Goal: Transaction & Acquisition: Purchase product/service

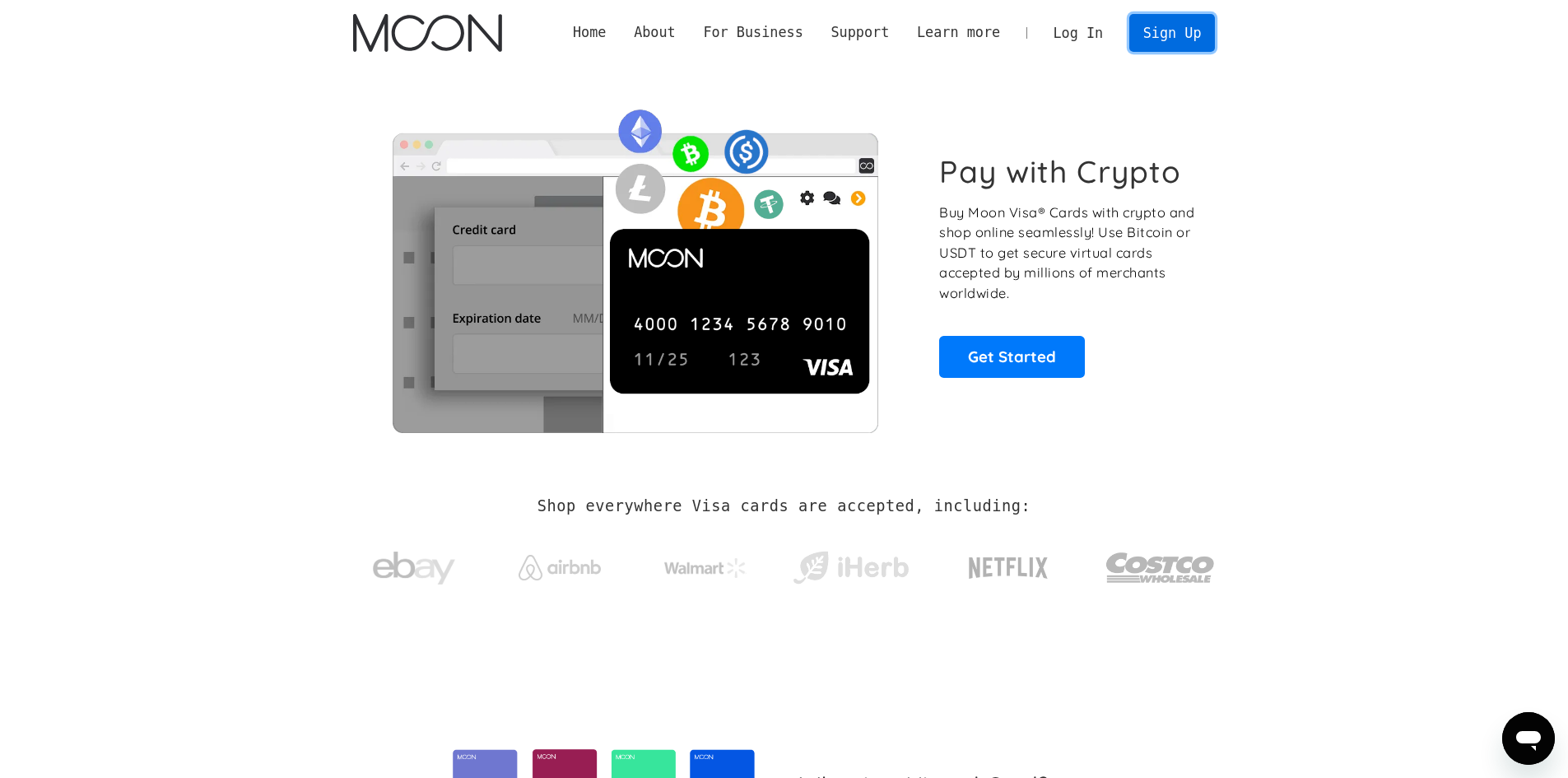
click at [1160, 43] on link "Sign Up" at bounding box center [1172, 33] width 85 height 37
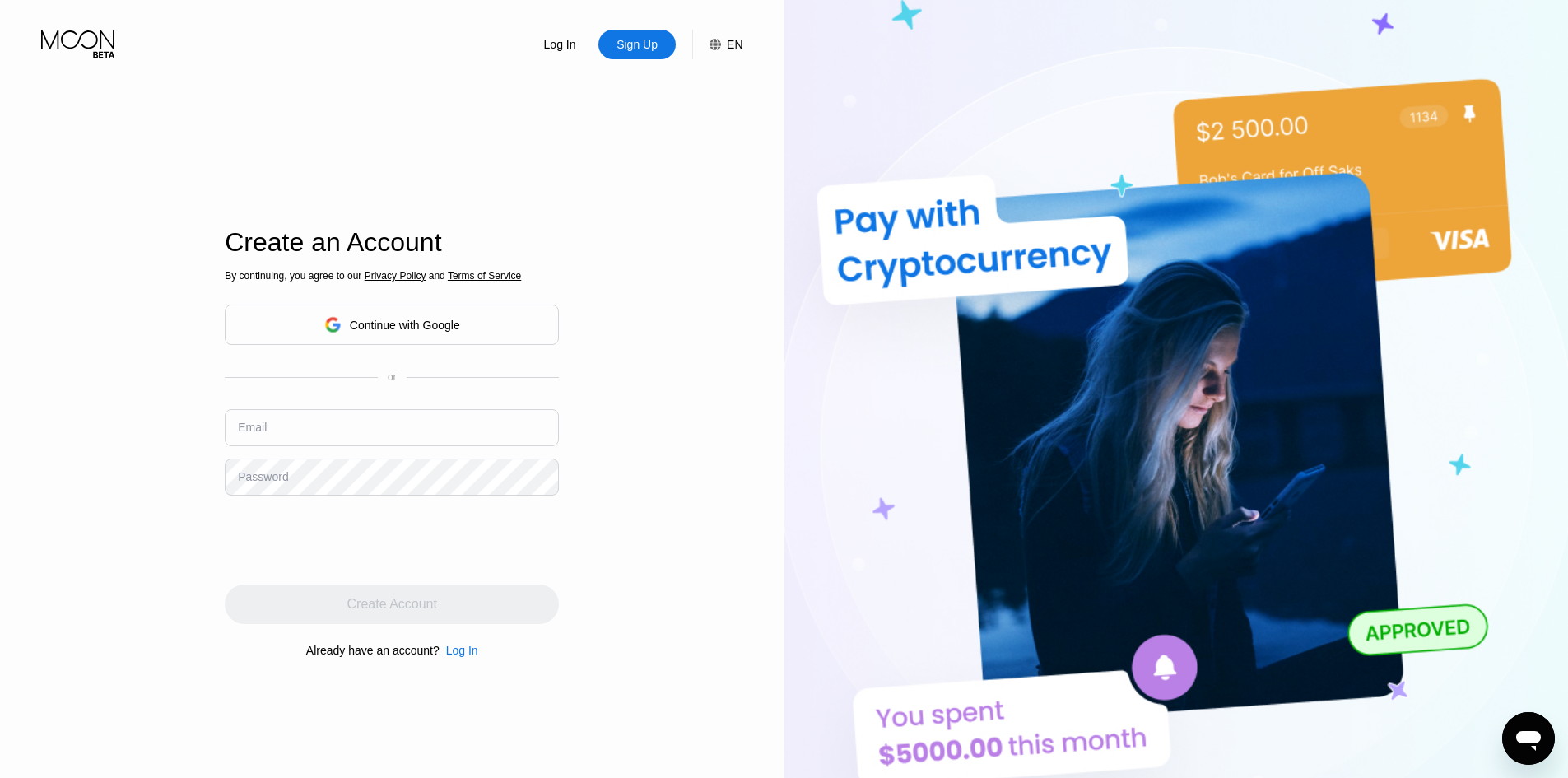
click at [352, 328] on div "Continue with Google" at bounding box center [405, 325] width 110 height 13
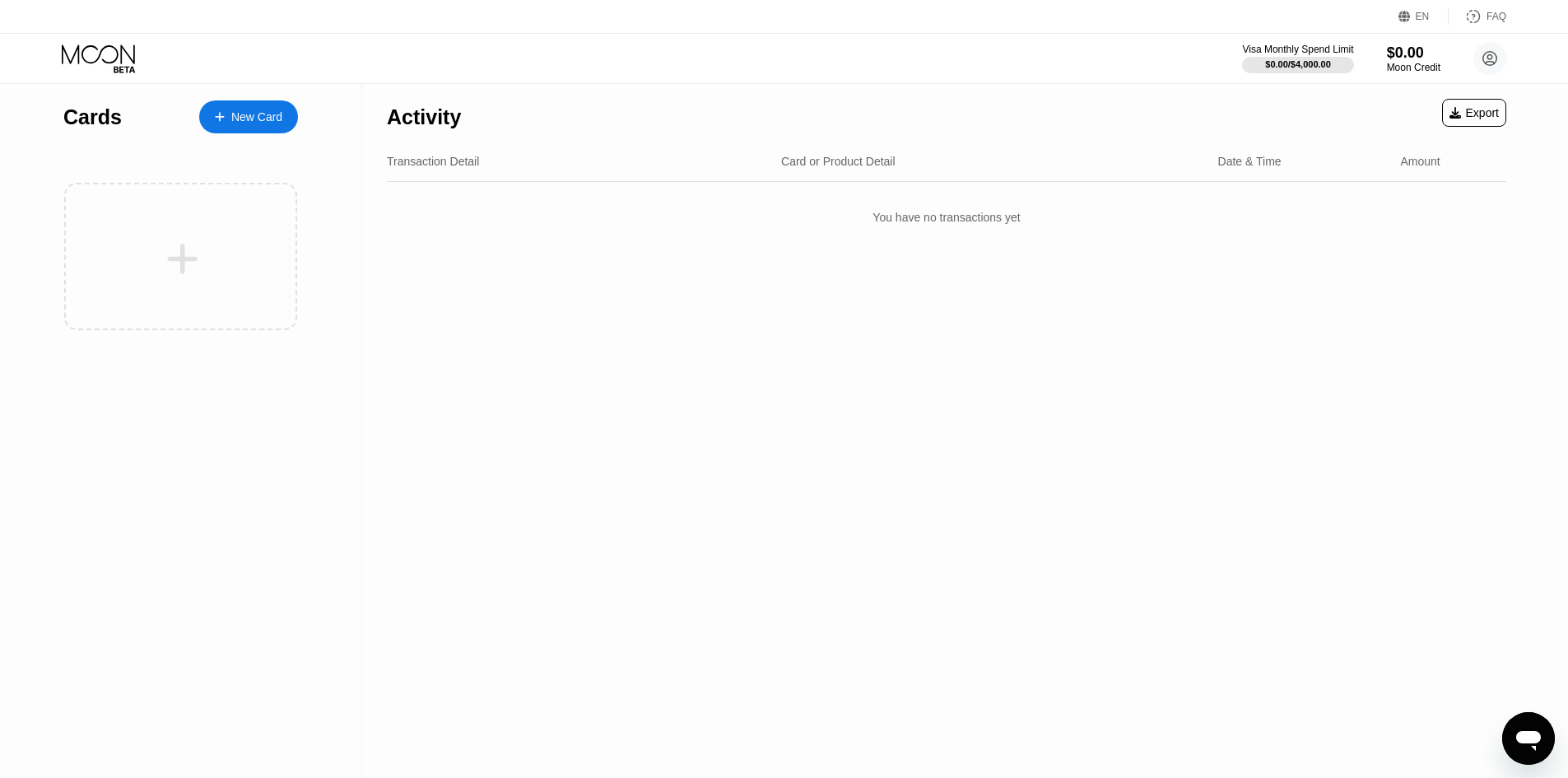
click at [228, 110] on div at bounding box center [228, 117] width 7 height 14
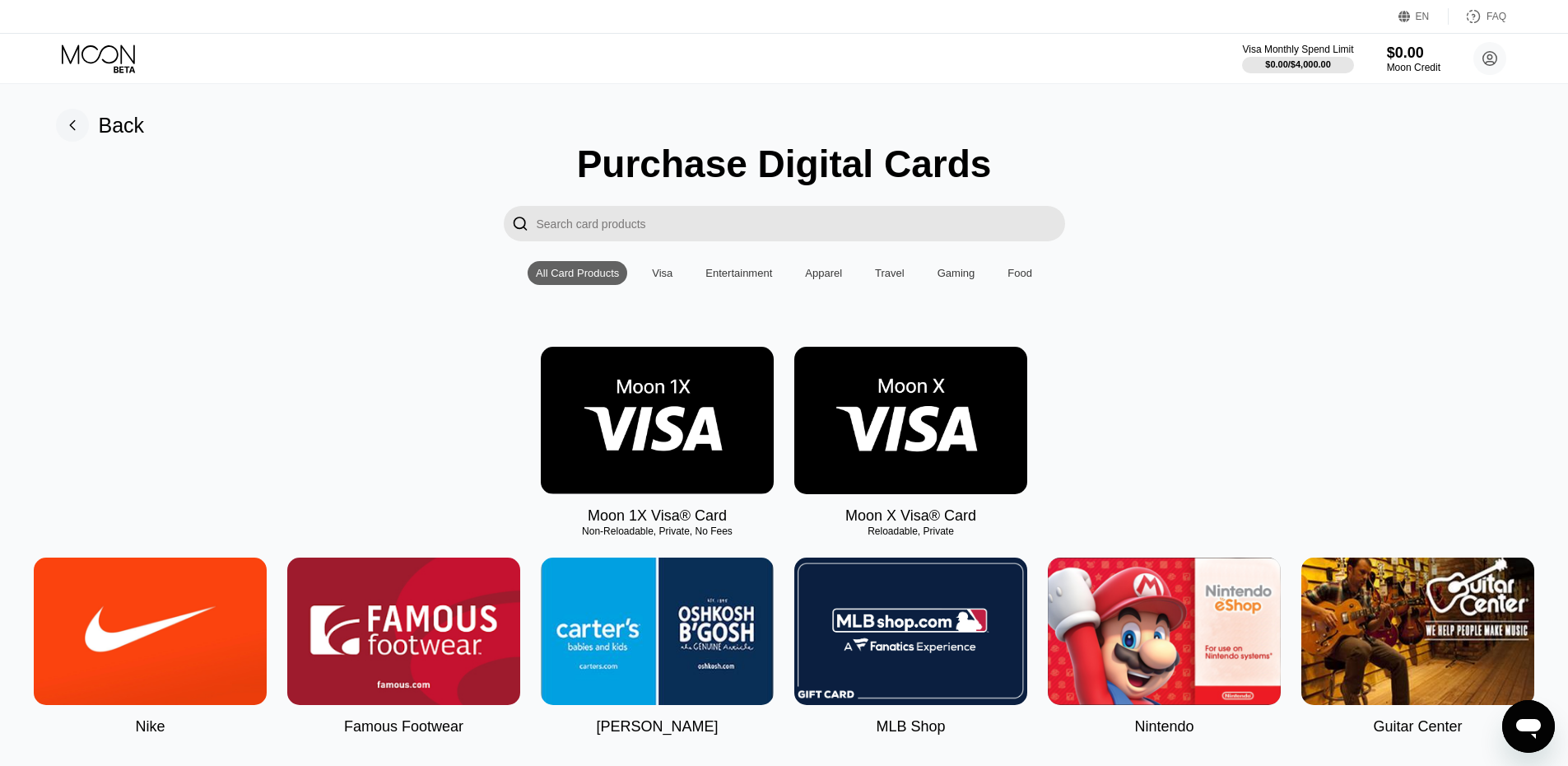
click at [654, 268] on div "Visa" at bounding box center [662, 273] width 37 height 24
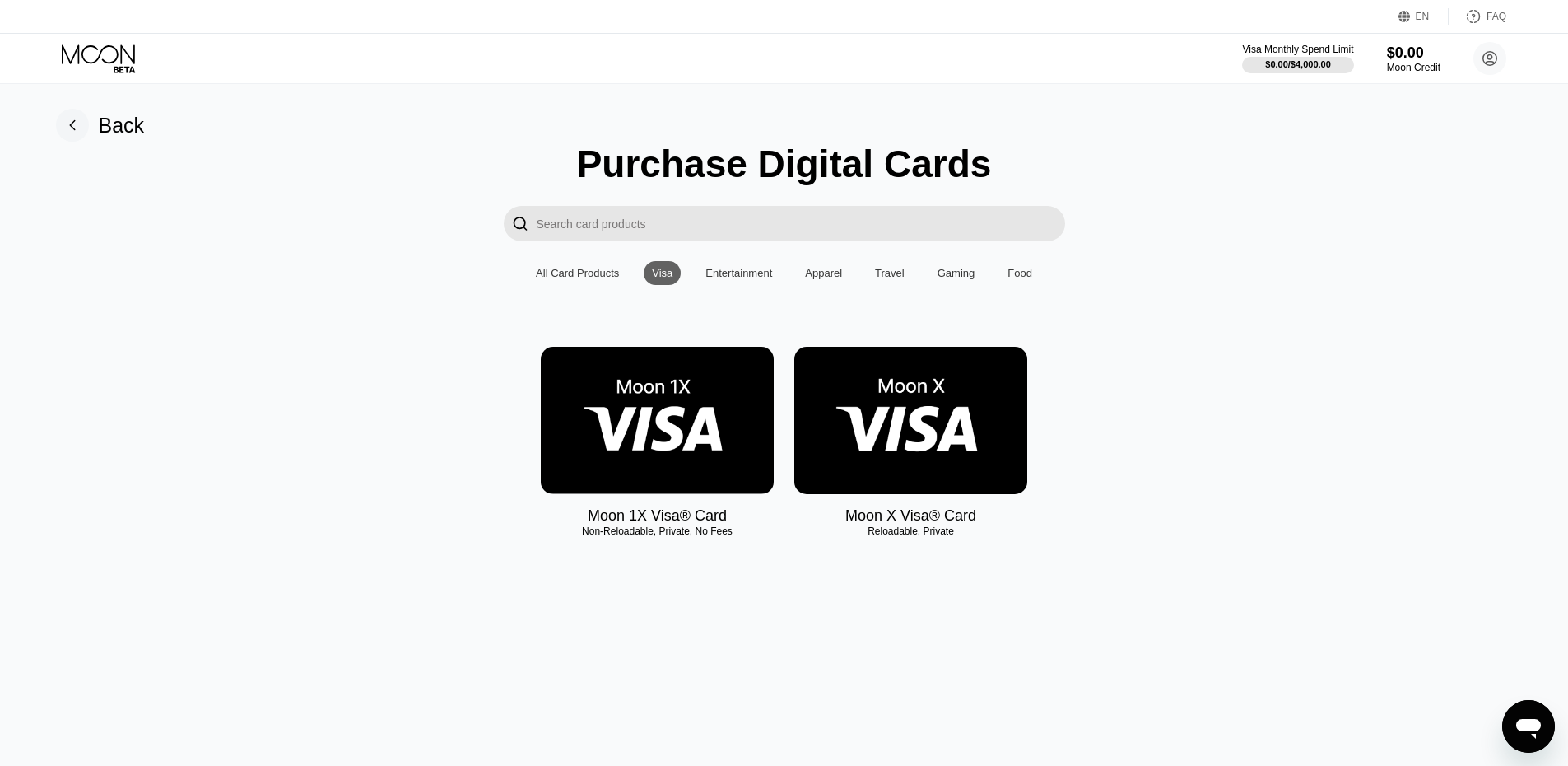
click at [613, 462] on img at bounding box center [657, 421] width 233 height 147
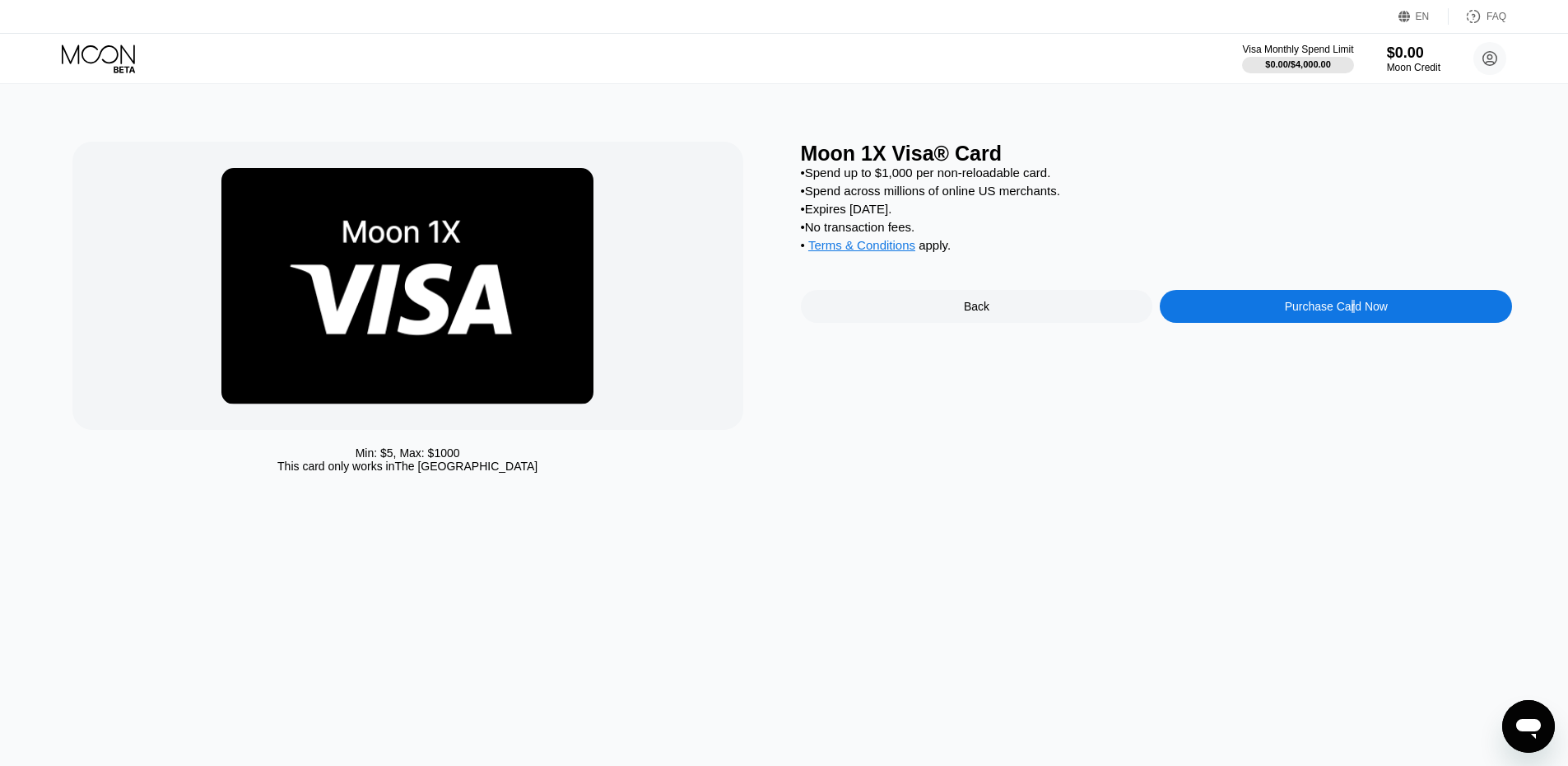
click at [1349, 313] on div "Purchase Card Now" at bounding box center [1336, 307] width 103 height 13
click at [1342, 313] on div "Purchase Card Now" at bounding box center [1336, 307] width 103 height 13
click at [1342, 326] on div "Moon 1X Visa® Card • Spend up to $1,000 per non-reloadable card. • Spend across…" at bounding box center [1157, 311] width 712 height 340
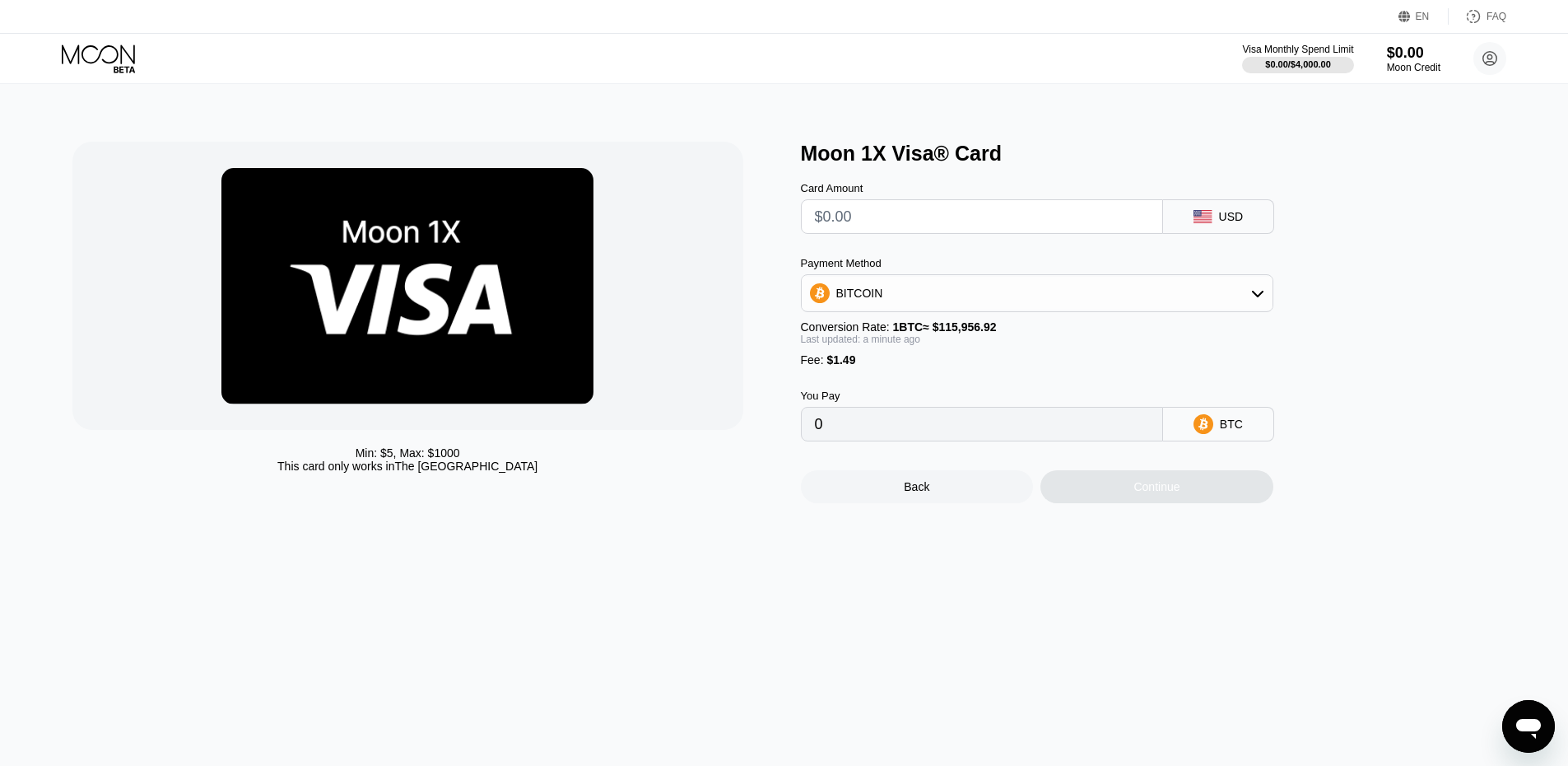
click at [1087, 301] on div "BITCOIN" at bounding box center [1036, 293] width 471 height 33
click at [955, 381] on div "USDT on TRON" at bounding box center [1047, 375] width 426 height 13
click at [919, 301] on div "USDT on TRON" at bounding box center [1036, 293] width 471 height 33
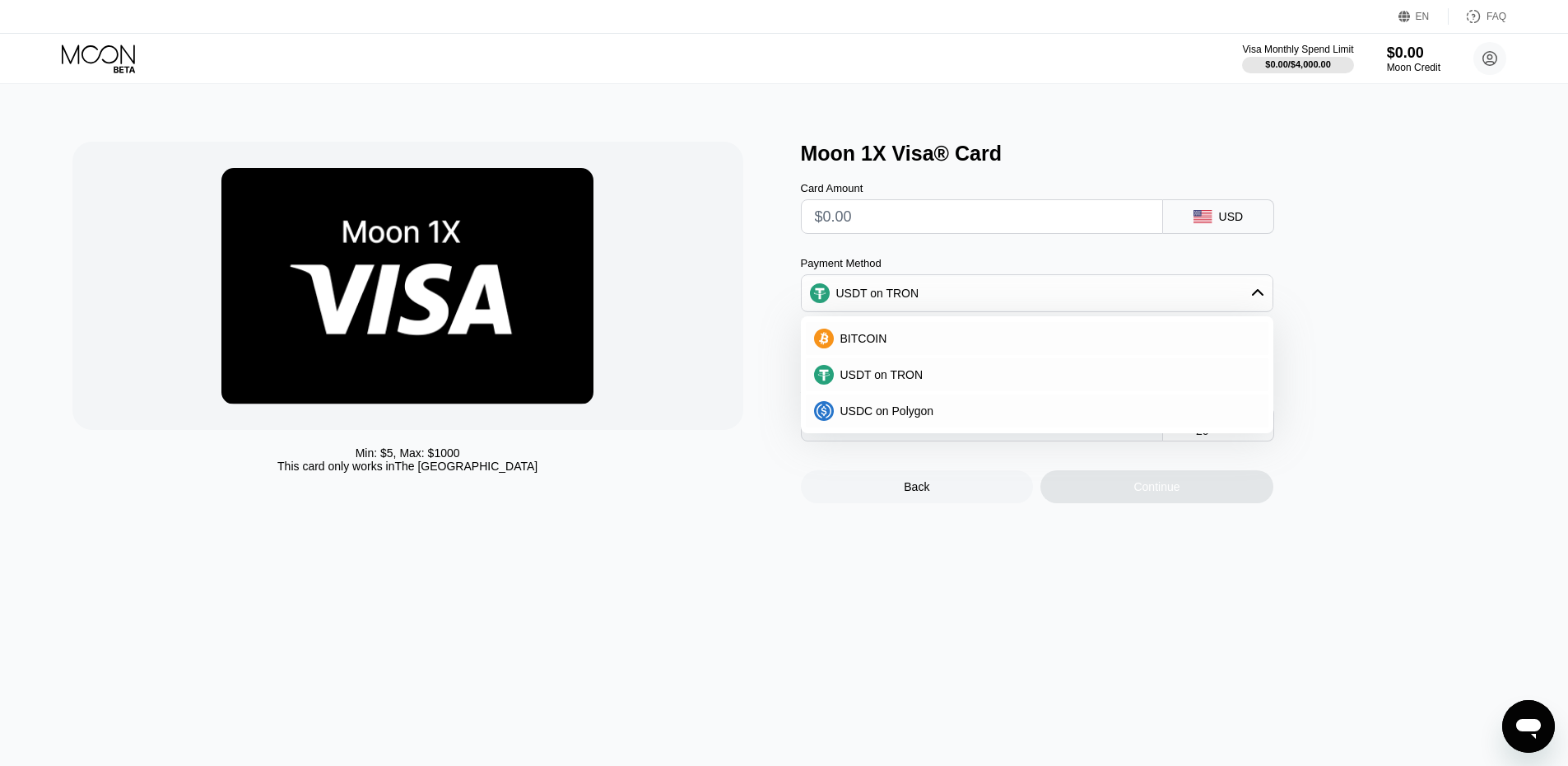
click at [919, 301] on div "USDT on TRON" at bounding box center [1036, 293] width 471 height 33
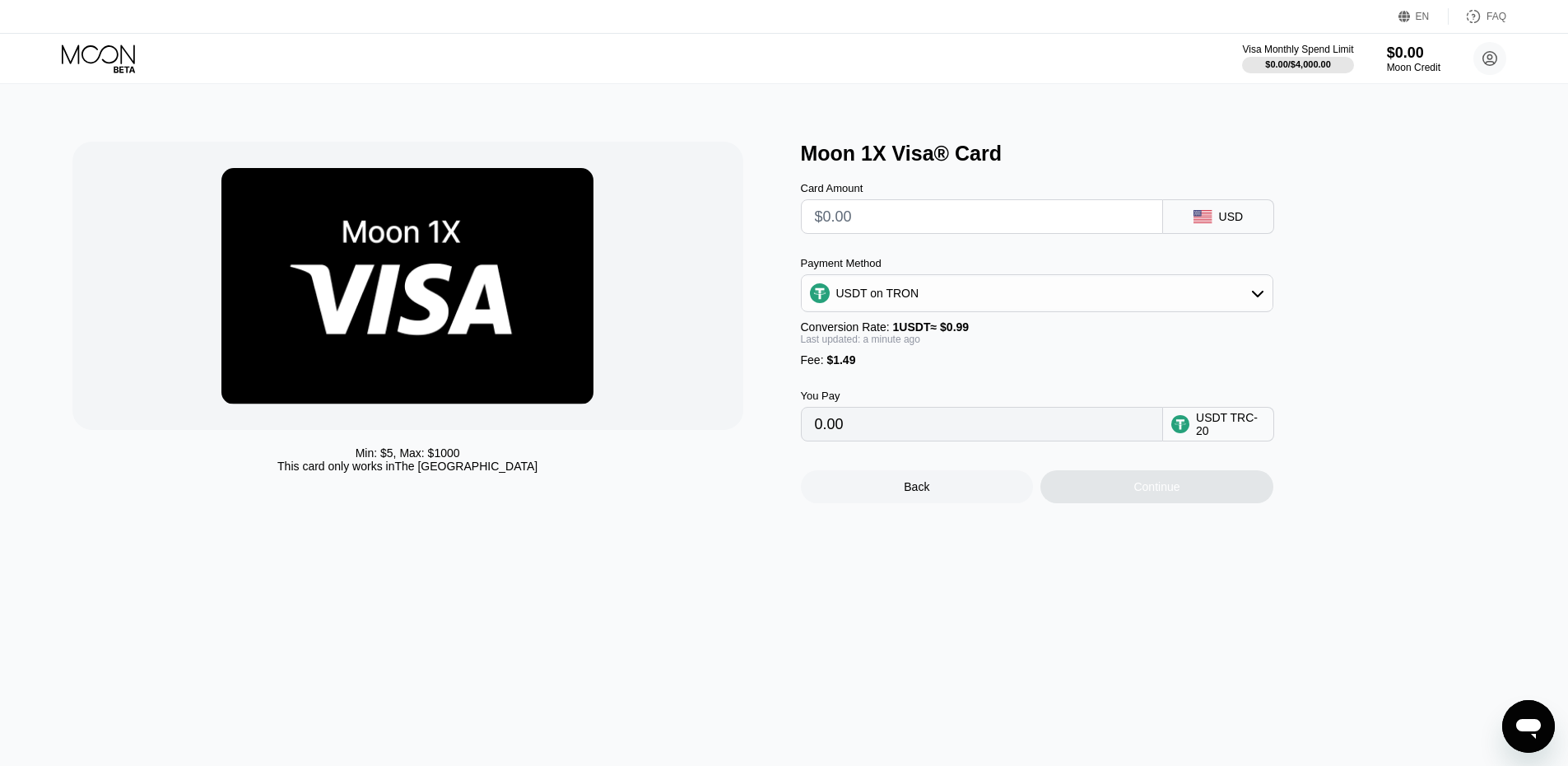
click at [919, 301] on div "USDT on TRON" at bounding box center [1036, 293] width 471 height 33
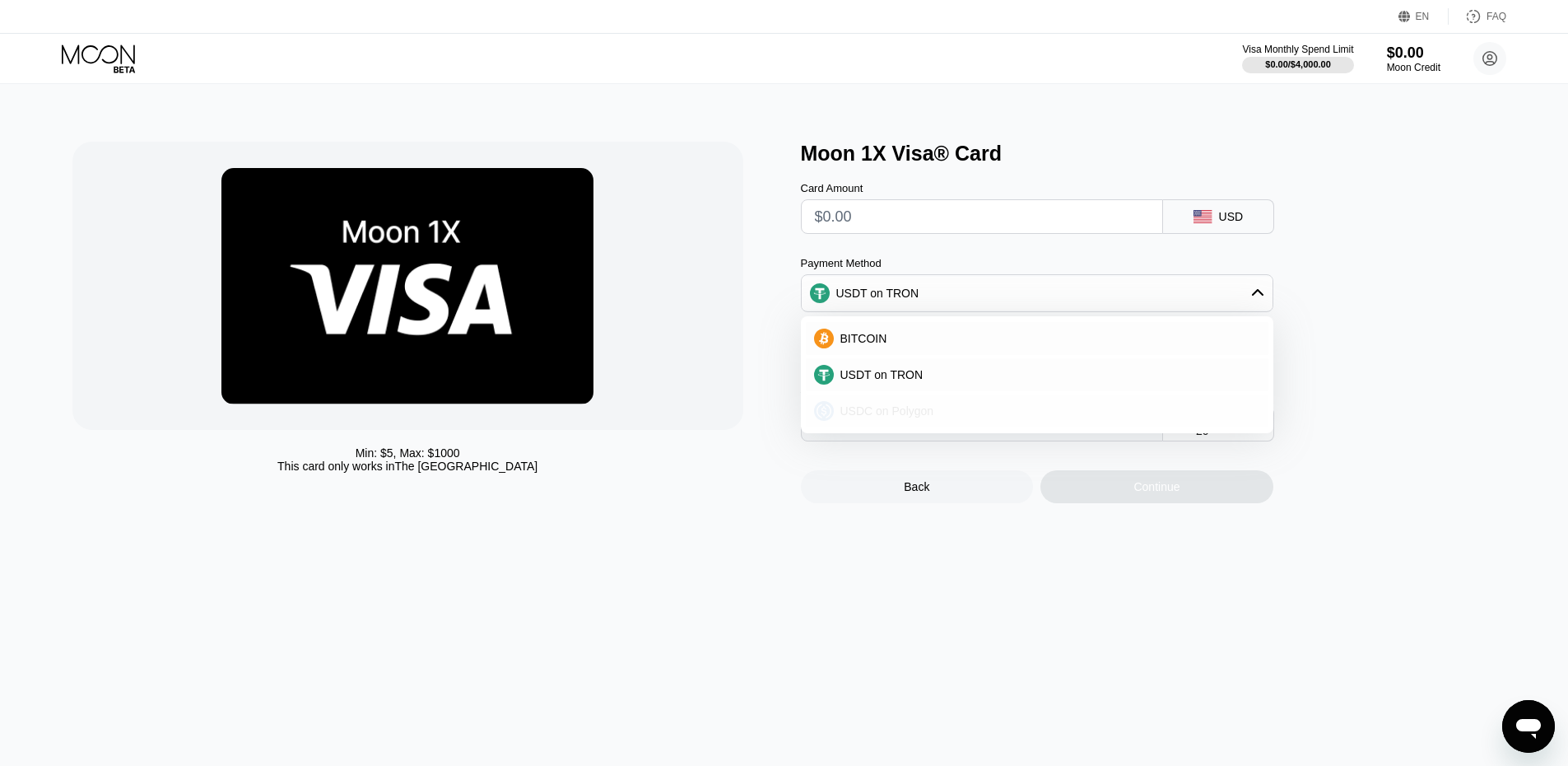
click at [910, 409] on div "USDC on Polygon" at bounding box center [1037, 411] width 463 height 33
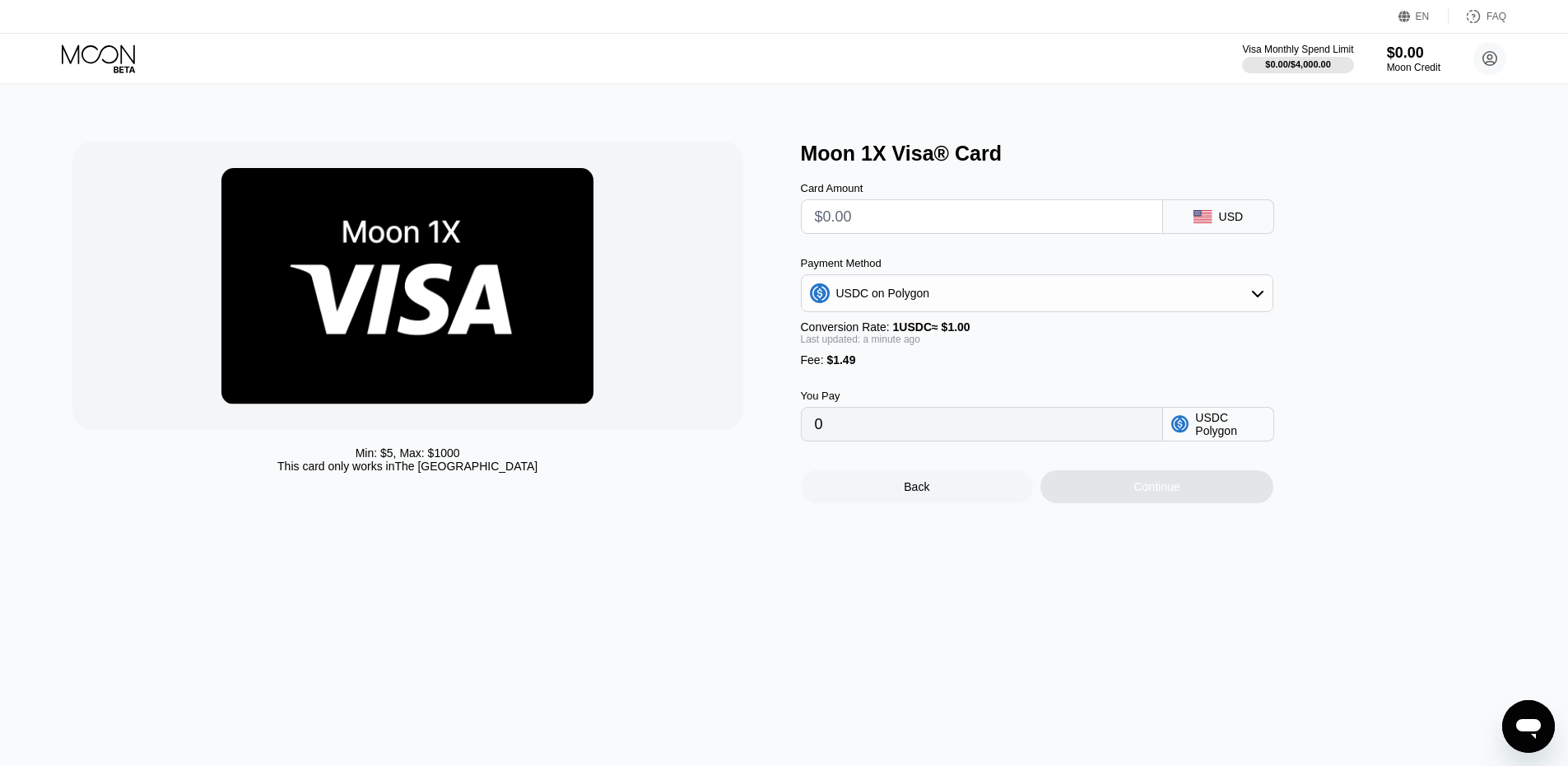
click at [924, 300] on div "USDC on Polygon" at bounding box center [883, 294] width 94 height 13
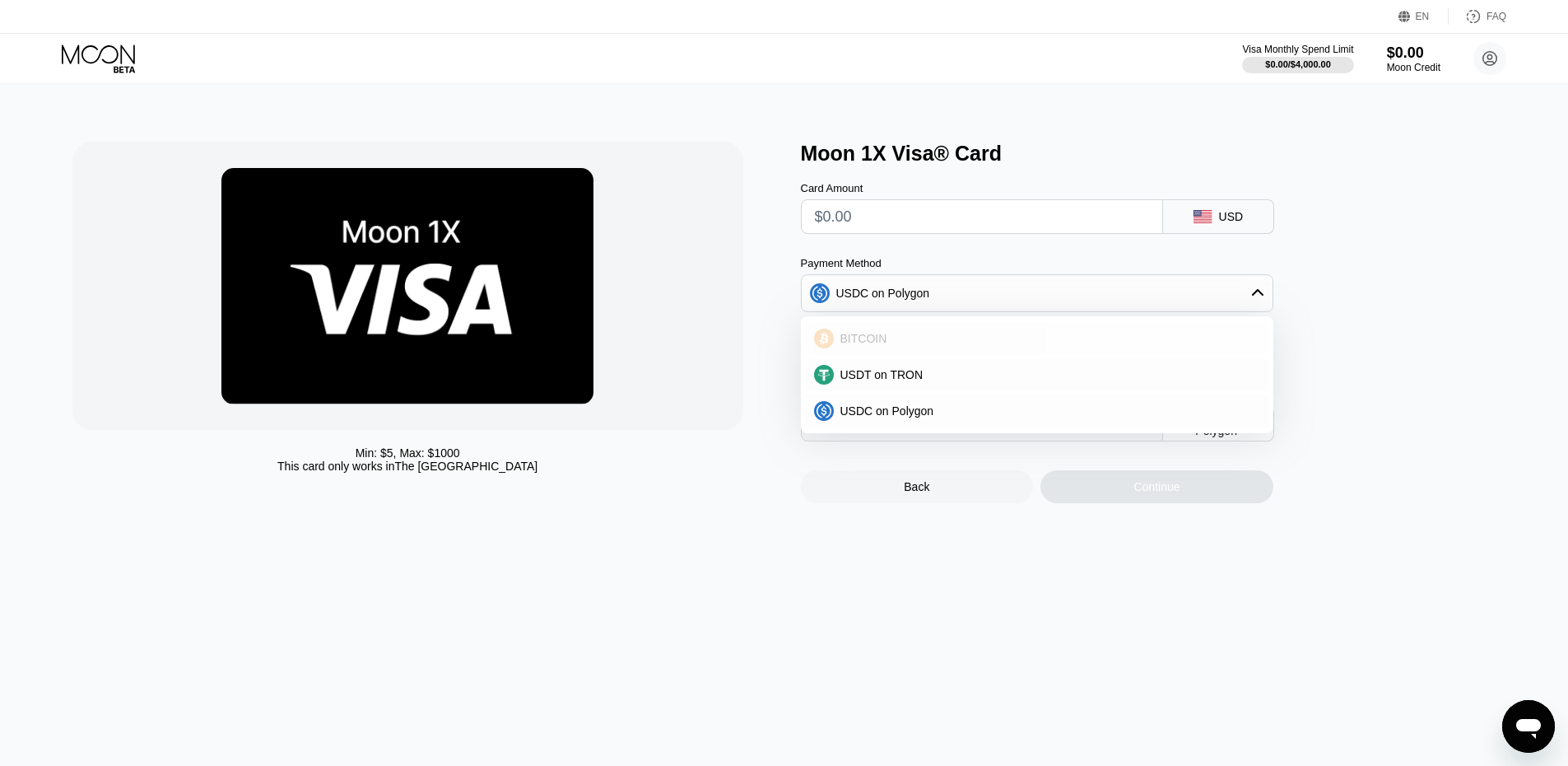
click at [908, 355] on div "BITCOIN" at bounding box center [1037, 338] width 463 height 33
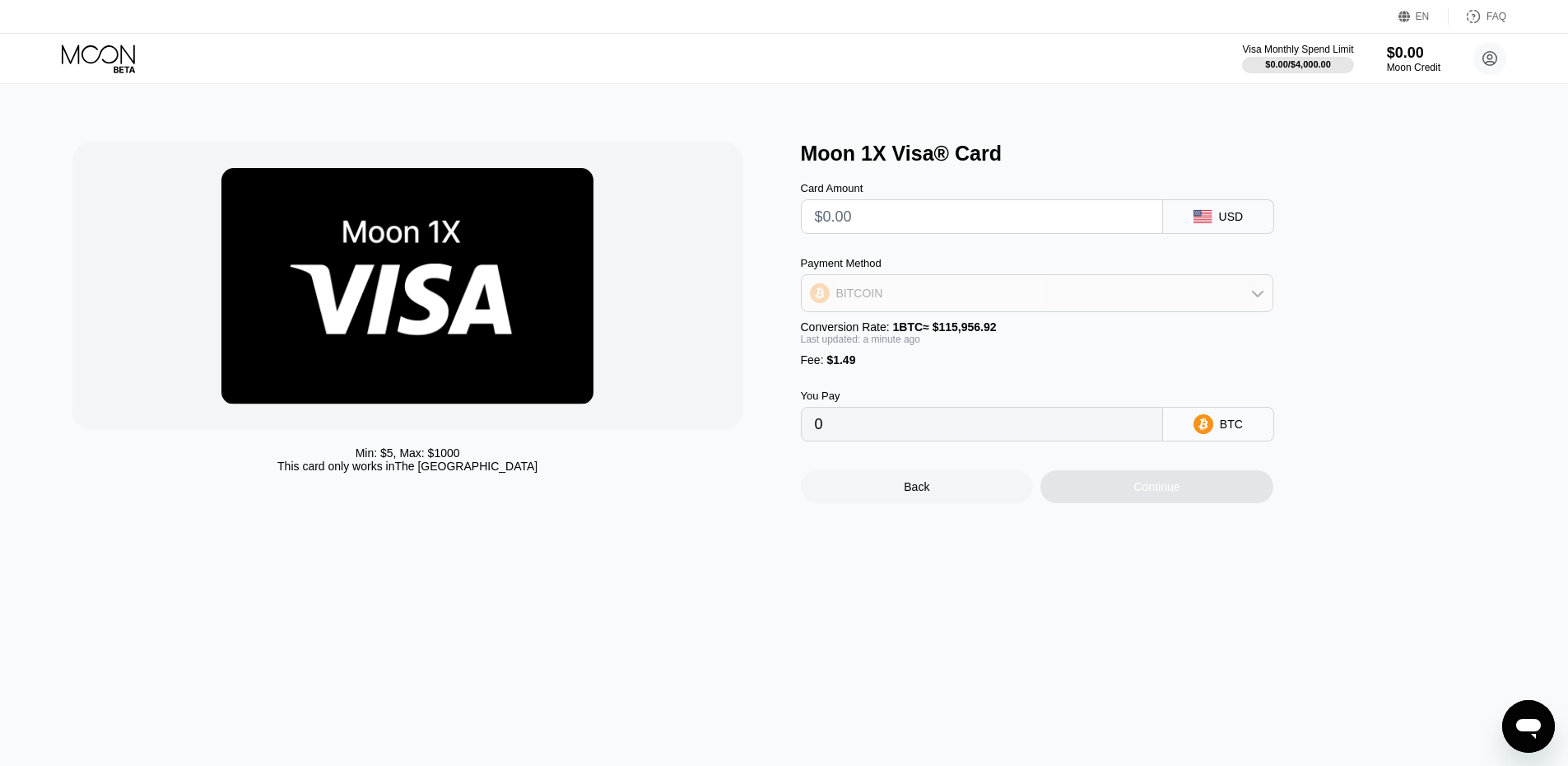
click at [923, 302] on div "BITCOIN" at bounding box center [1036, 293] width 471 height 33
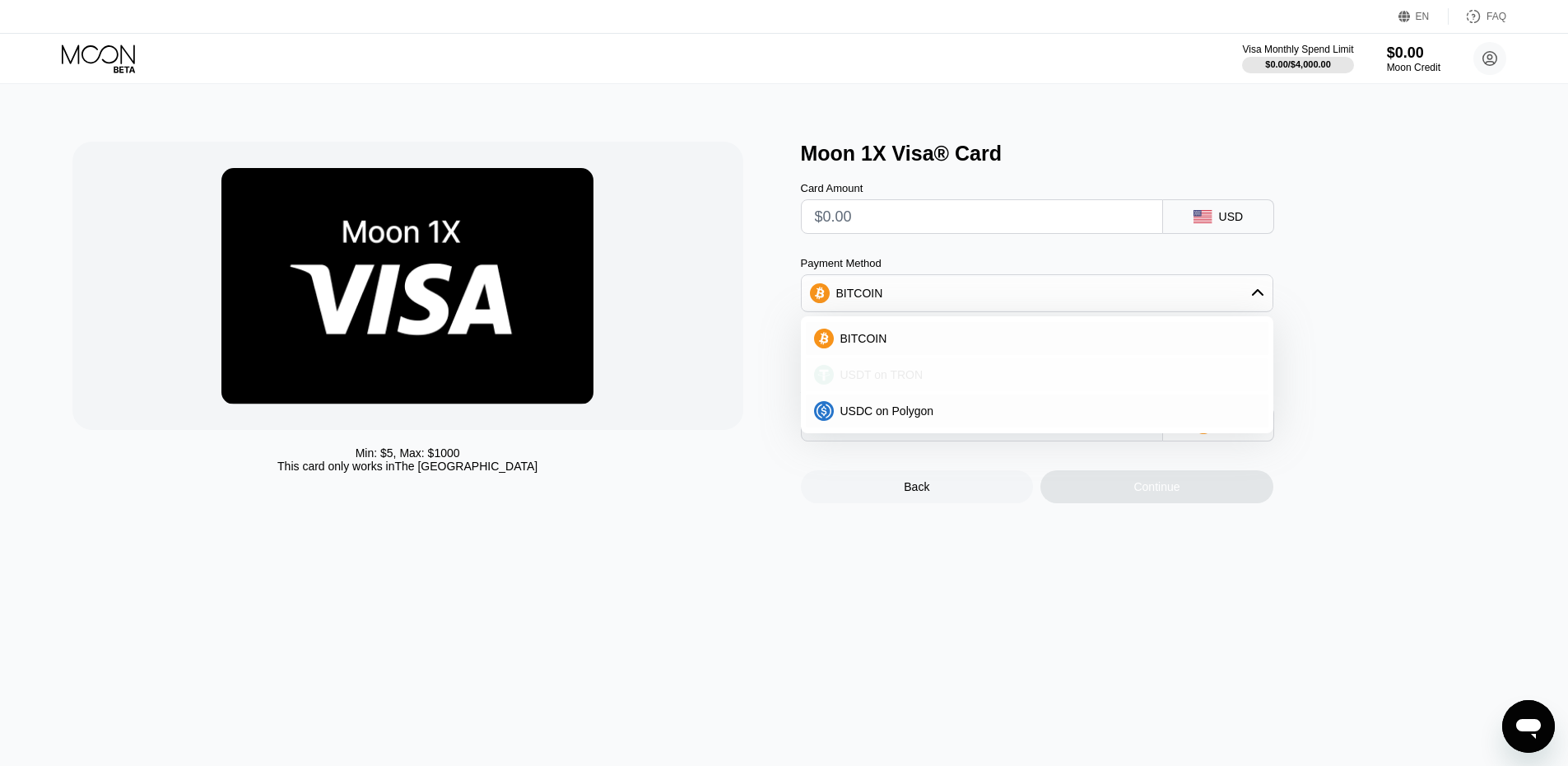
click at [886, 370] on div "USDT on TRON" at bounding box center [1037, 374] width 463 height 33
type input "0.00"
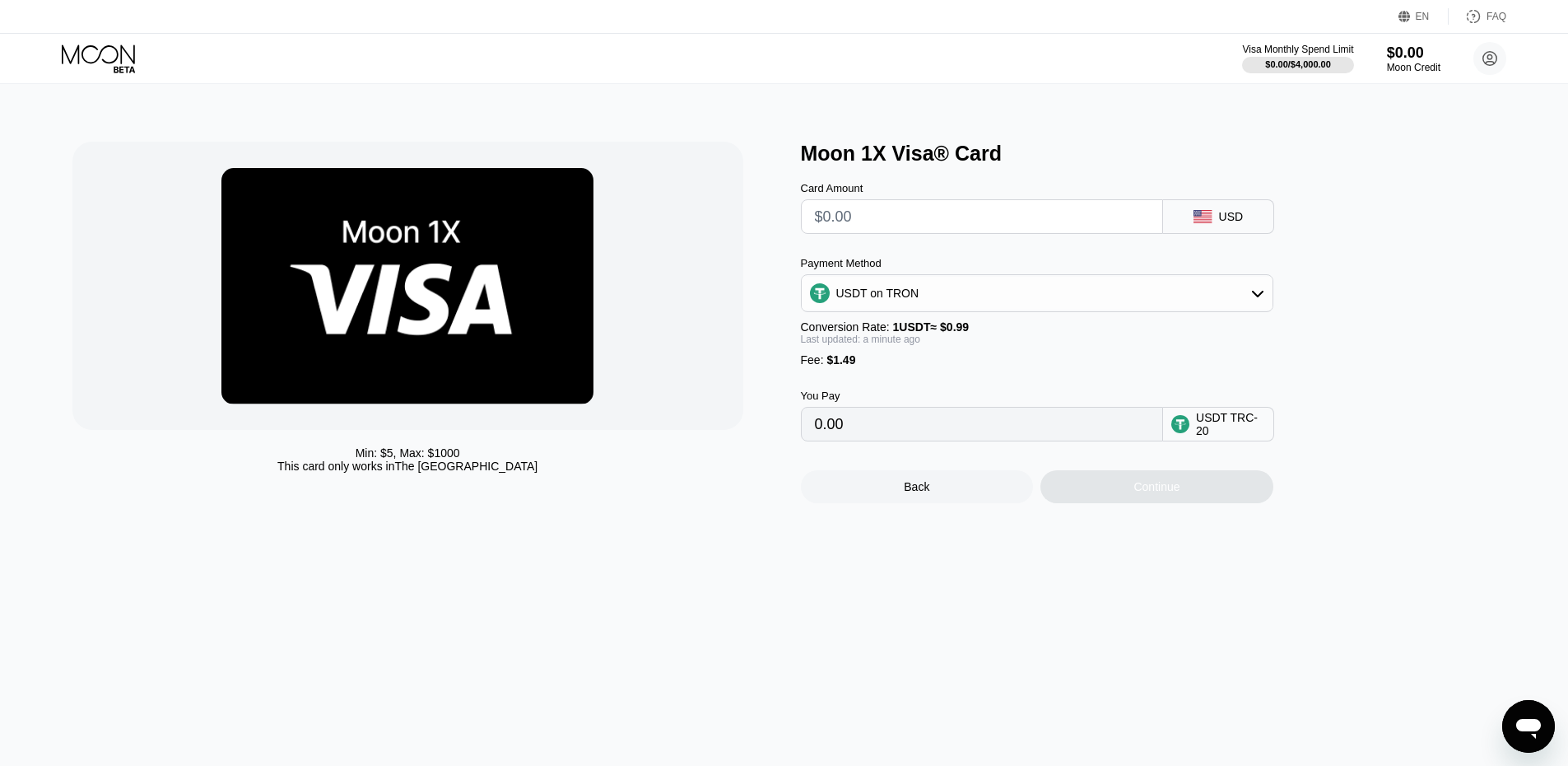
click at [919, 233] on input "text" at bounding box center [982, 216] width 334 height 33
type input "$10"
type input "11.61"
type input "$10"
click at [1151, 503] on div "Continue" at bounding box center [1157, 486] width 233 height 33
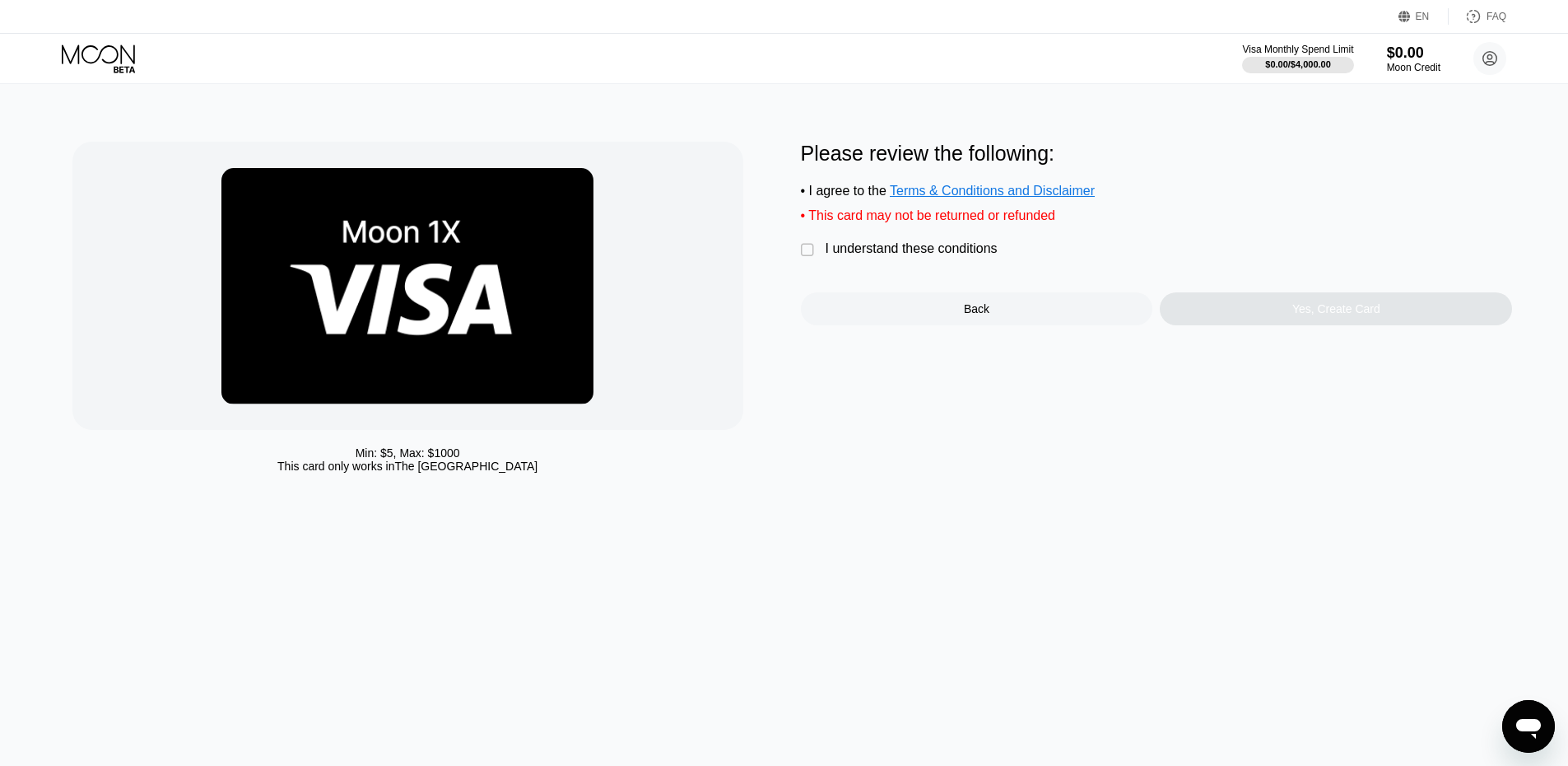
click at [924, 272] on div "Please review the following: • I agree to the Terms & Conditions and Disclaimer…" at bounding box center [1157, 233] width 712 height 184
click at [809, 258] on div "" at bounding box center [809, 251] width 17 height 17
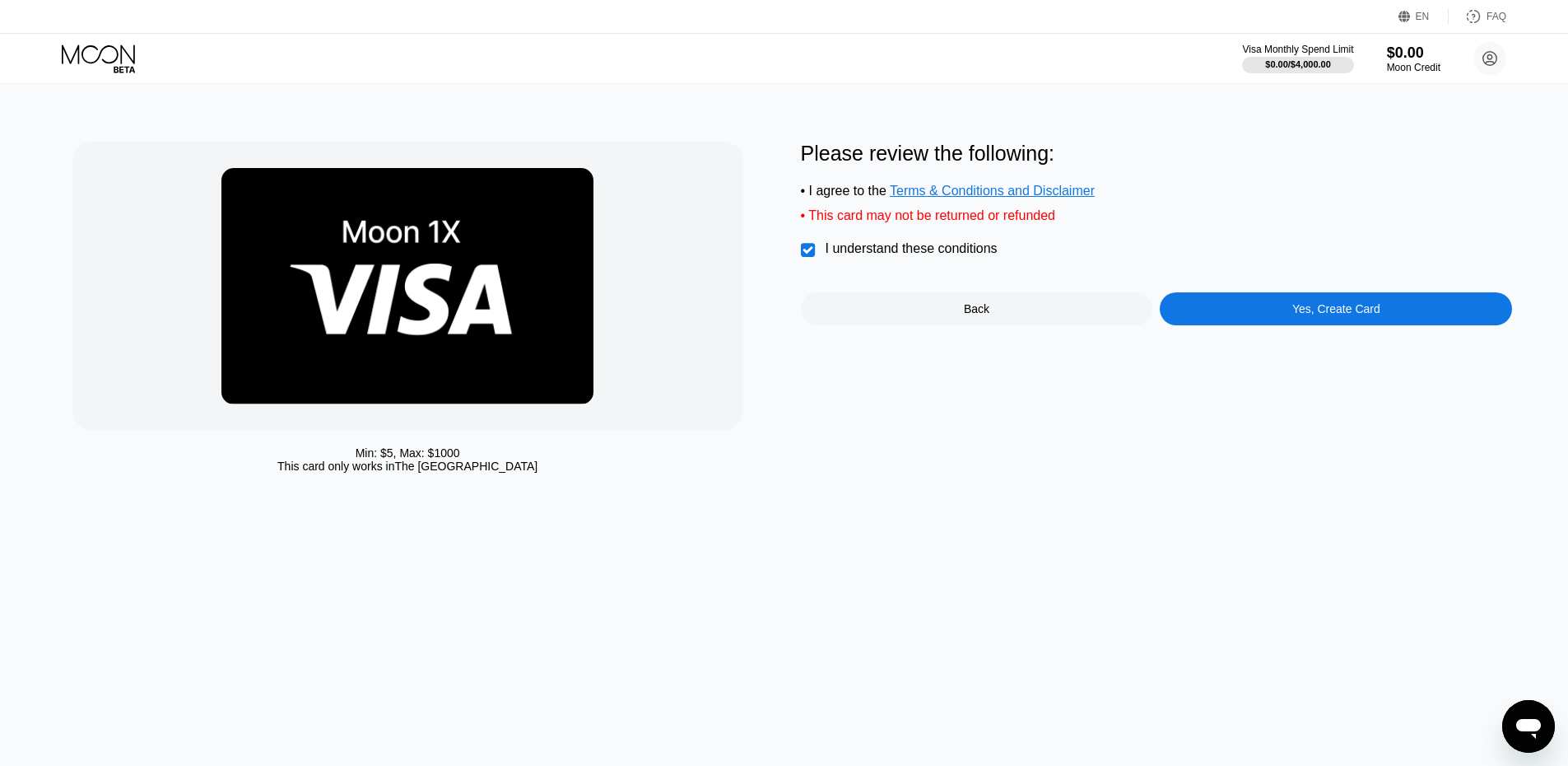
click at [1301, 315] on div "Yes, Create Card" at bounding box center [1336, 309] width 88 height 13
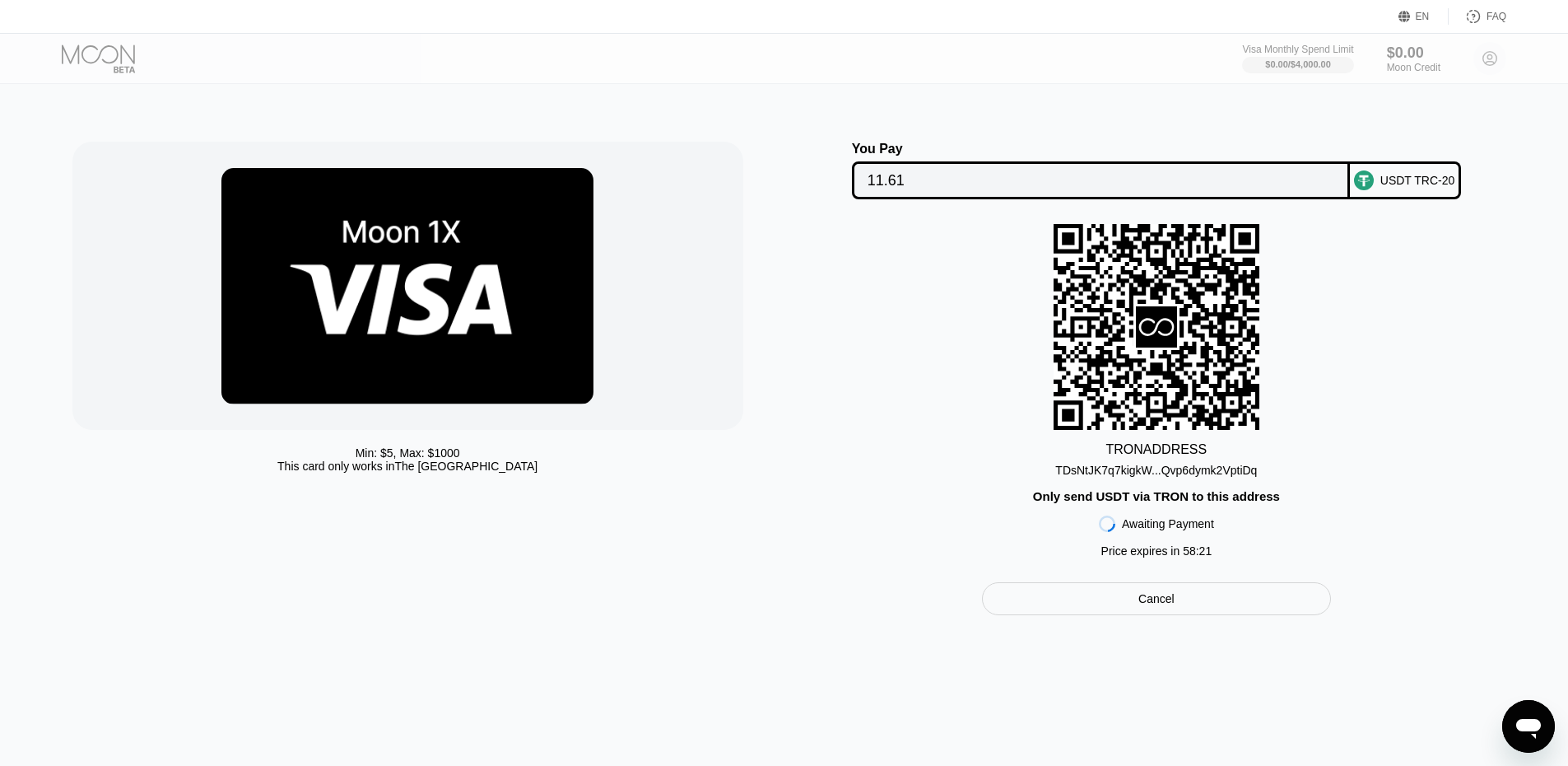
click at [1141, 477] on div "TDsNtJK7q7kigkW...Qvp6dymk2VptiDq" at bounding box center [1156, 471] width 201 height 13
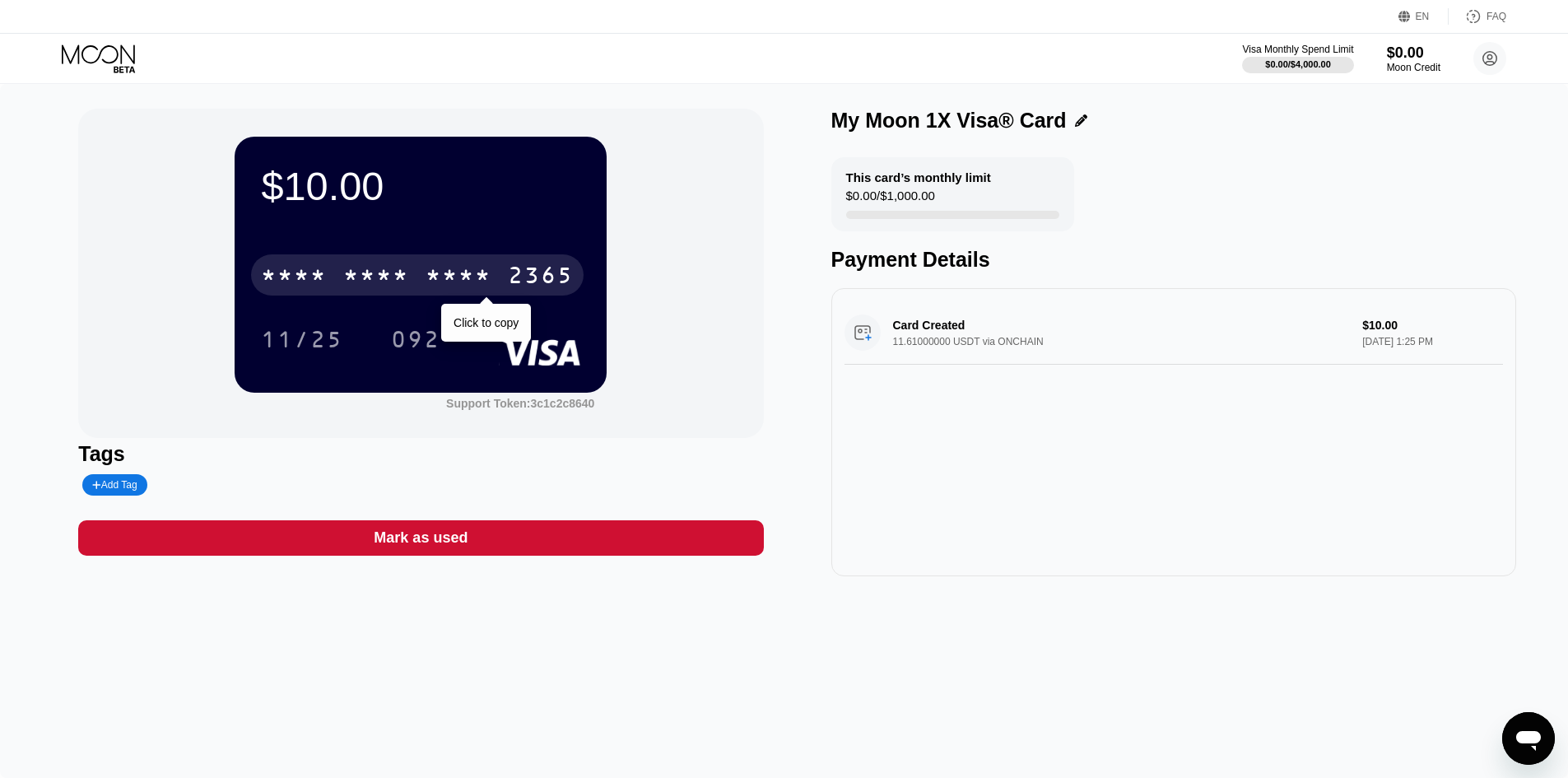
click at [456, 262] on div "* * * * * * * * * * * * 2365" at bounding box center [417, 274] width 333 height 41
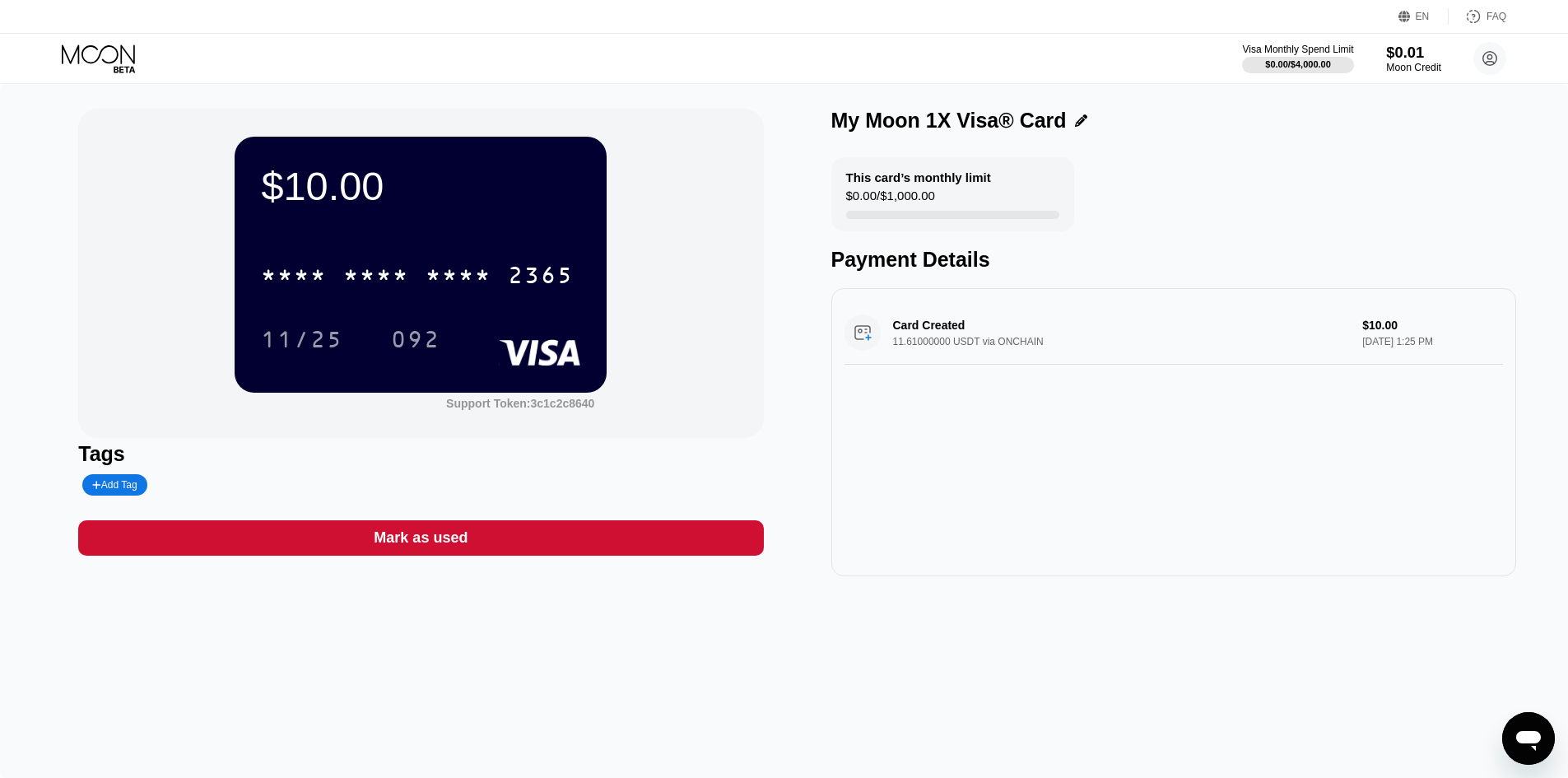
click at [1390, 52] on div "$0.01" at bounding box center [1414, 52] width 55 height 18
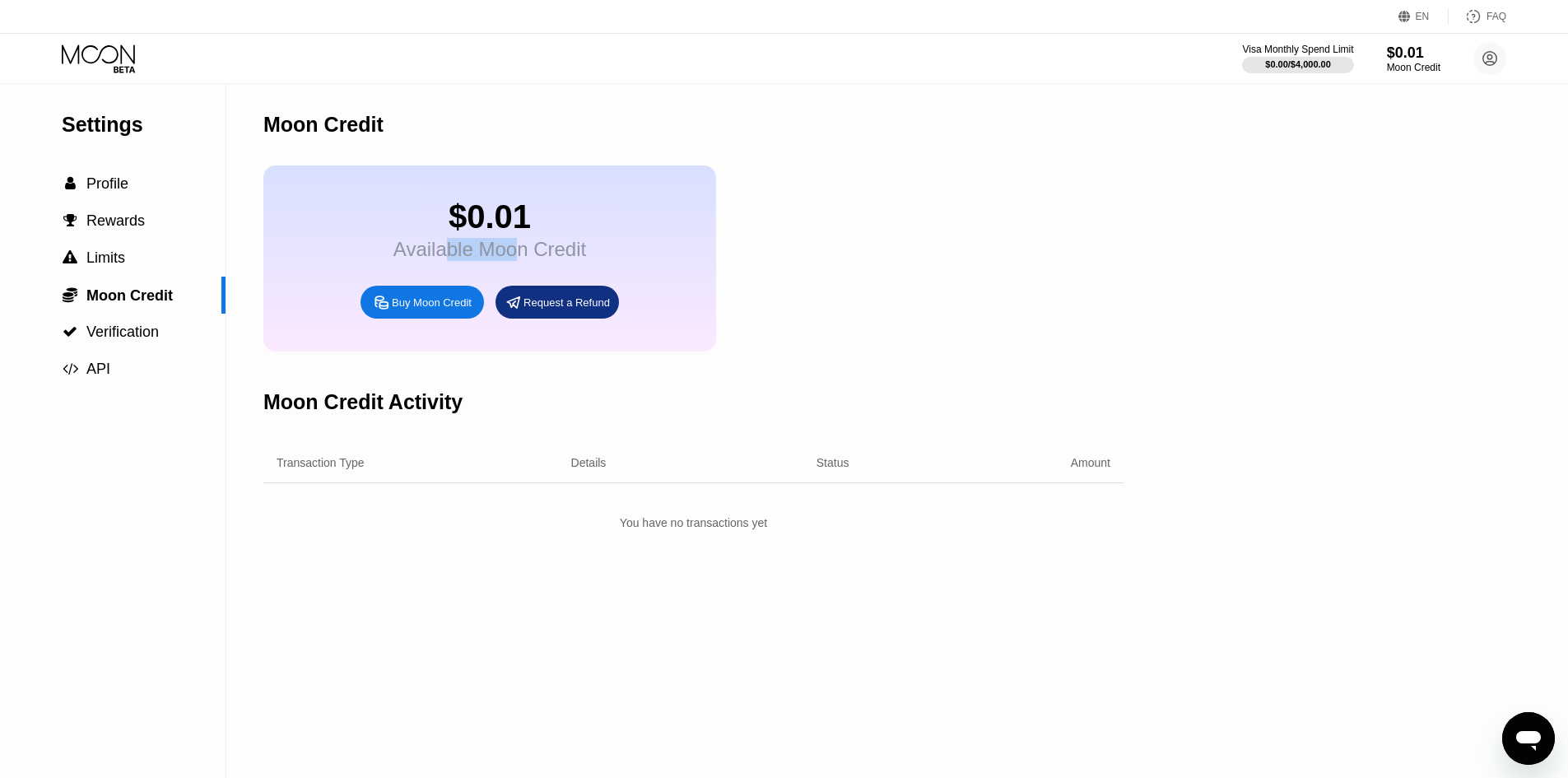
drag, startPoint x: 440, startPoint y: 271, endPoint x: 537, endPoint y: 282, distance: 97.6
click at [537, 282] on div "$0.01 Available Moon Credit Buy Moon Credit Request a Refund" at bounding box center [490, 258] width 453 height 186
click at [525, 280] on div "$0.01 Available Moon Credit Buy Moon Credit Request a Refund" at bounding box center [490, 258] width 453 height 186
click at [137, 189] on div " Profile" at bounding box center [113, 184] width 226 height 18
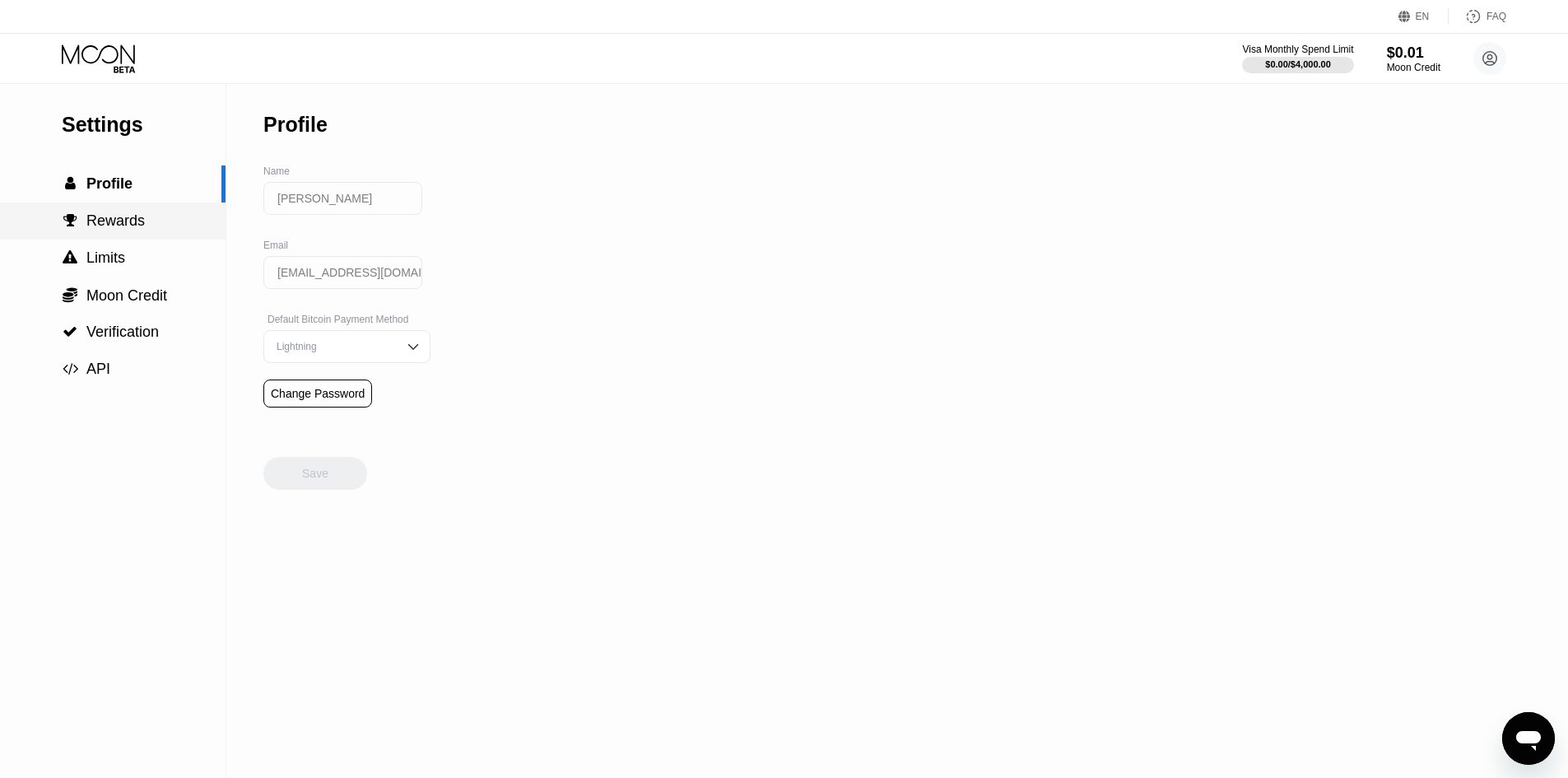
click at [133, 222] on span "Rewards" at bounding box center [115, 221] width 59 height 17
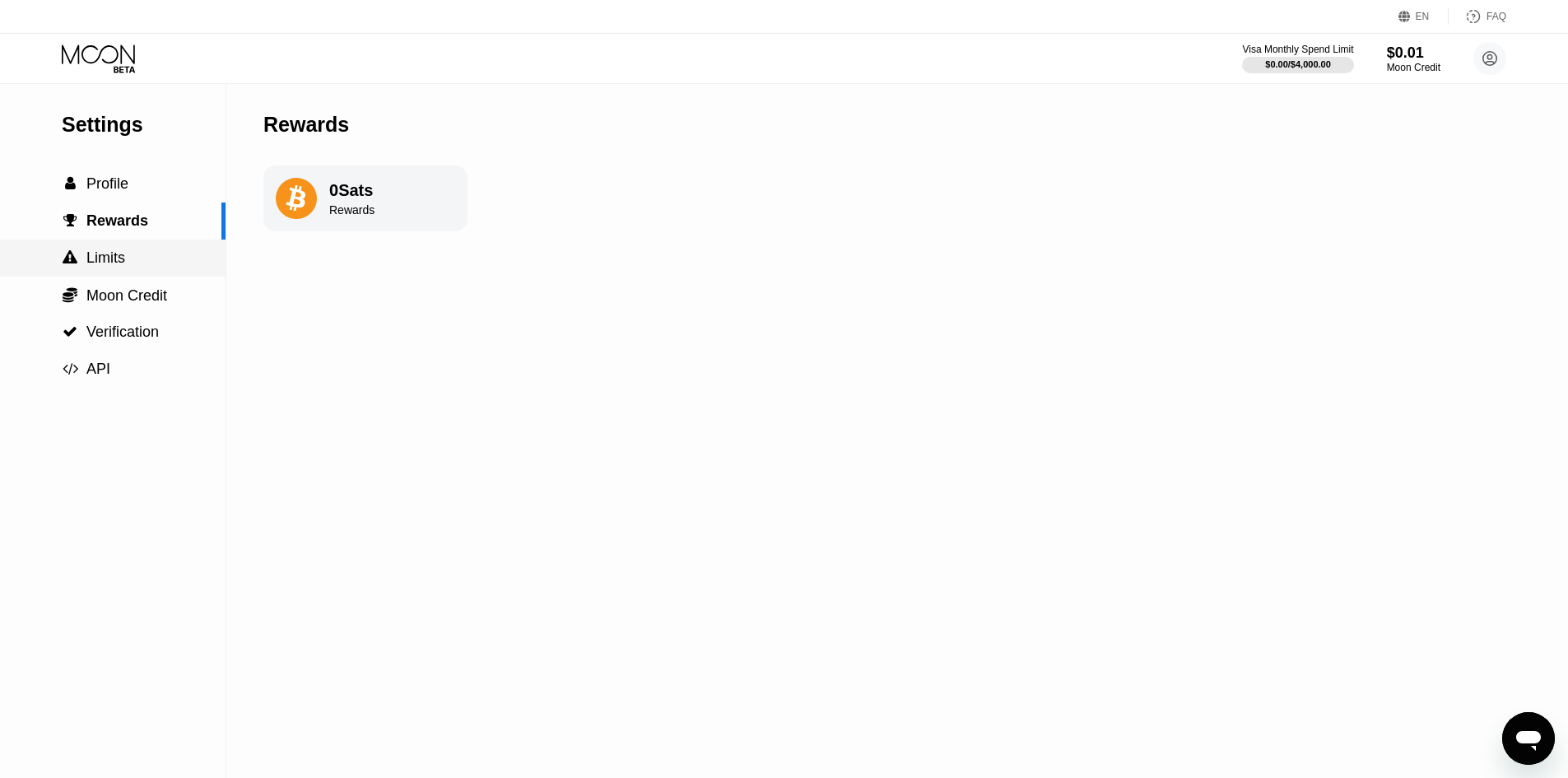
click at [133, 263] on div " Limits" at bounding box center [113, 257] width 226 height 18
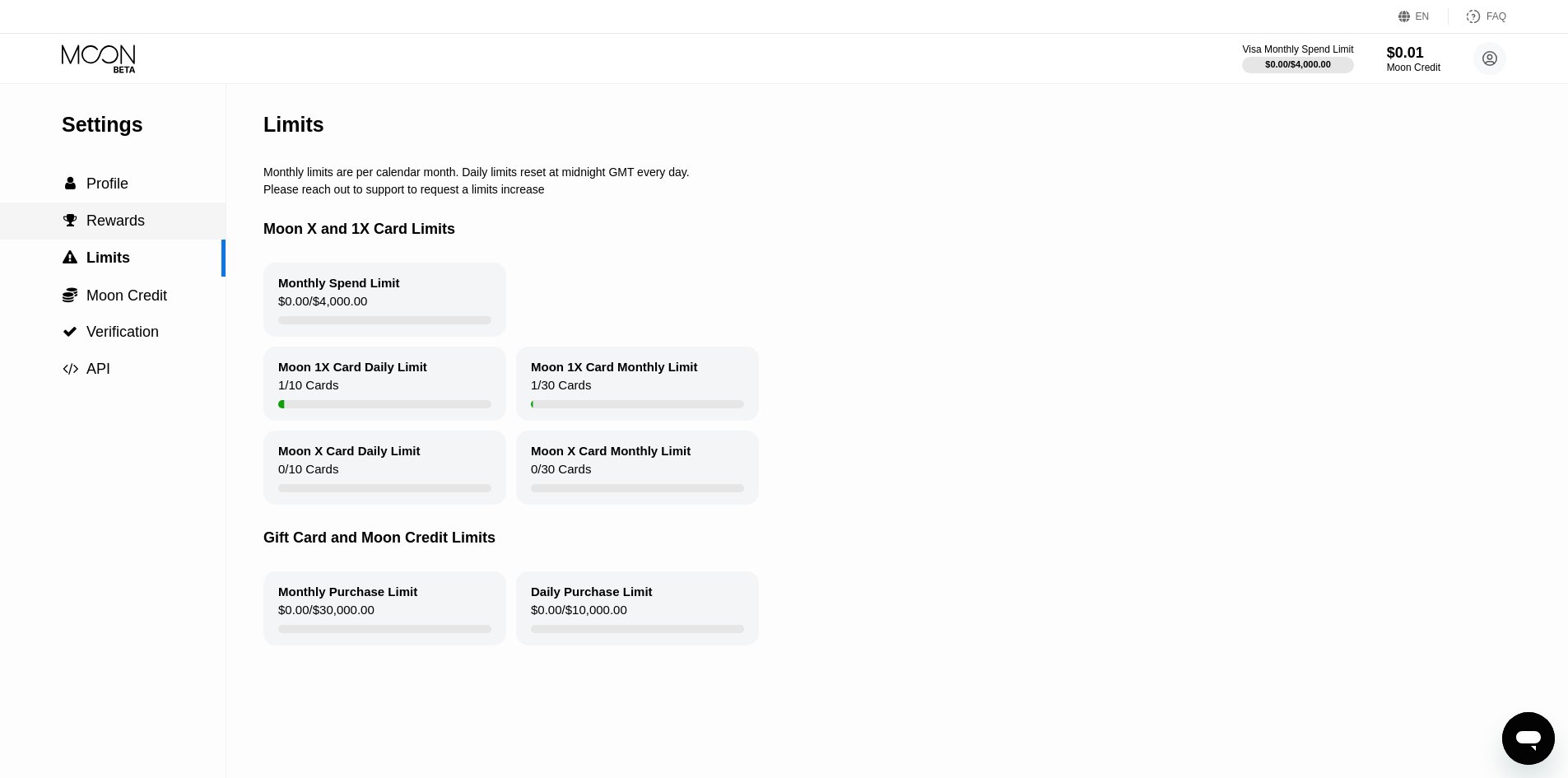
click at [148, 230] on div " Rewards" at bounding box center [113, 221] width 226 height 18
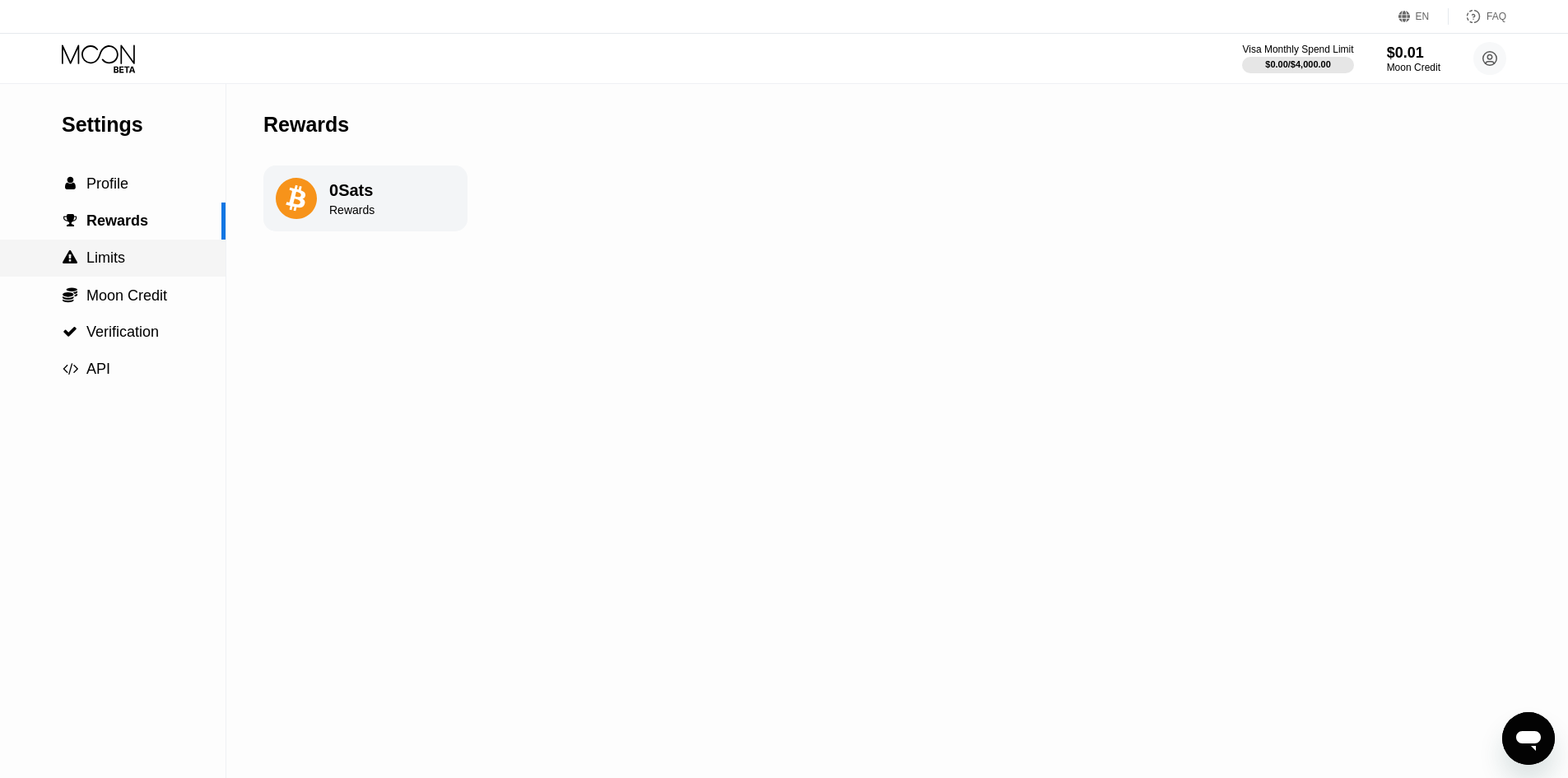
click at [150, 255] on div " Limits" at bounding box center [113, 257] width 226 height 18
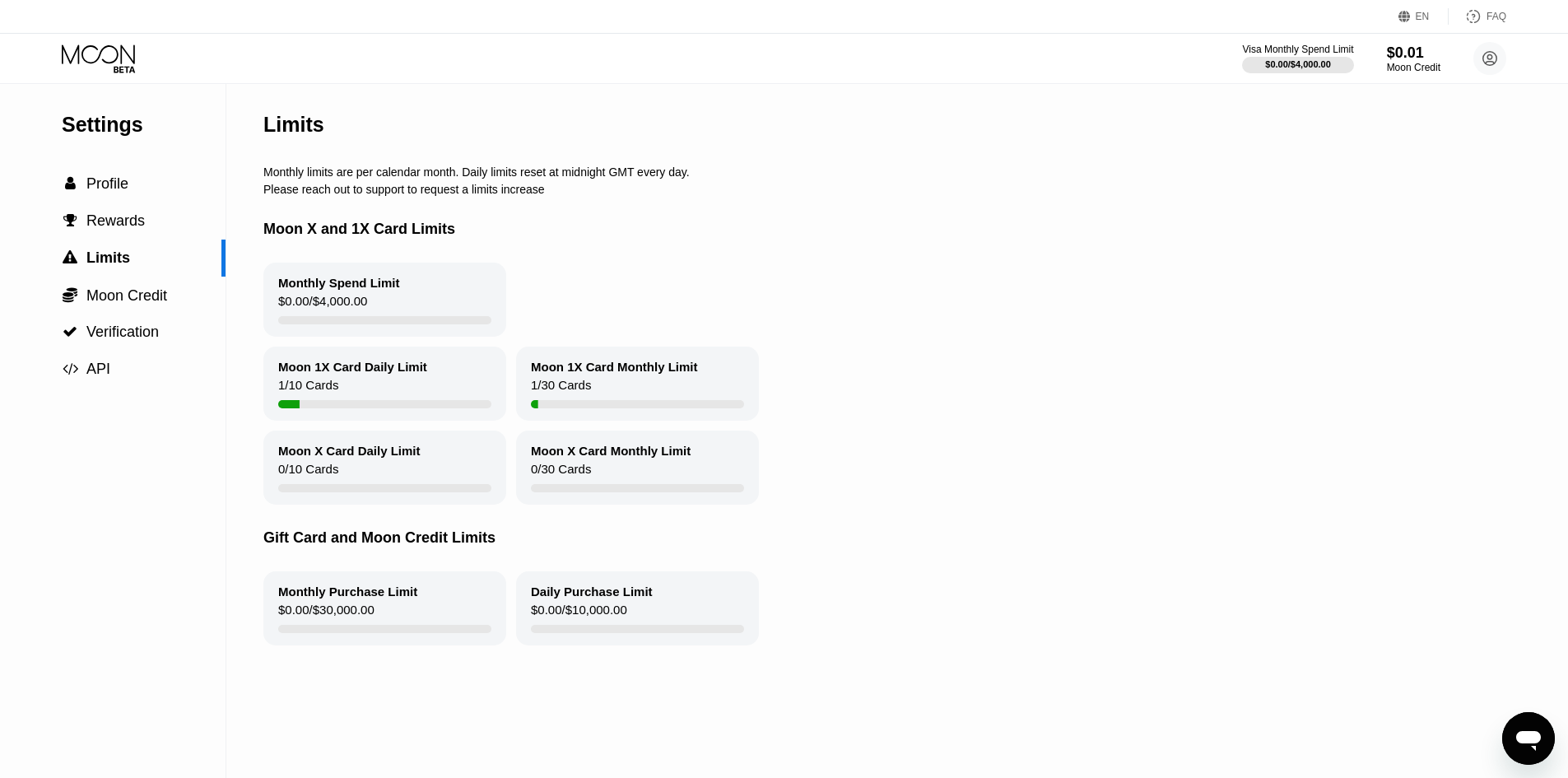
click at [93, 64] on icon at bounding box center [100, 58] width 77 height 28
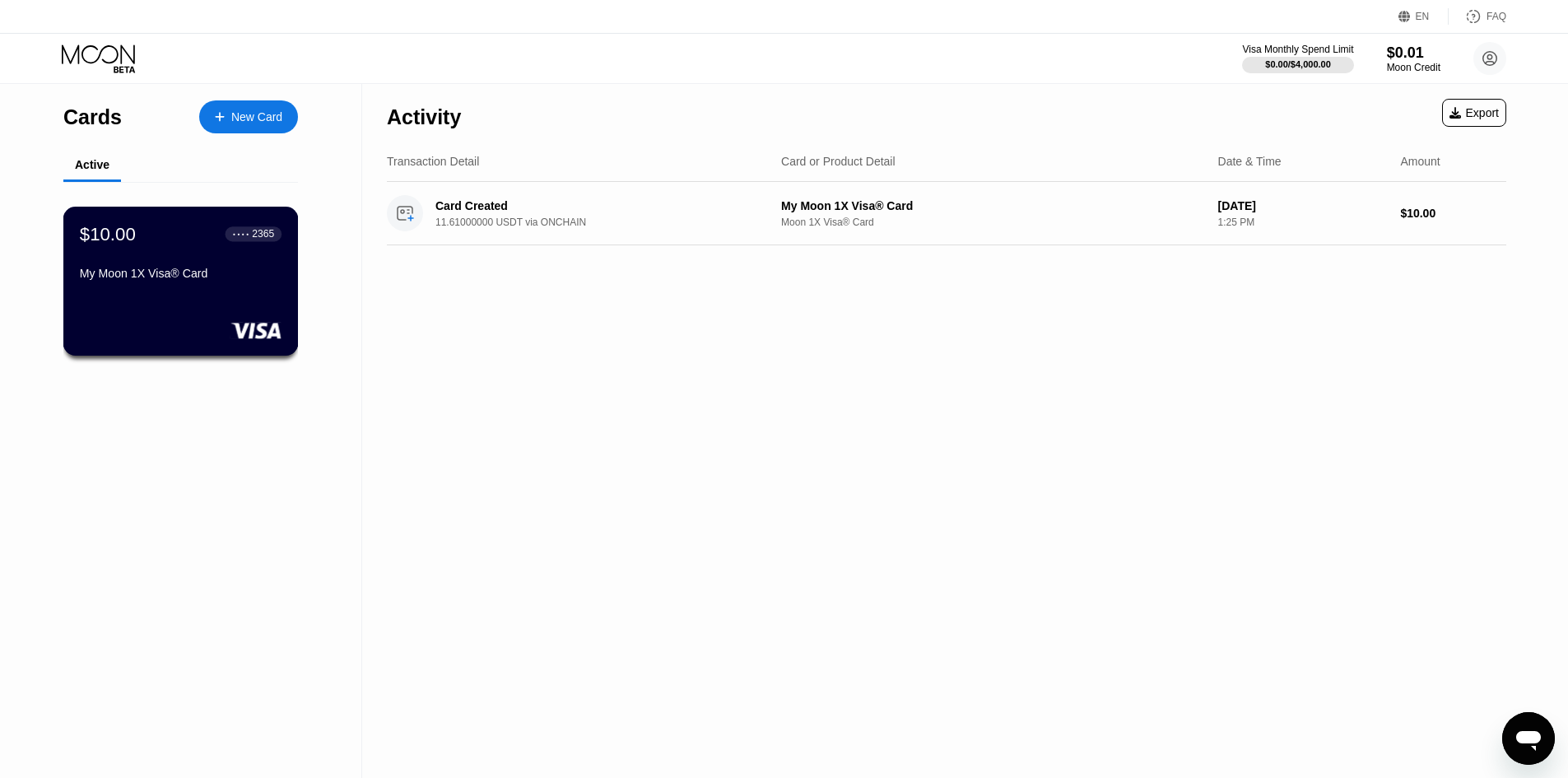
click at [215, 230] on div "$10.00 ● ● ● ● 2365" at bounding box center [181, 234] width 201 height 22
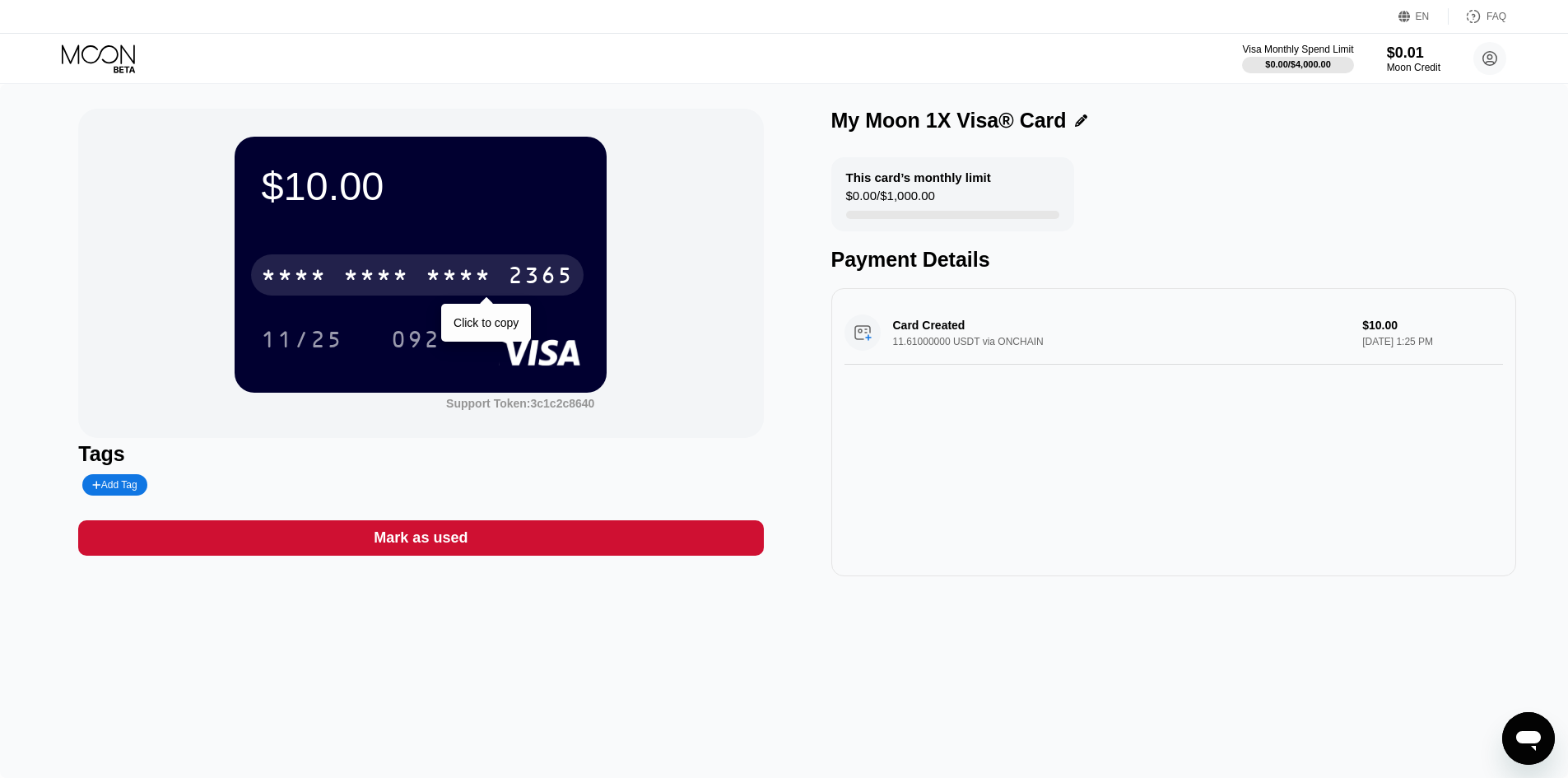
click at [443, 277] on div "* * * *" at bounding box center [458, 277] width 66 height 27
click at [455, 272] on div "2690" at bounding box center [458, 277] width 66 height 27
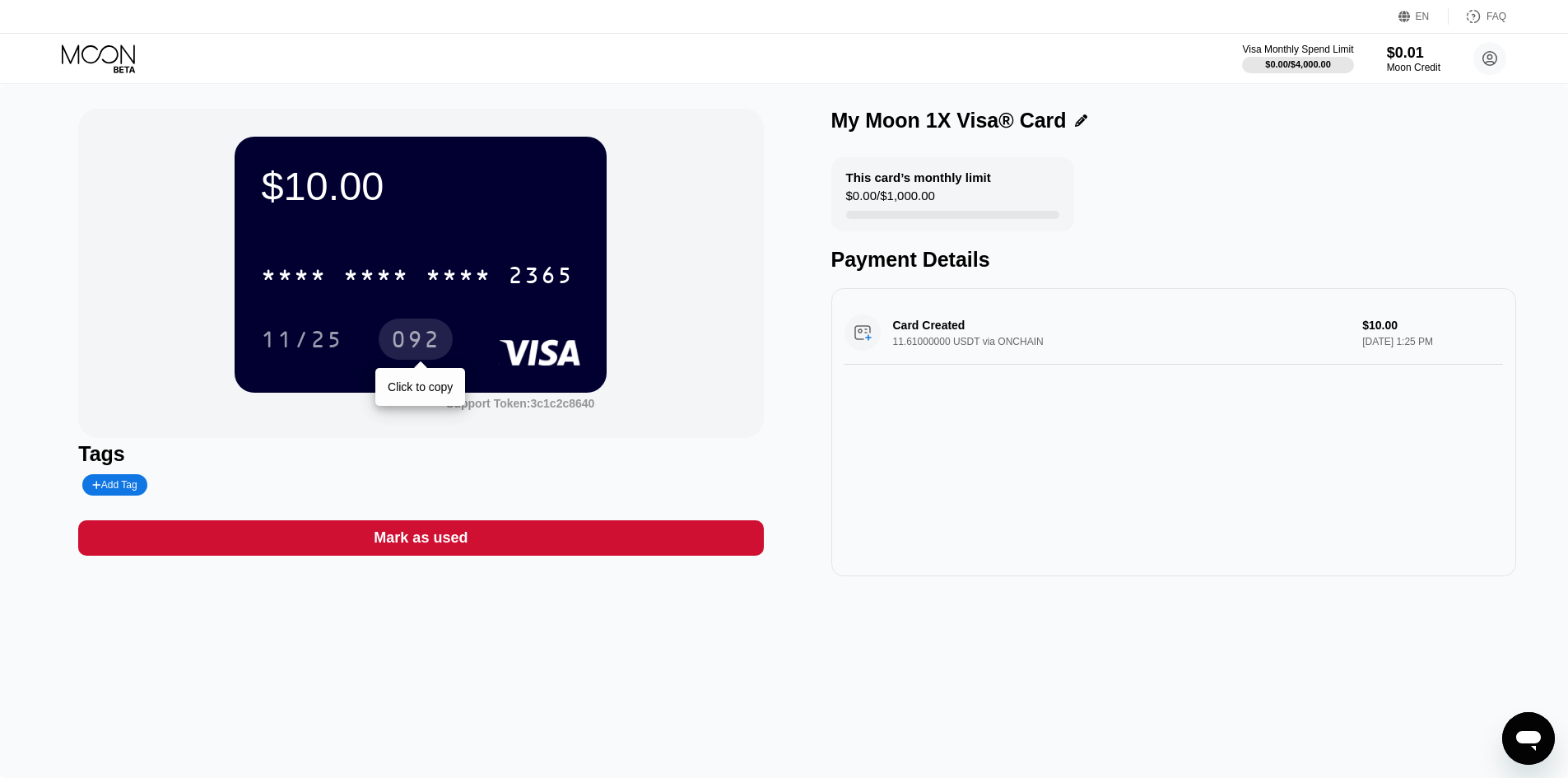
click at [403, 335] on div "092" at bounding box center [415, 342] width 49 height 27
click at [422, 337] on div "092" at bounding box center [415, 342] width 49 height 27
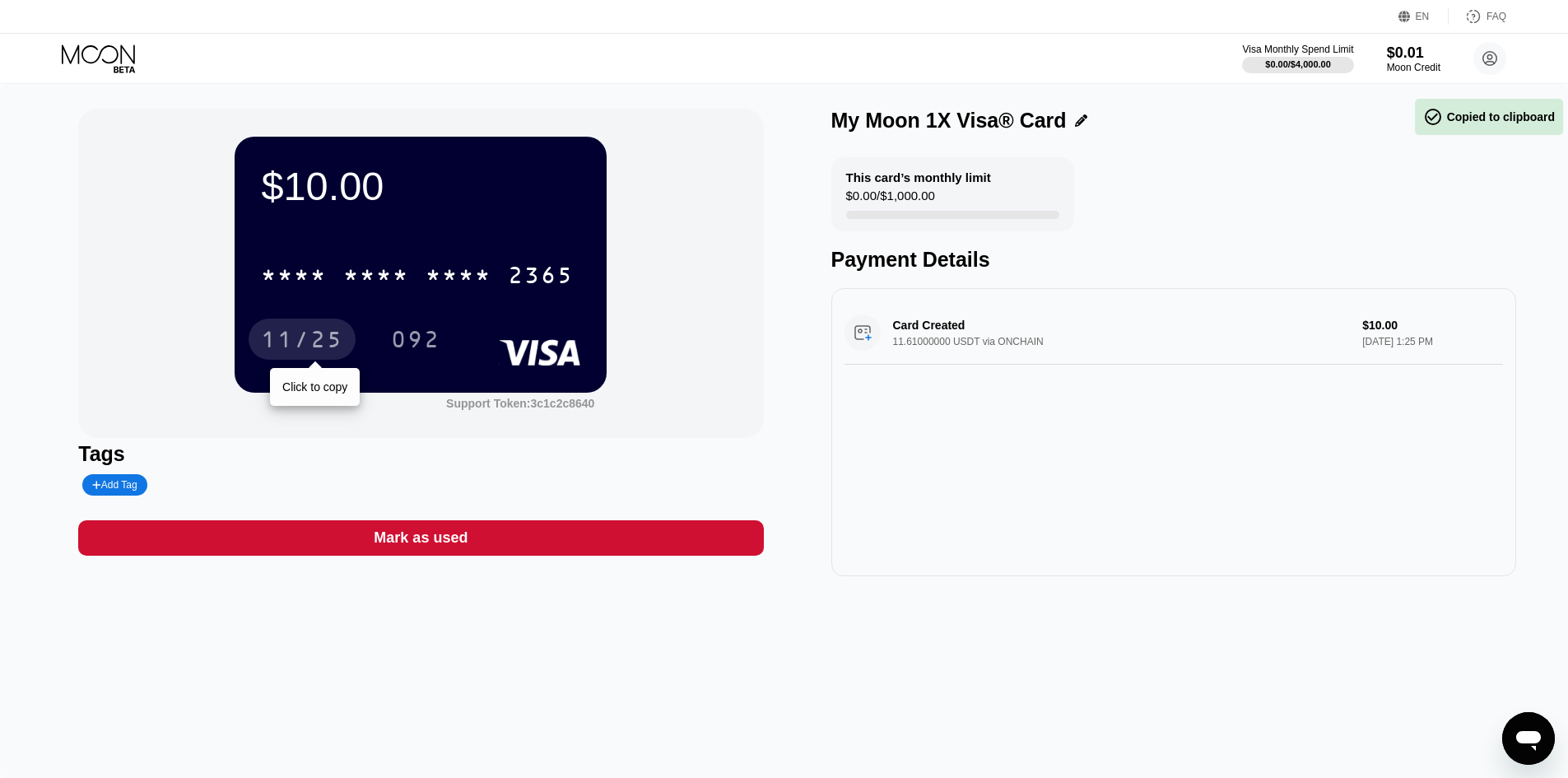
click at [290, 333] on div "11/25" at bounding box center [302, 342] width 82 height 27
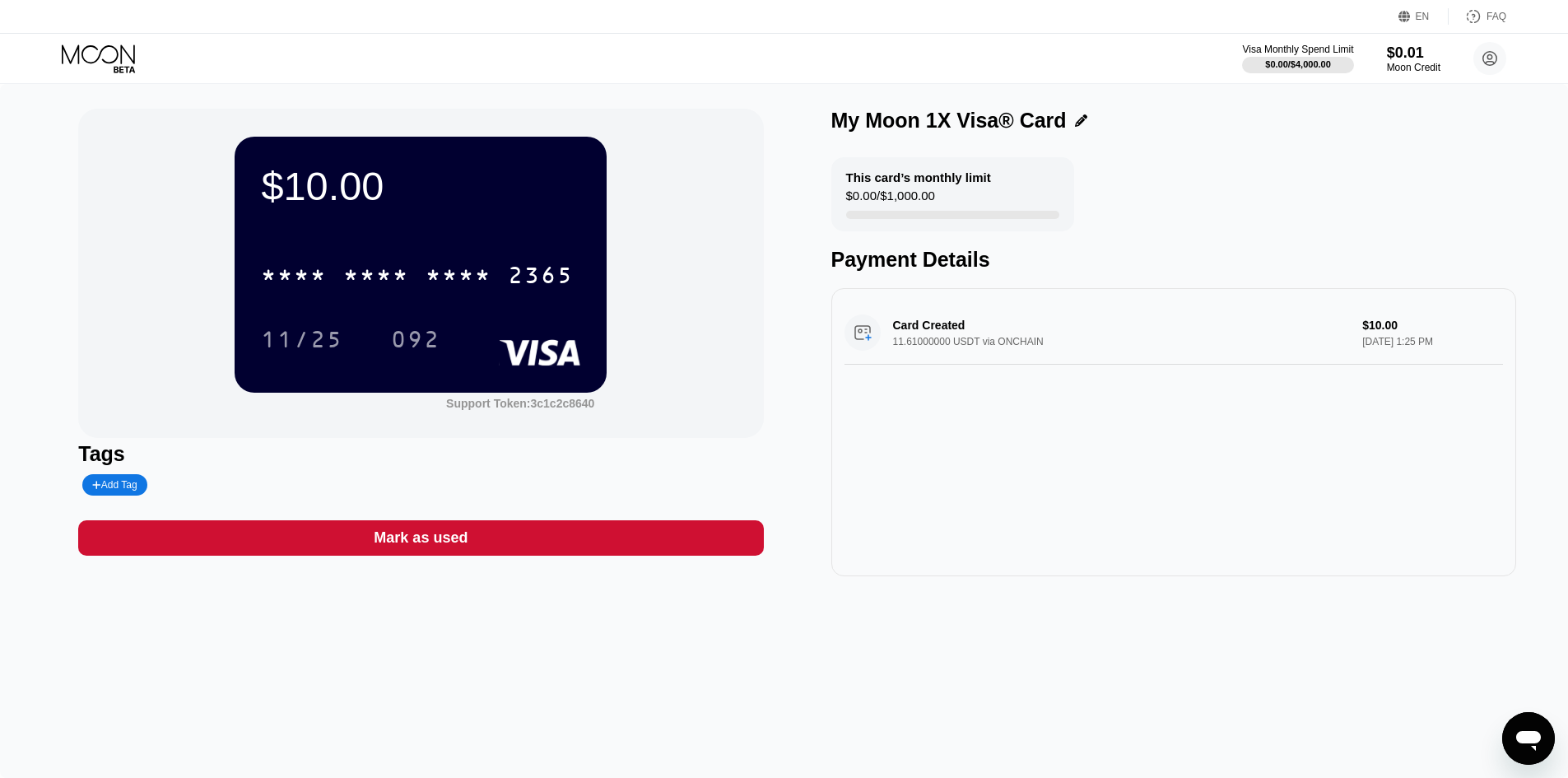
click at [953, 329] on div "Card Created 11.61000000 USDT via ONCHAIN $10.00 Sep 19, 2025 1:25 PM" at bounding box center [1174, 333] width 659 height 64
click at [902, 161] on div "This card’s monthly limit $0.00 / $1,000.00" at bounding box center [953, 194] width 243 height 74
drag, startPoint x: 430, startPoint y: 271, endPoint x: 329, endPoint y: 287, distance: 102.3
click at [339, 289] on div "* * * * * * * * * * * * 2365" at bounding box center [417, 274] width 333 height 41
click at [520, 403] on div "Support Token: 3c1c2c8640" at bounding box center [520, 404] width 148 height 13
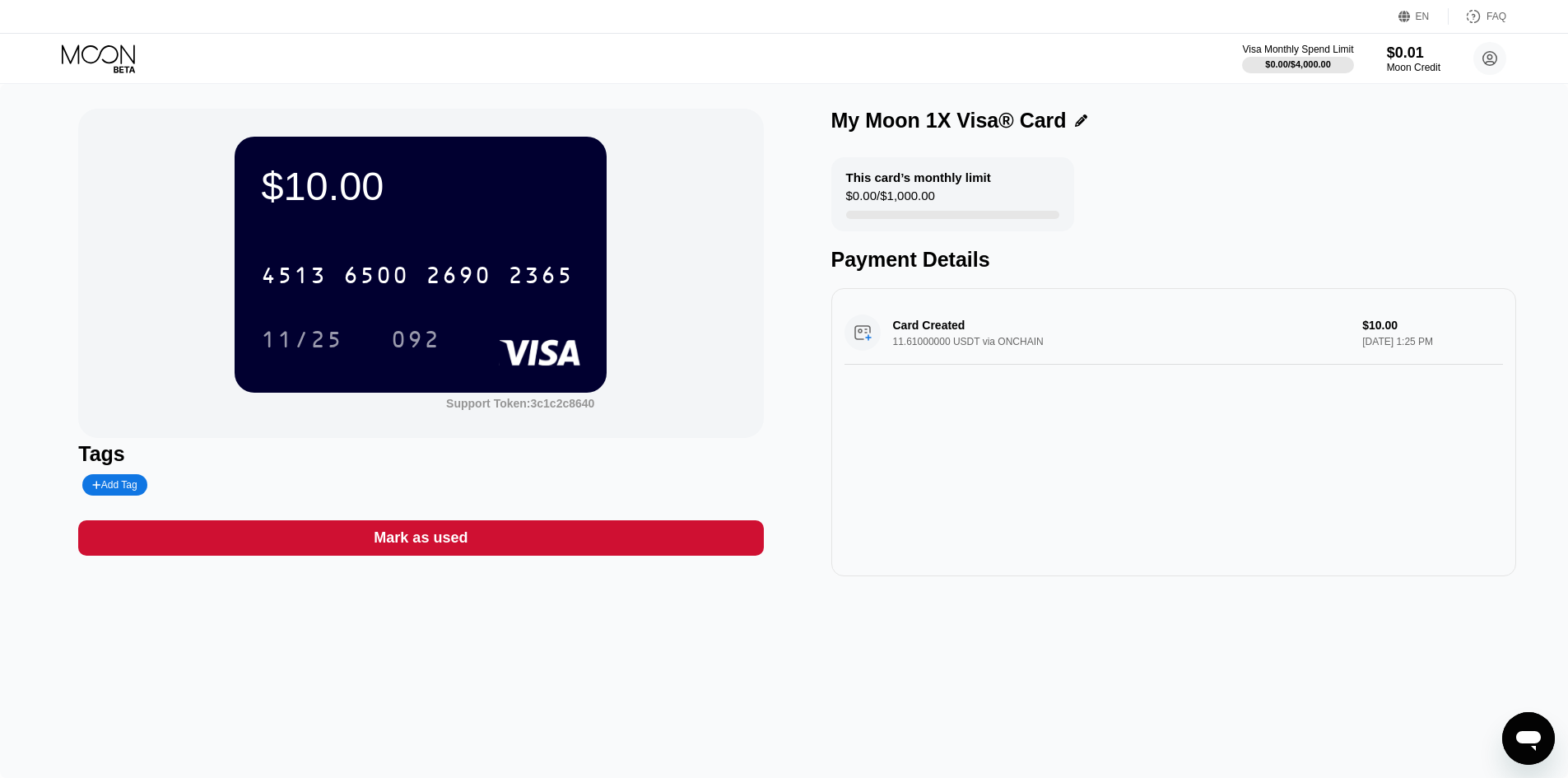
drag, startPoint x: 1517, startPoint y: 730, endPoint x: 3011, endPoint y: 1424, distance: 1647.3
click at [1517, 730] on icon "Open messaging window" at bounding box center [1528, 738] width 29 height 29
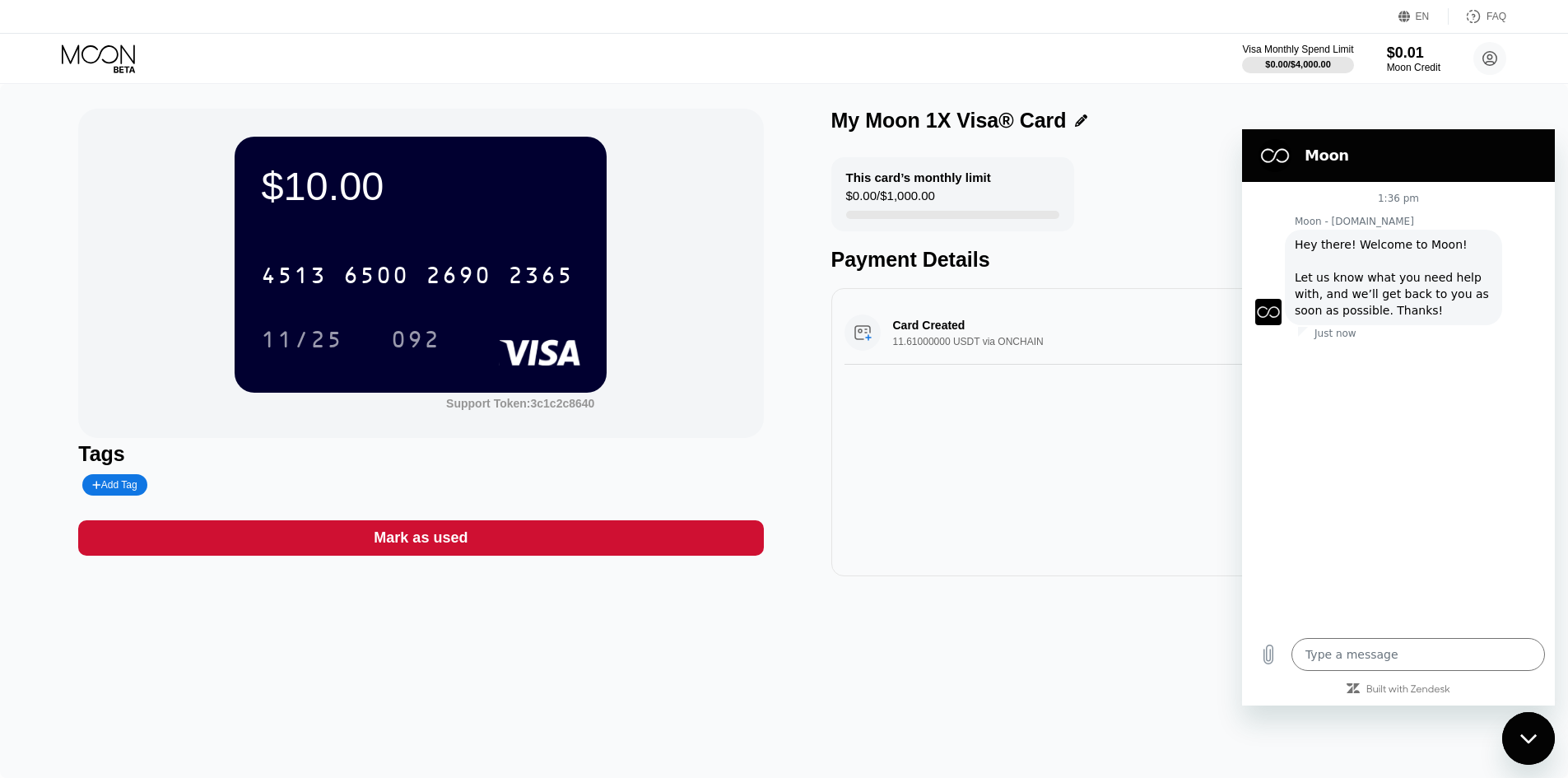
type textarea "x"
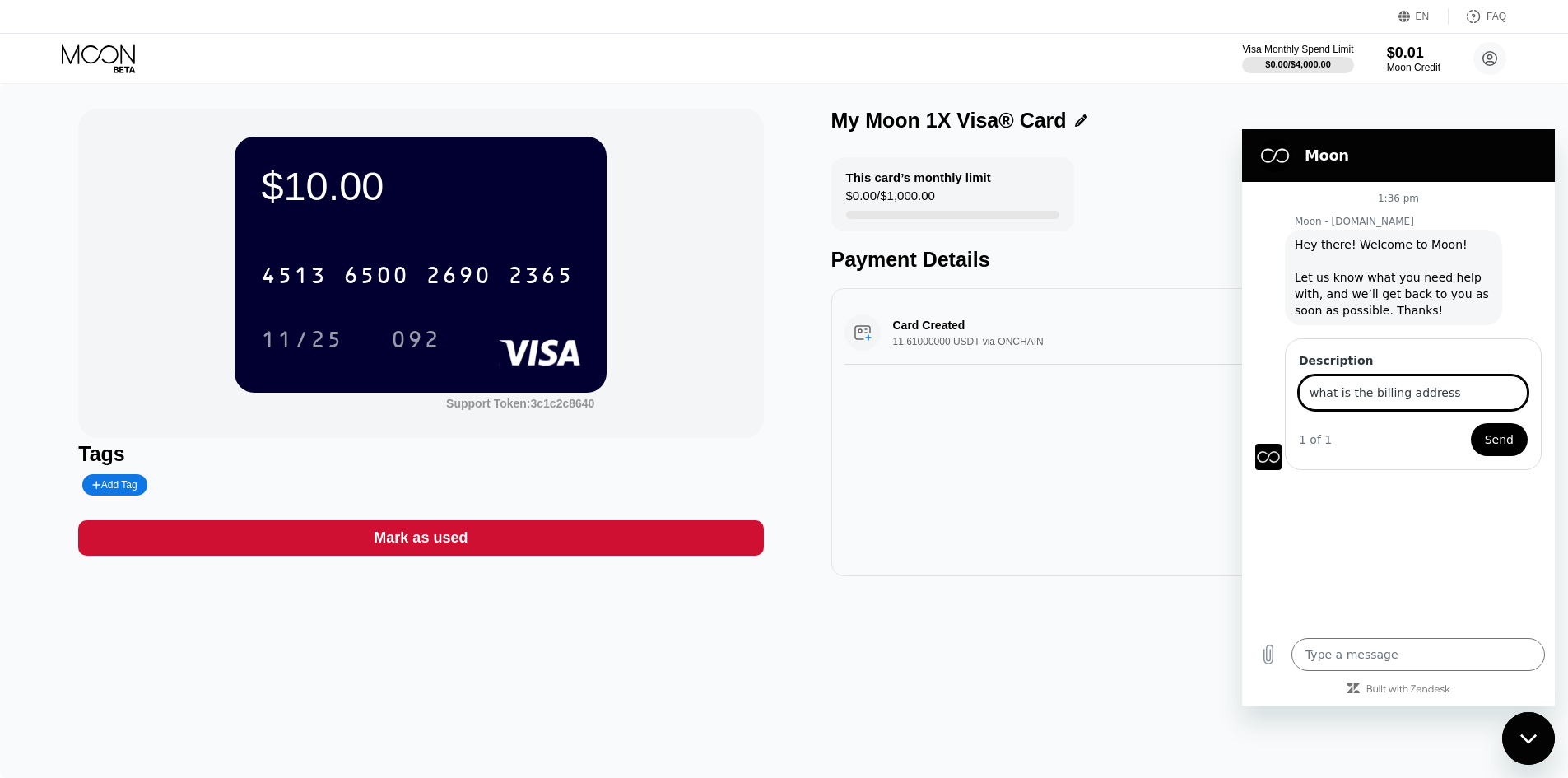
type input "what is the billing address"
click at [1500, 452] on button "Send" at bounding box center [1499, 439] width 57 height 33
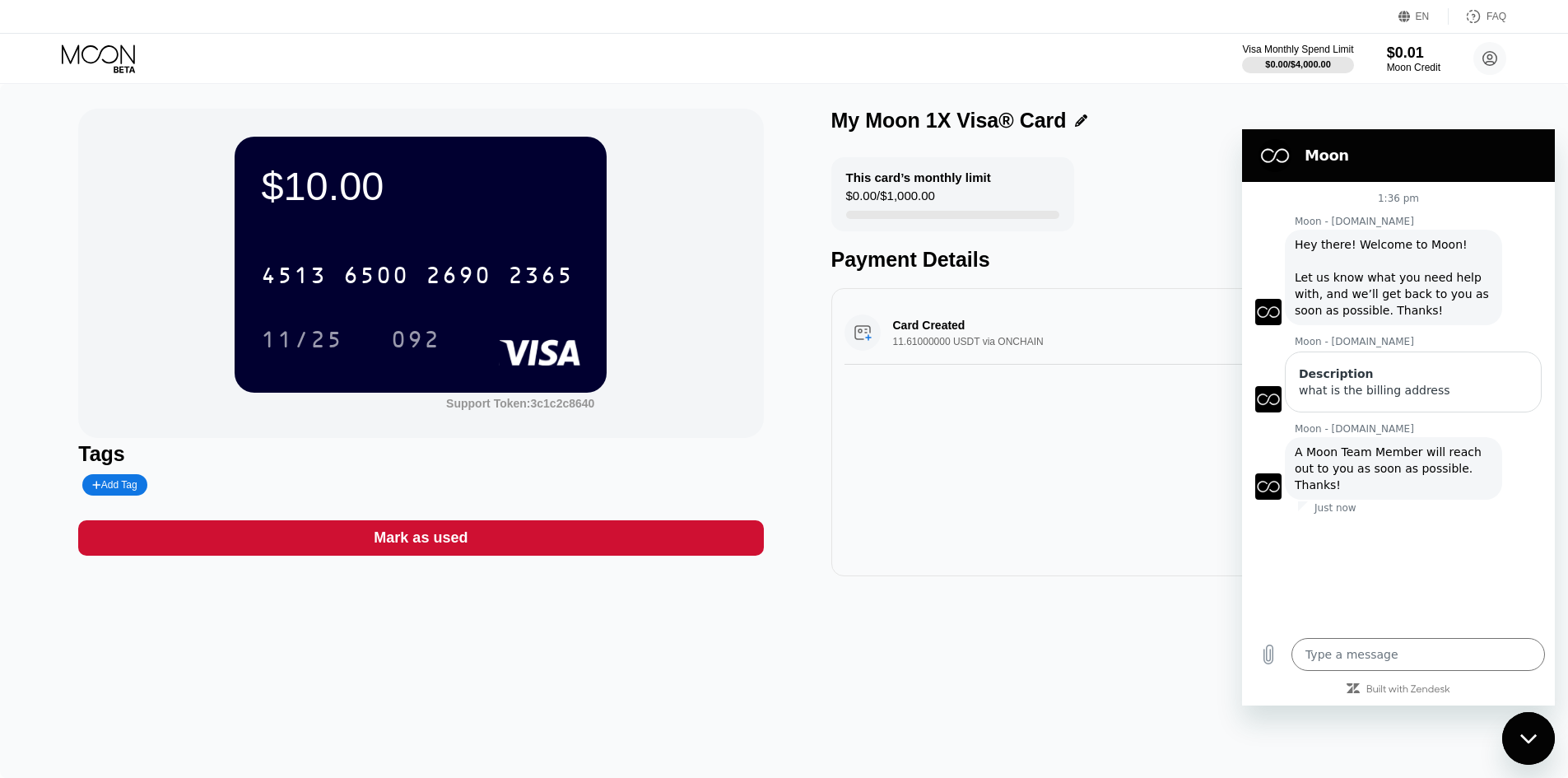
click at [1075, 119] on icon at bounding box center [1081, 120] width 13 height 13
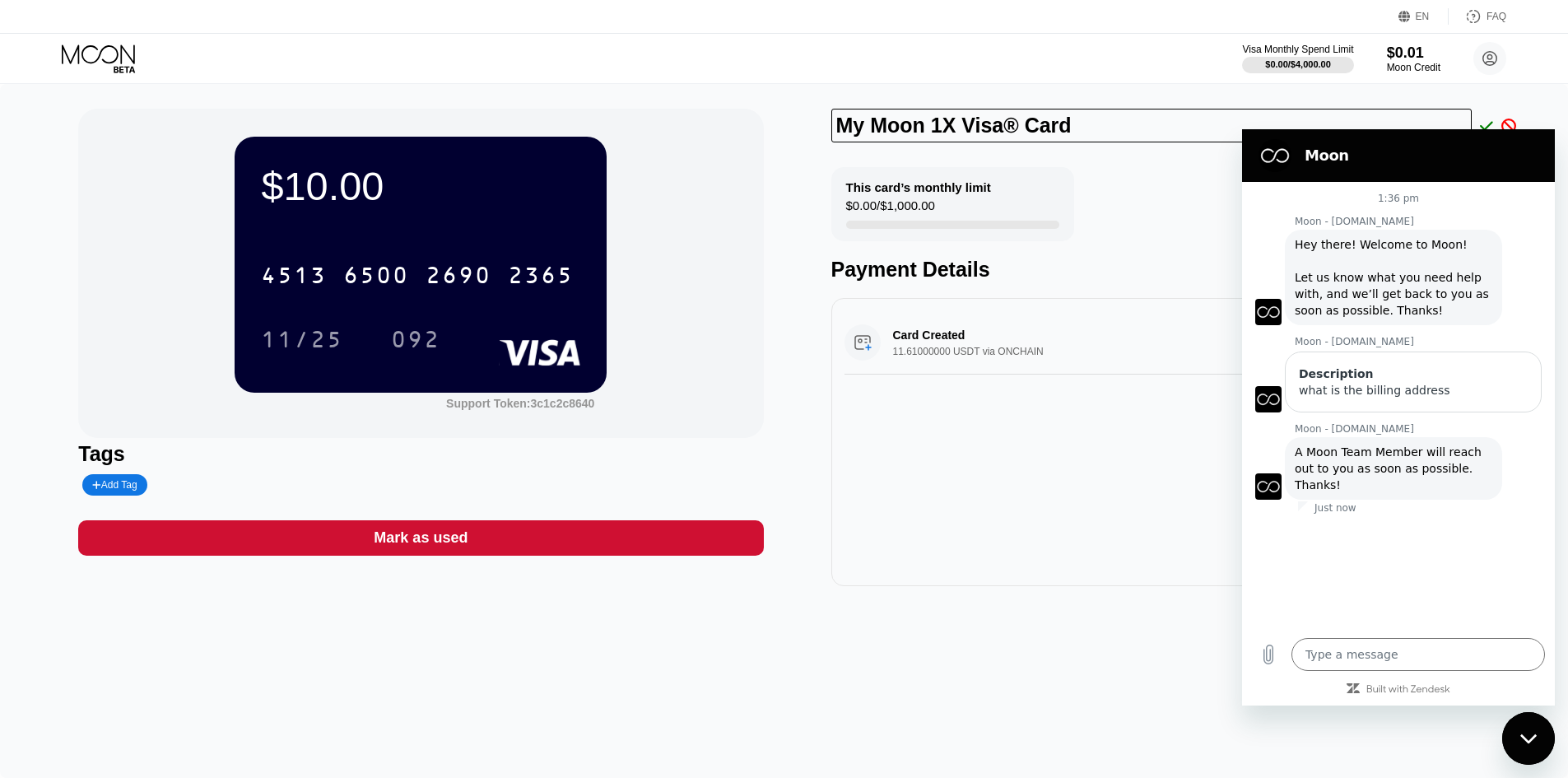
click at [721, 285] on div "$10.00 4513 6500 2690 2365 11/25 092 Support Token: 3c1c2c8640" at bounding box center [420, 273] width 685 height 329
click at [107, 490] on div "Add Tag" at bounding box center [114, 485] width 44 height 12
click at [107, 490] on input "text" at bounding box center [155, 485] width 126 height 12
click at [244, 488] on icon at bounding box center [249, 485] width 10 height 10
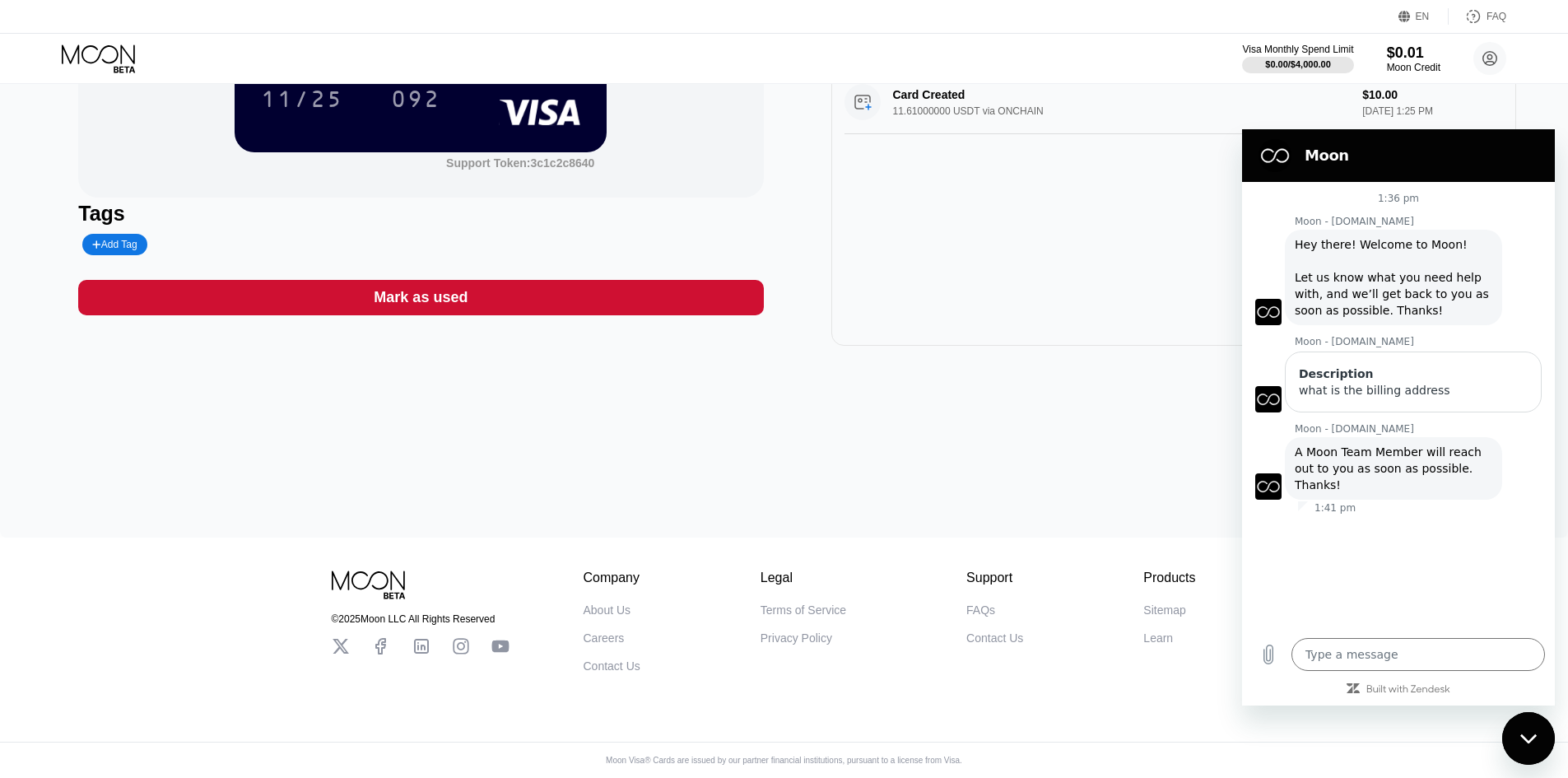
click at [1532, 745] on div "Close messaging window" at bounding box center [1528, 738] width 49 height 49
type textarea "x"
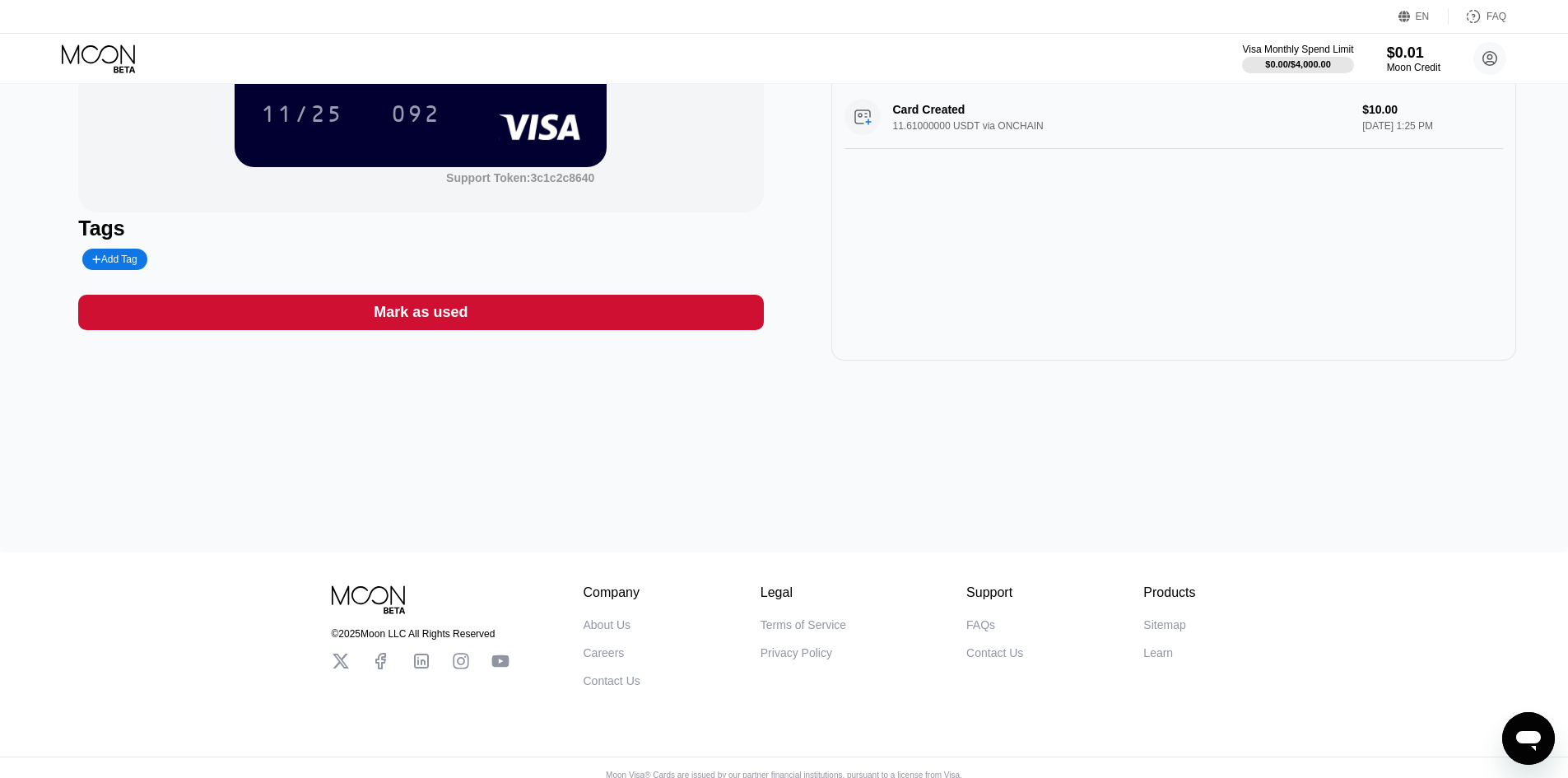
scroll to position [0, 0]
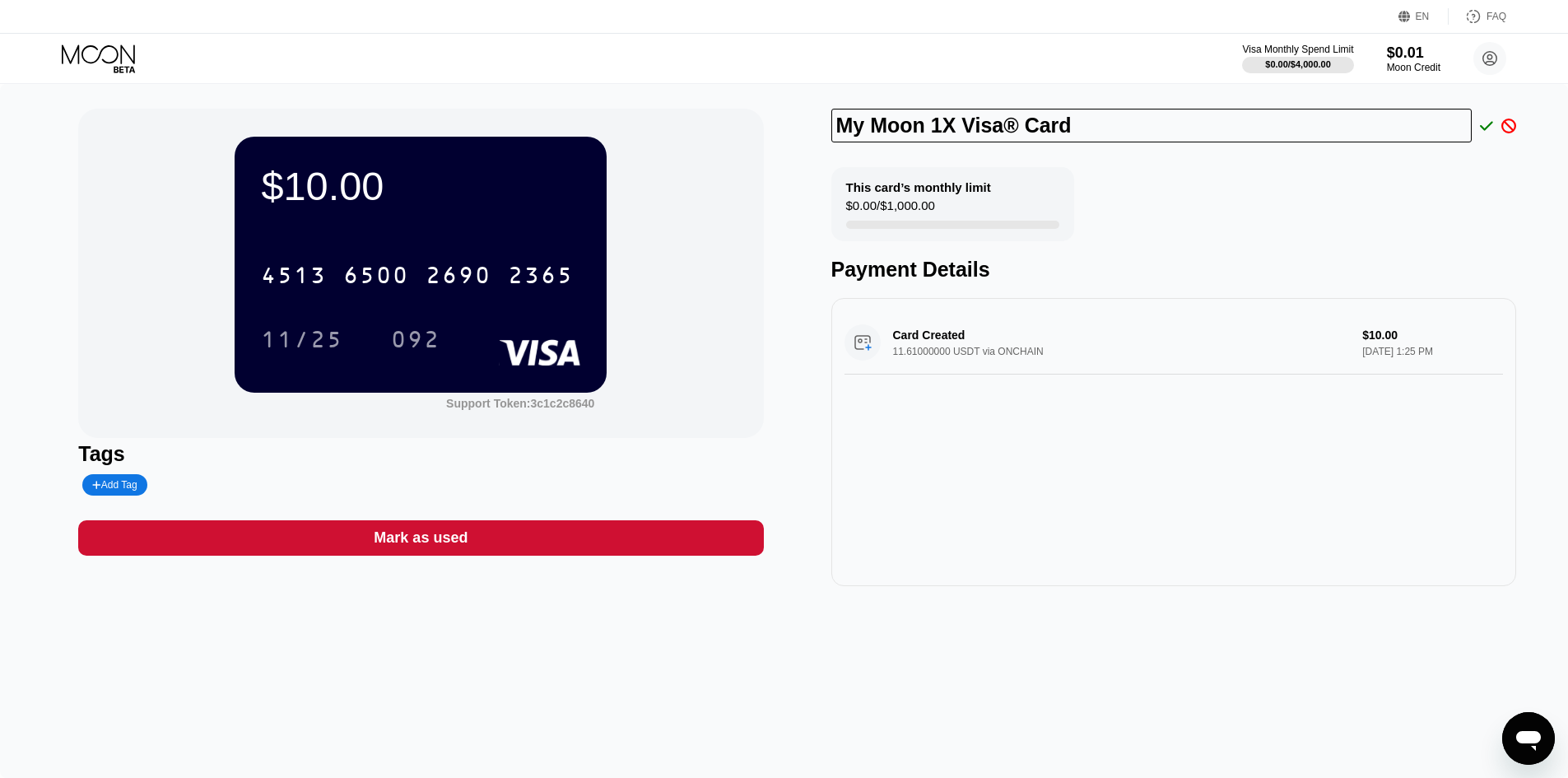
click at [1506, 136] on div "My Moon 1X Visa® Card" at bounding box center [1173, 125] width 685 height 33
click at [1507, 128] on icon at bounding box center [1509, 126] width 15 height 15
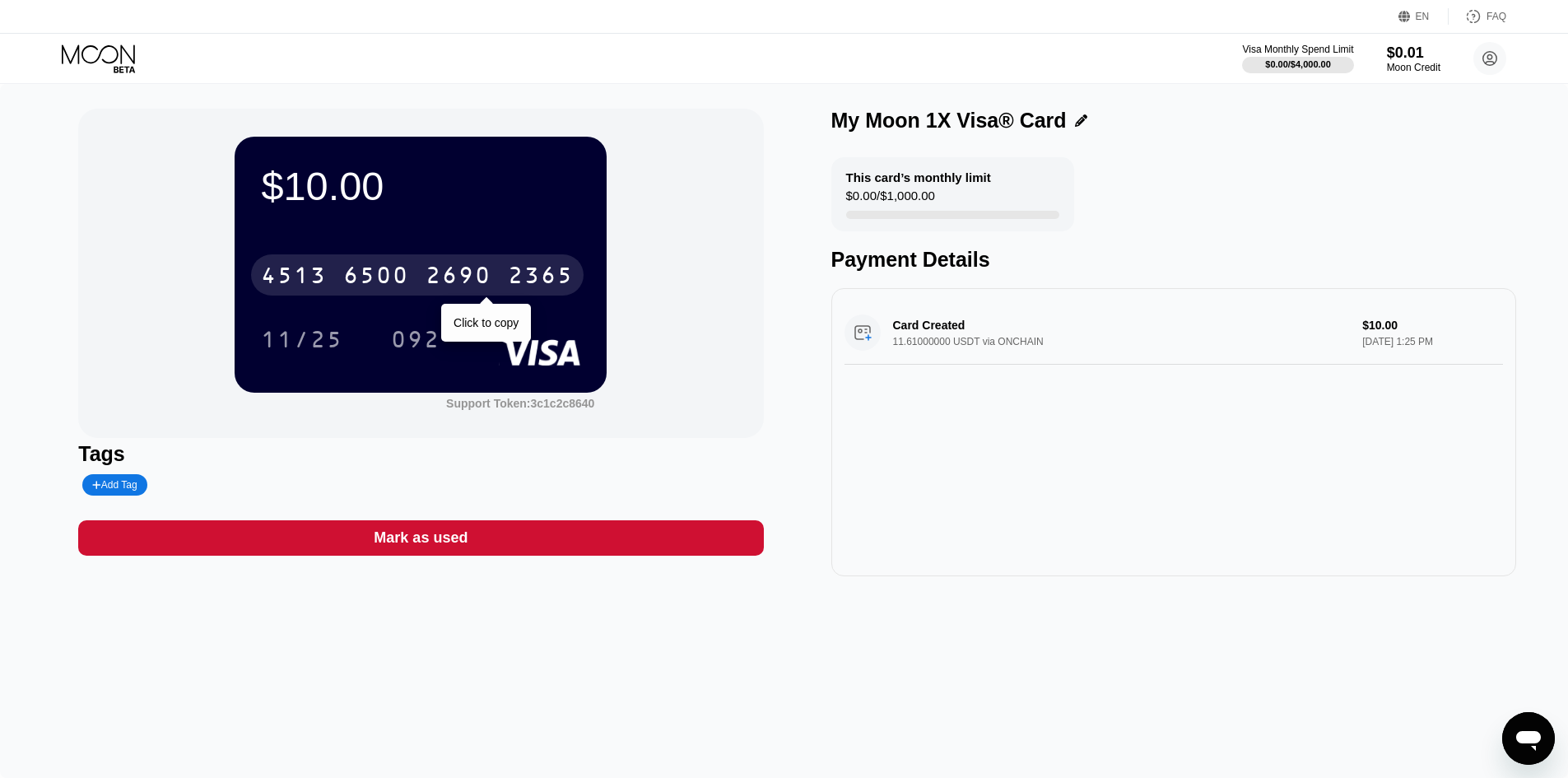
drag, startPoint x: 490, startPoint y: 314, endPoint x: 299, endPoint y: 287, distance: 192.9
click at [298, 286] on div "4513 6500 2690 2365 Click to copy 11/25 092" at bounding box center [420, 291] width 319 height 97
click at [301, 287] on div "4513" at bounding box center [293, 277] width 66 height 27
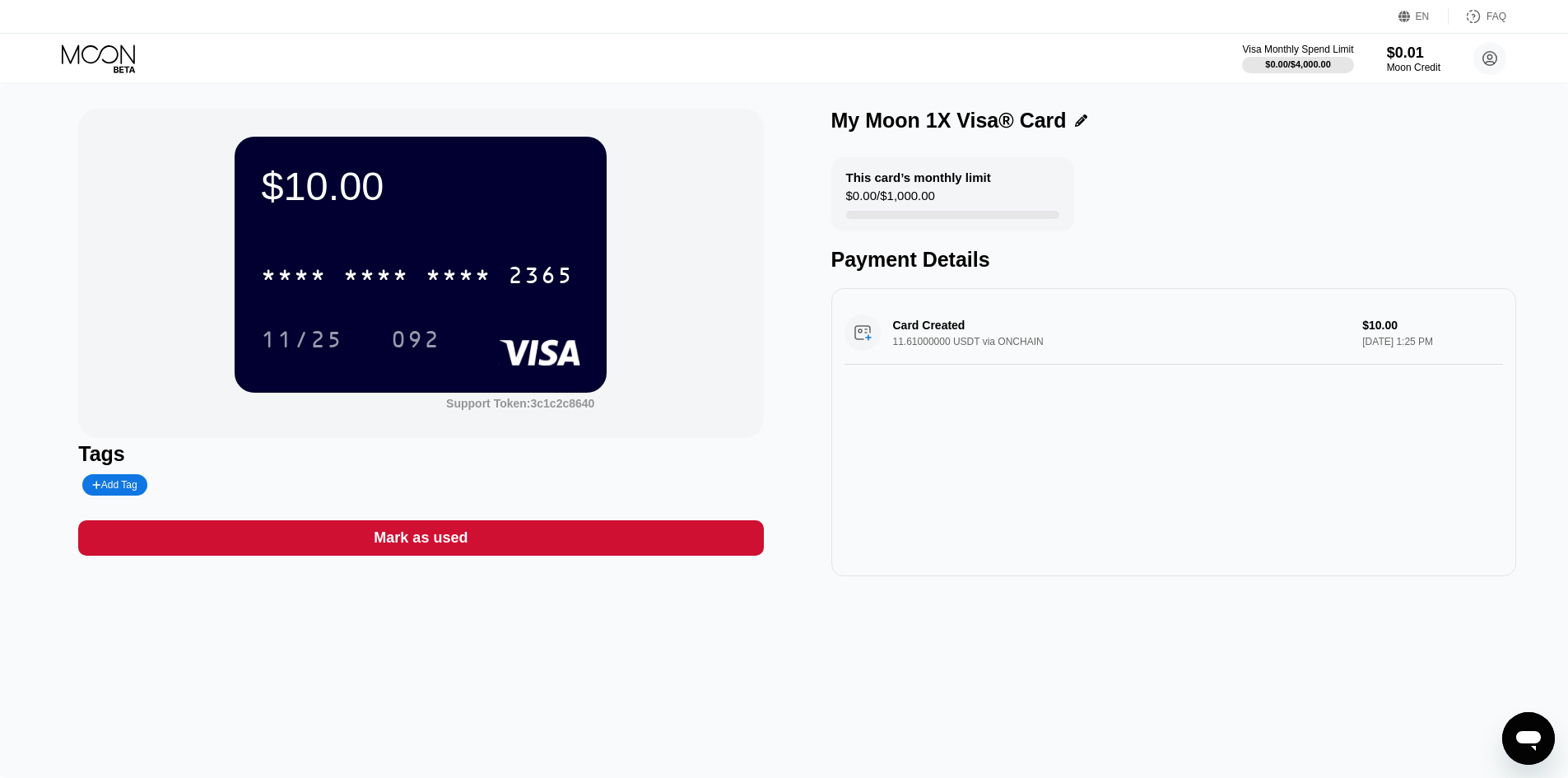
click at [947, 355] on div "Card Created 11.61000000 USDT via ONCHAIN $10.00 Sep 19, 2025 1:25 PM" at bounding box center [1174, 333] width 659 height 64
click at [445, 556] on div "Mark as used" at bounding box center [420, 537] width 685 height 35
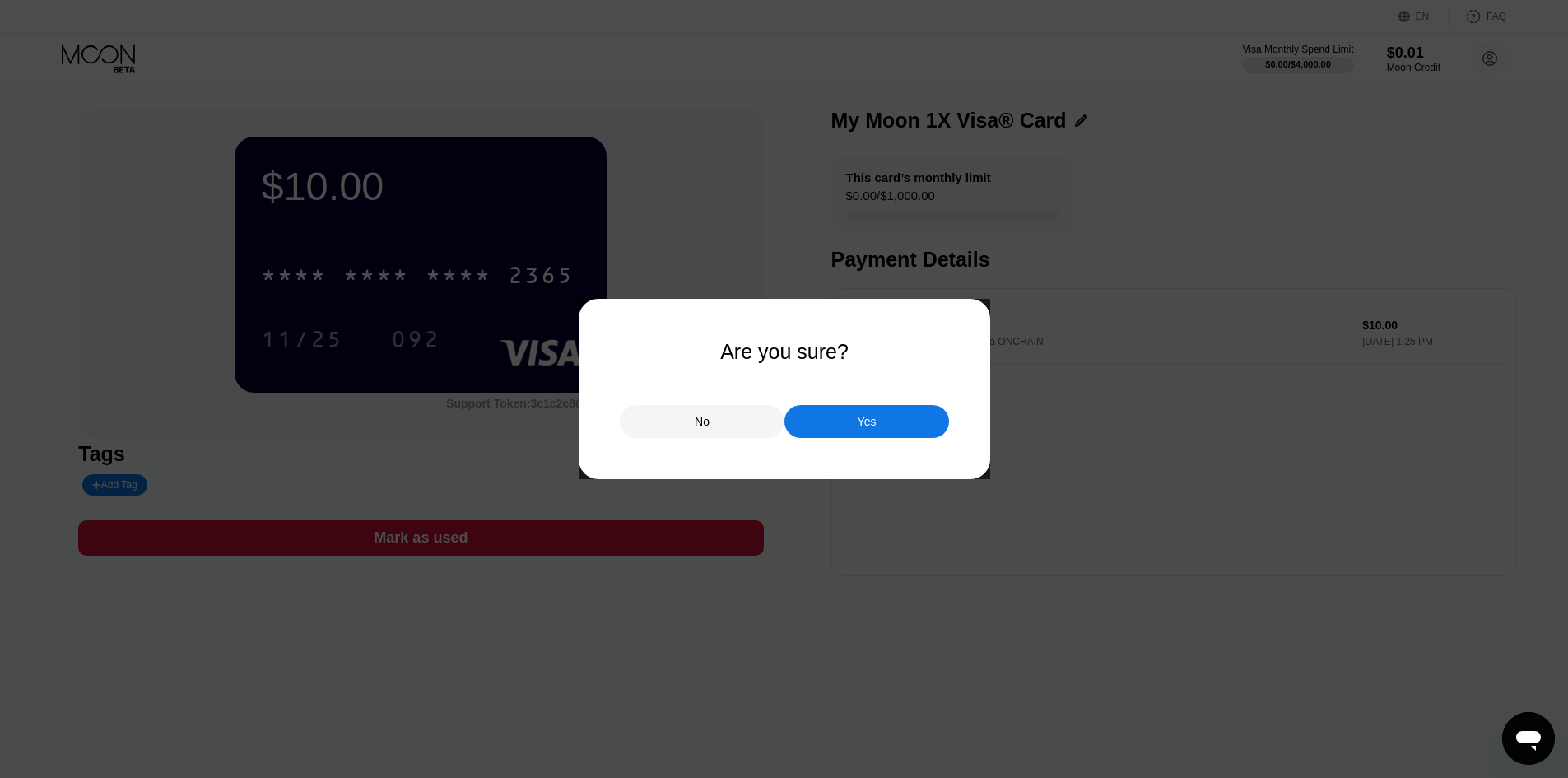
click at [850, 414] on div "Yes" at bounding box center [867, 421] width 165 height 33
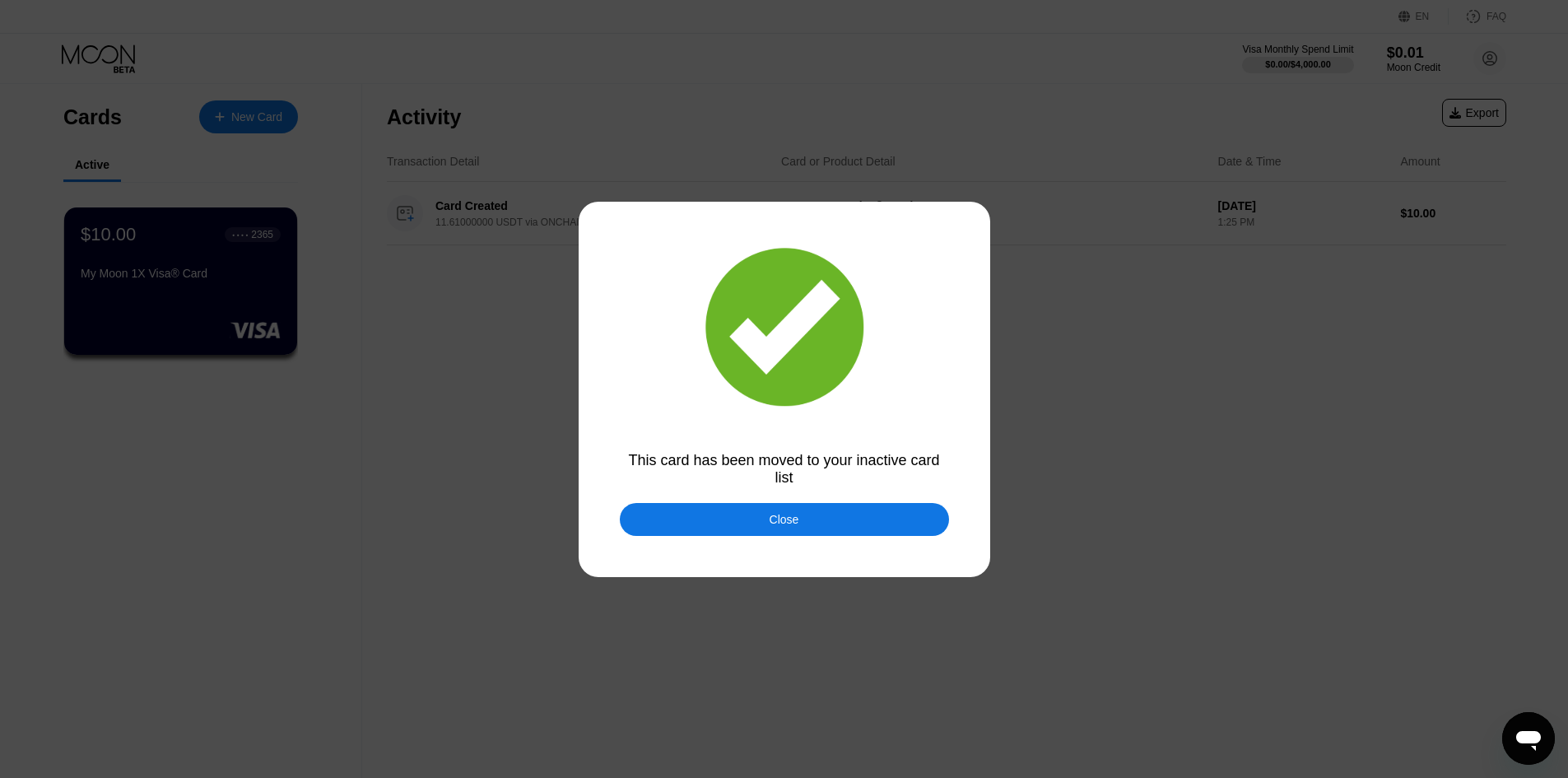
click at [705, 541] on div at bounding box center [790, 389] width 1581 height 778
click at [716, 526] on div "Close" at bounding box center [785, 519] width 329 height 33
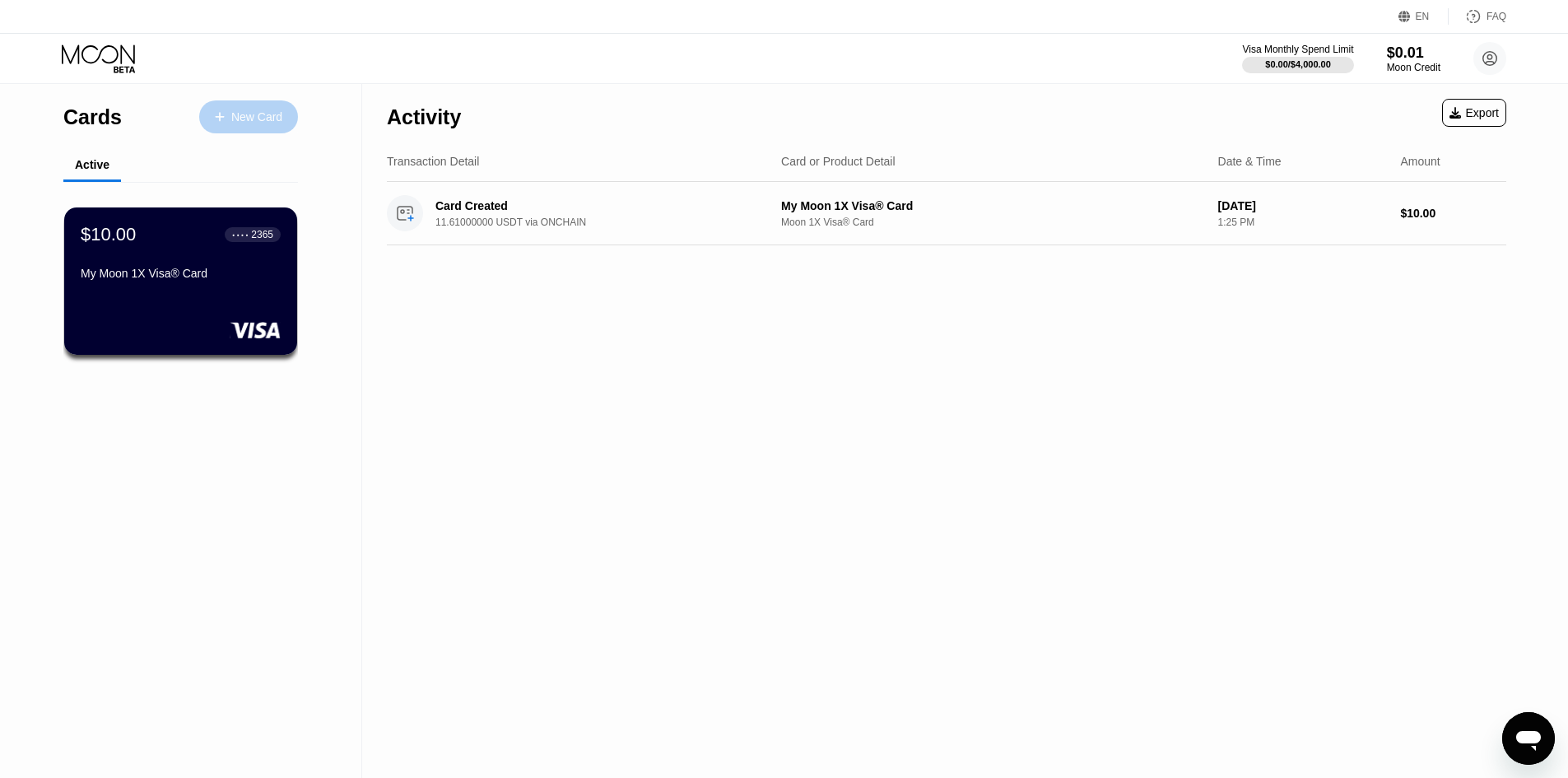
click at [236, 121] on div "New Card" at bounding box center [257, 117] width 51 height 14
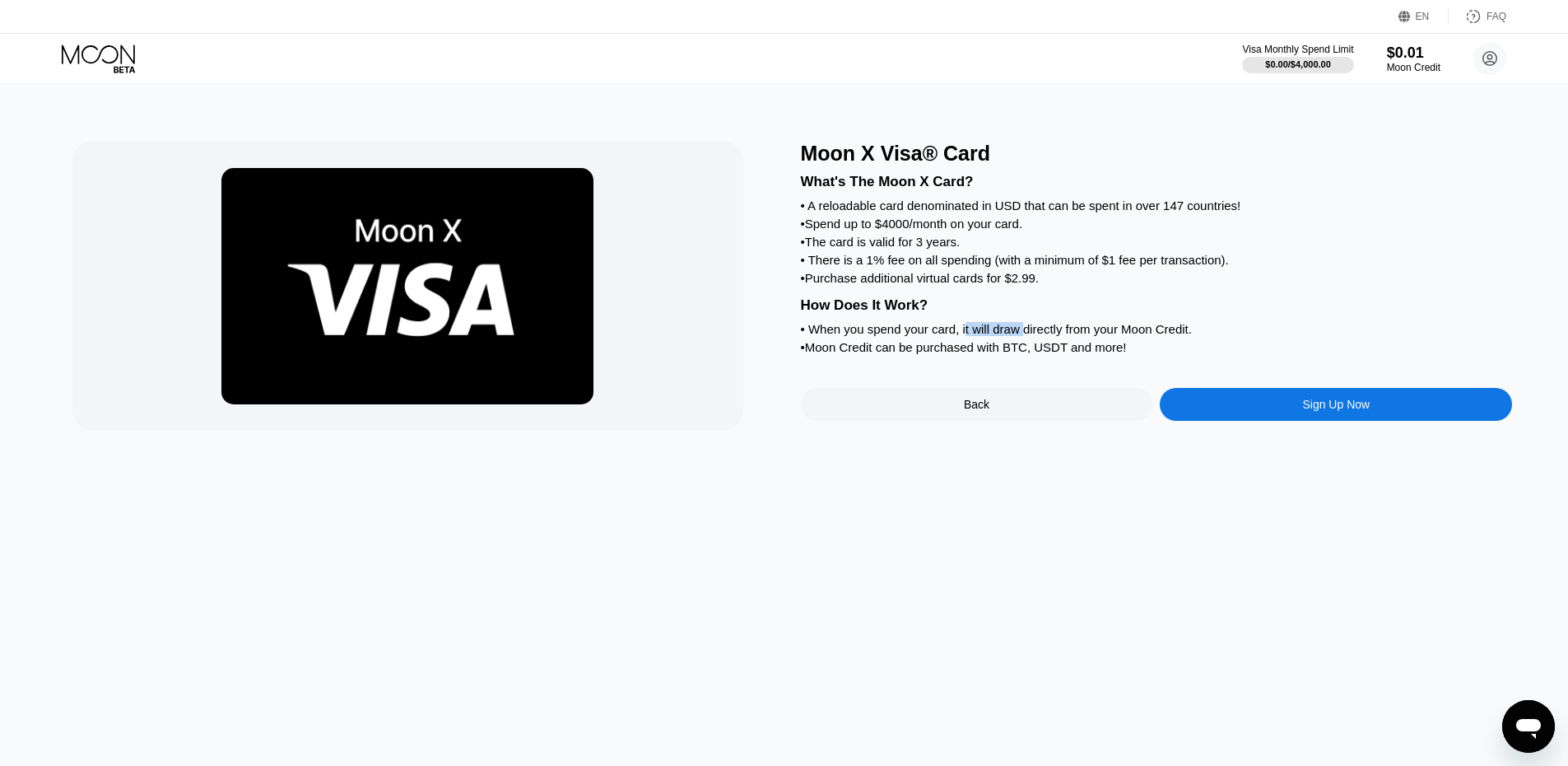
click at [1025, 336] on div "• When you spend your card, it will draw directly from your Moon Credit." at bounding box center [1157, 329] width 712 height 14
drag, startPoint x: 956, startPoint y: 347, endPoint x: 1023, endPoint y: 365, distance: 69.4
click at [1022, 358] on div "What's The Moon X Card? • A reloadable card denominated in USD that can be spen…" at bounding box center [1157, 262] width 712 height 192
click at [1224, 413] on div "Sign Up Now" at bounding box center [1336, 404] width 353 height 33
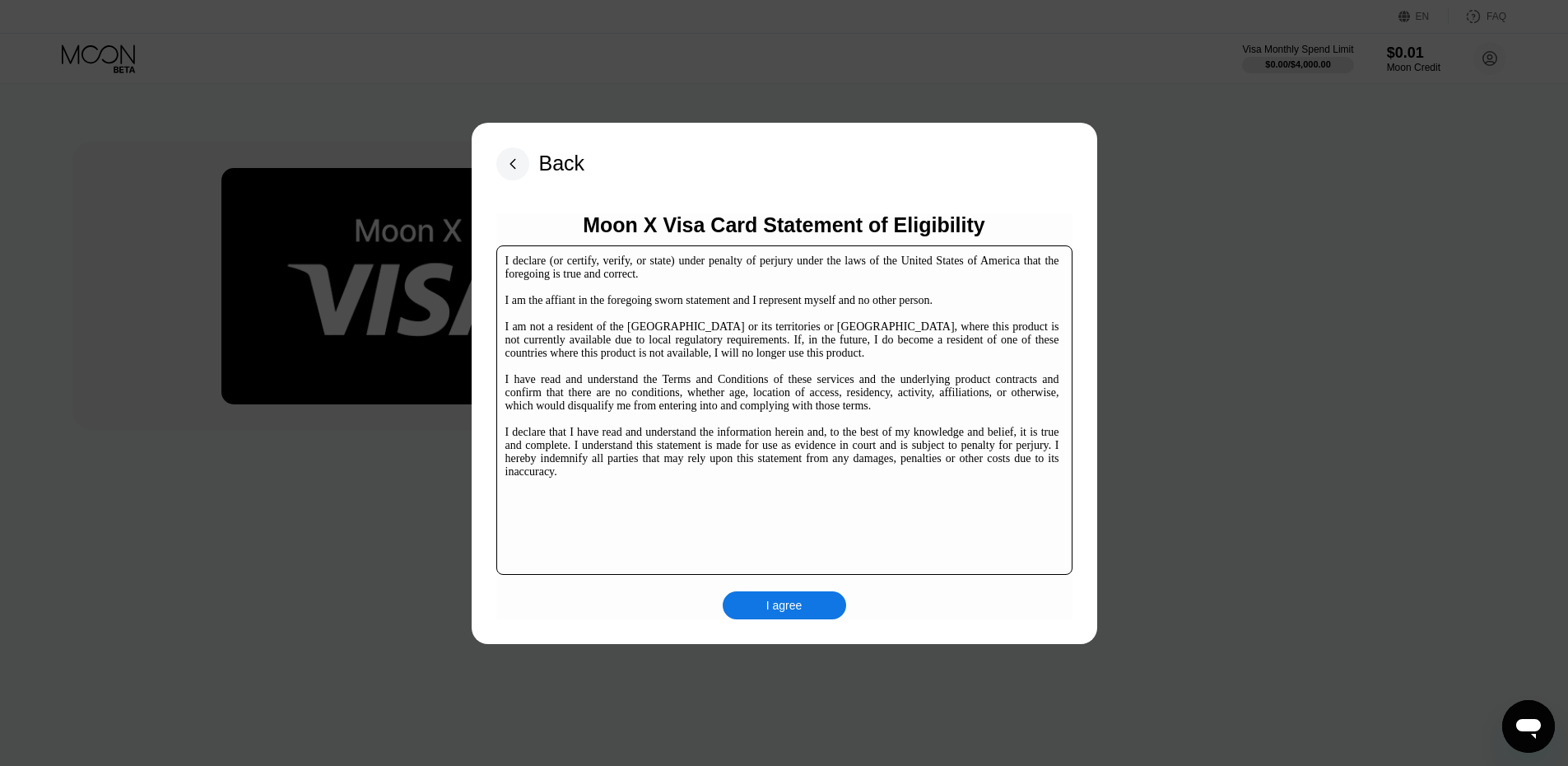
click at [741, 605] on div "I agree" at bounding box center [785, 605] width 124 height 28
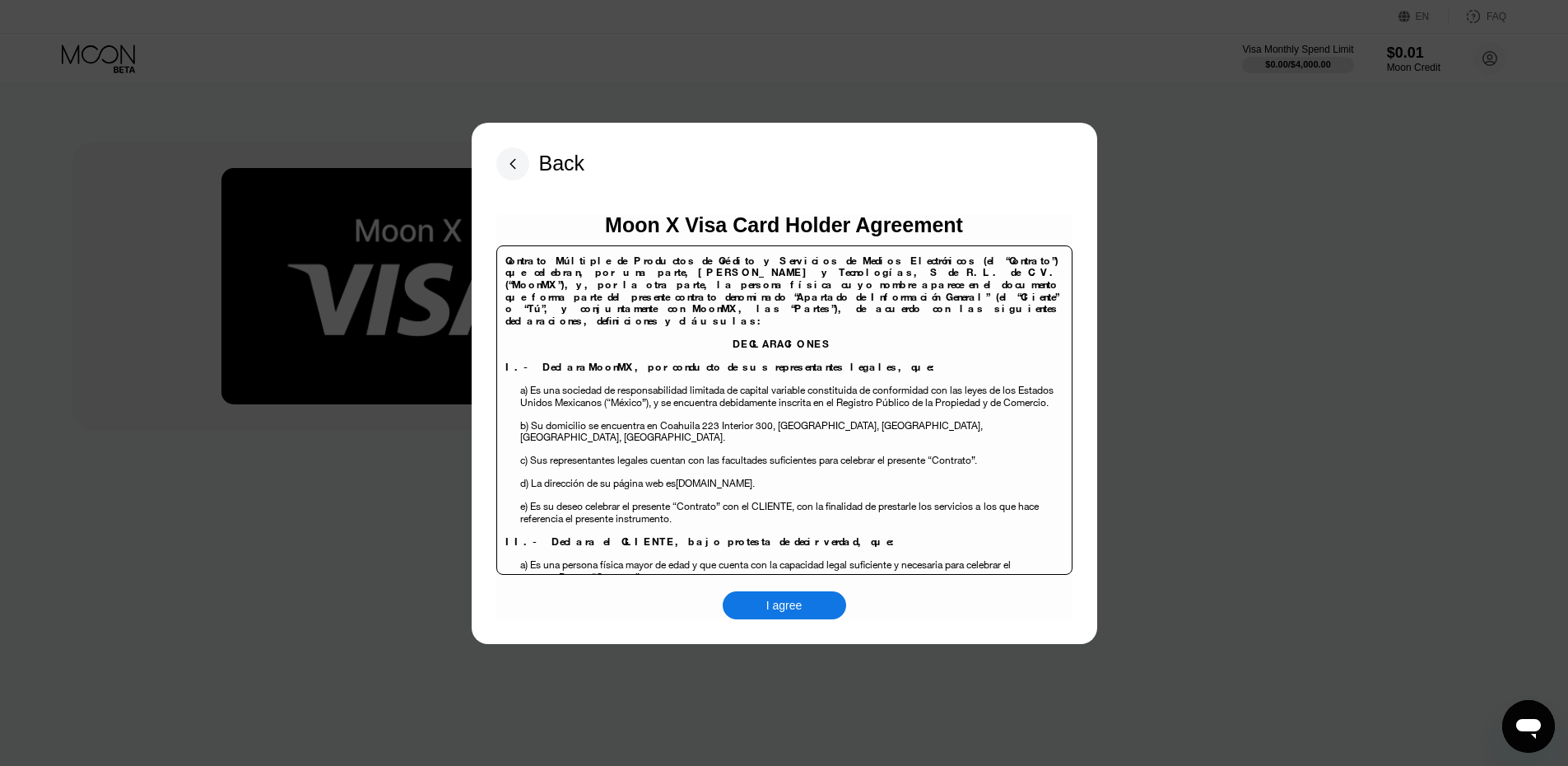
click at [766, 598] on div "I agree" at bounding box center [784, 605] width 36 height 15
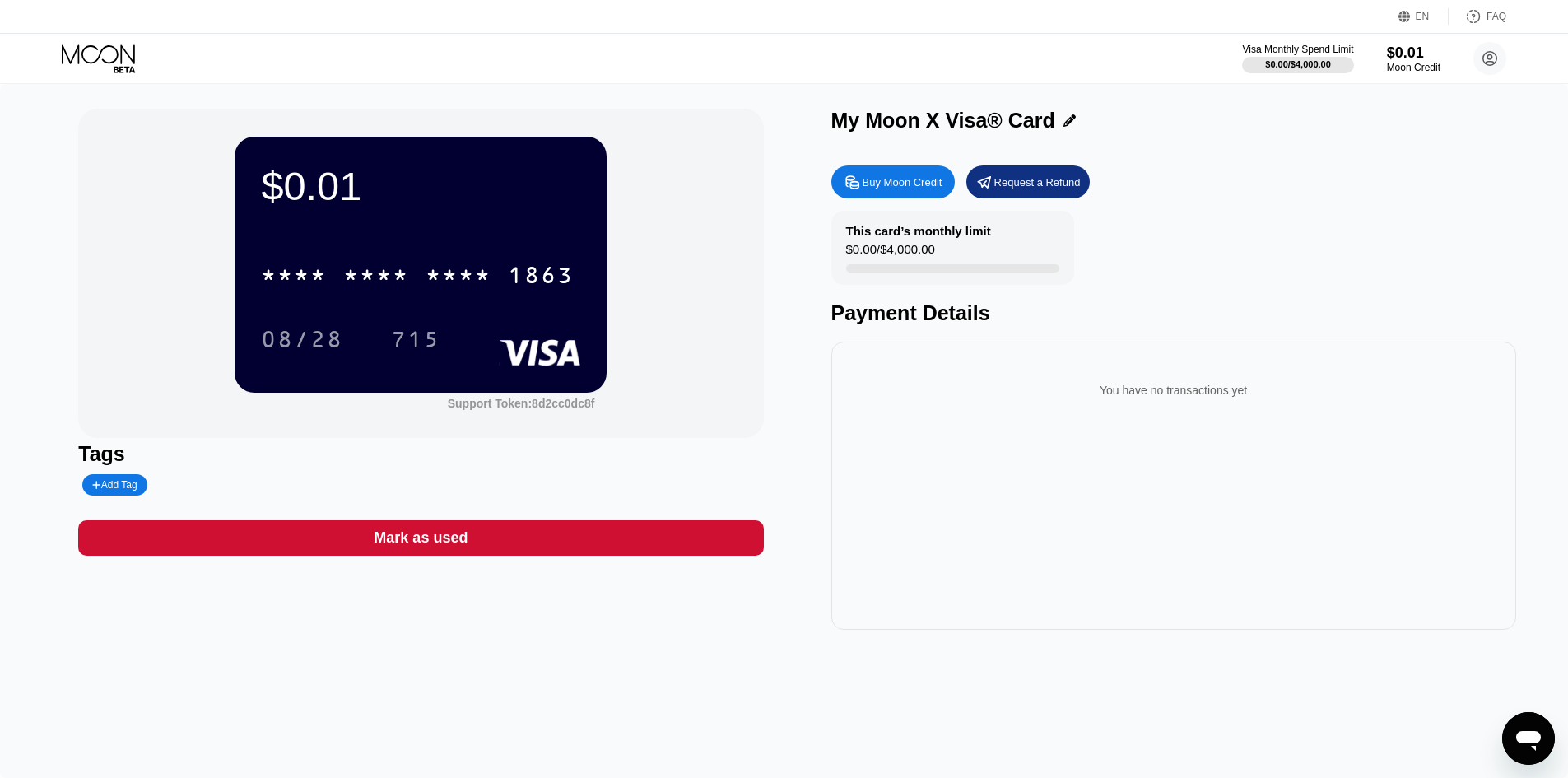
click at [900, 175] on div "Buy Moon Credit" at bounding box center [893, 181] width 124 height 33
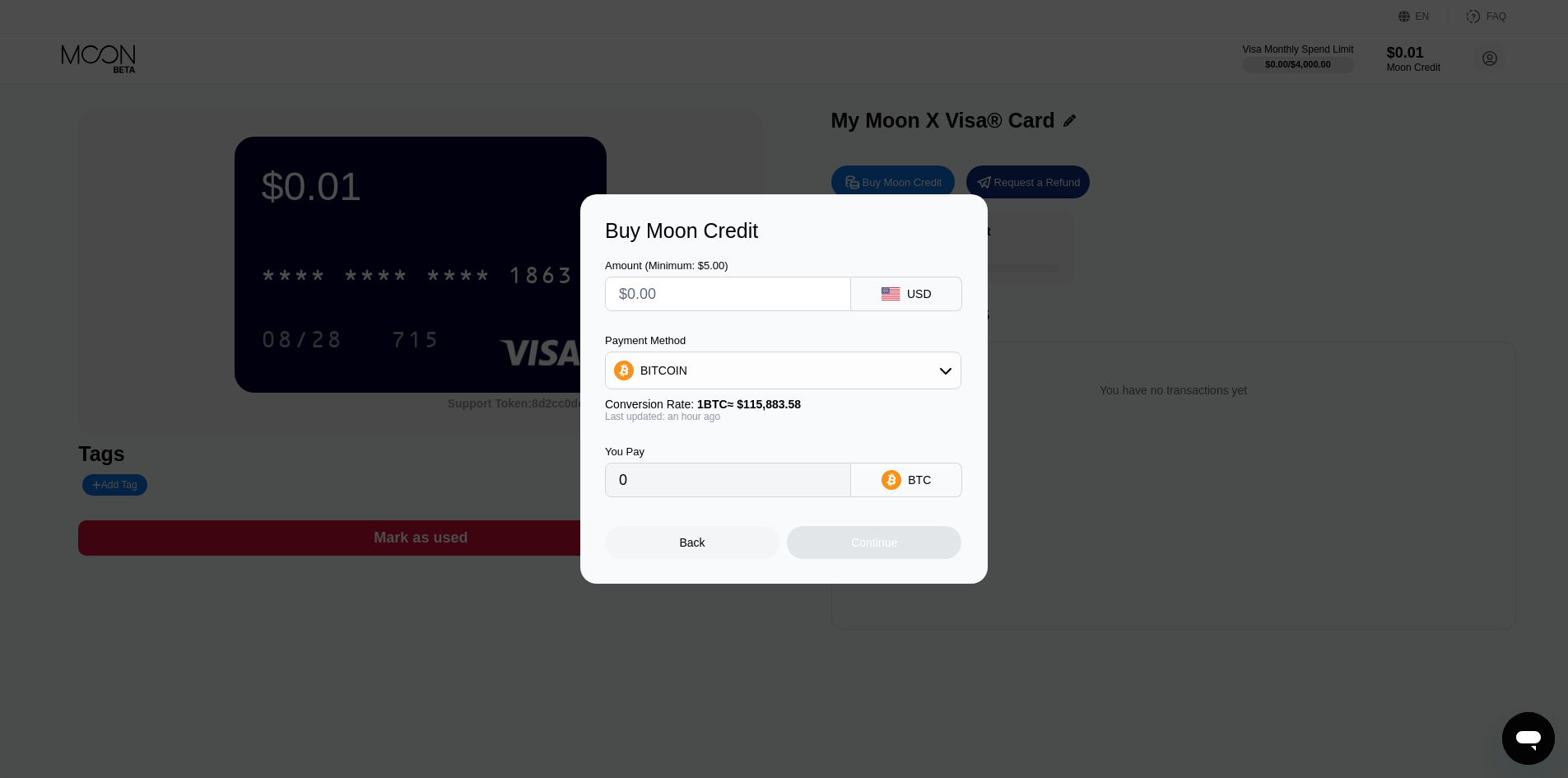
click at [743, 291] on input "text" at bounding box center [728, 293] width 218 height 33
click at [752, 382] on div "BITCOIN" at bounding box center [783, 370] width 355 height 33
click at [706, 452] on span "USDT on TRON" at bounding box center [685, 452] width 83 height 13
type input "0.00"
click at [704, 308] on input "text" at bounding box center [728, 293] width 218 height 33
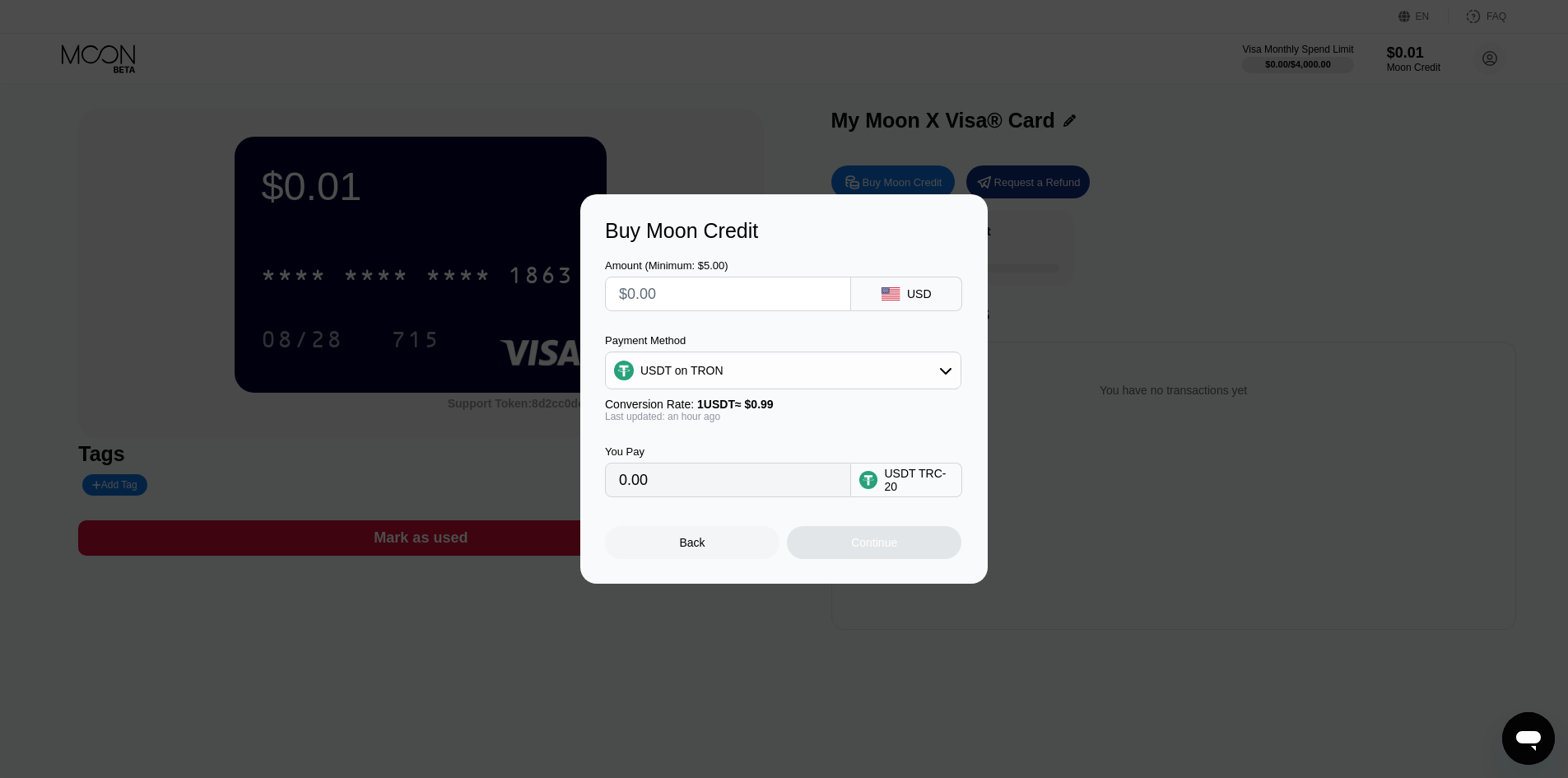
type input "$5"
type input "5.05"
type input "0.00"
type input "$10"
type input "10.10"
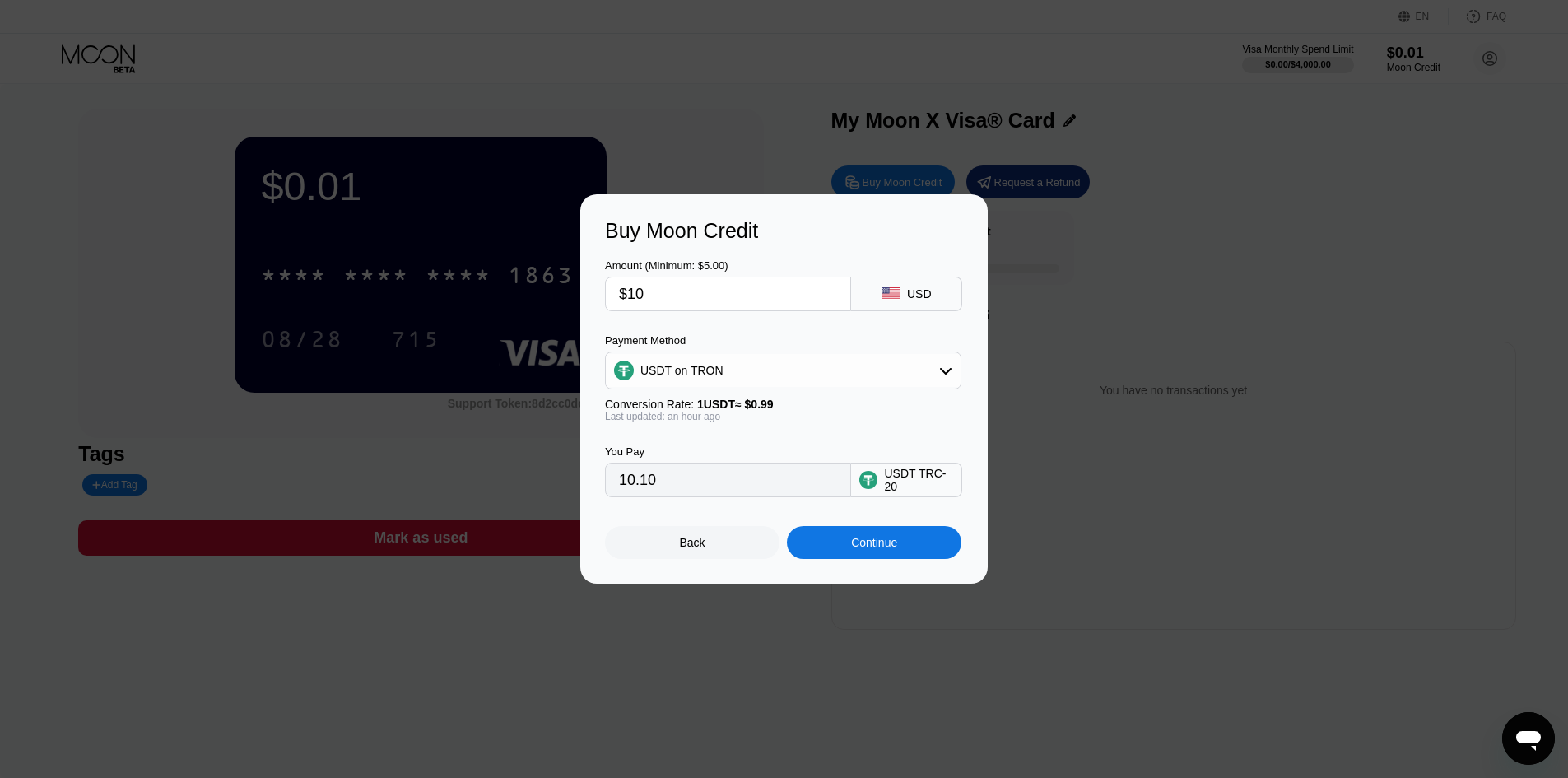
type input "$10"
click at [848, 551] on div "Continue" at bounding box center [874, 542] width 175 height 33
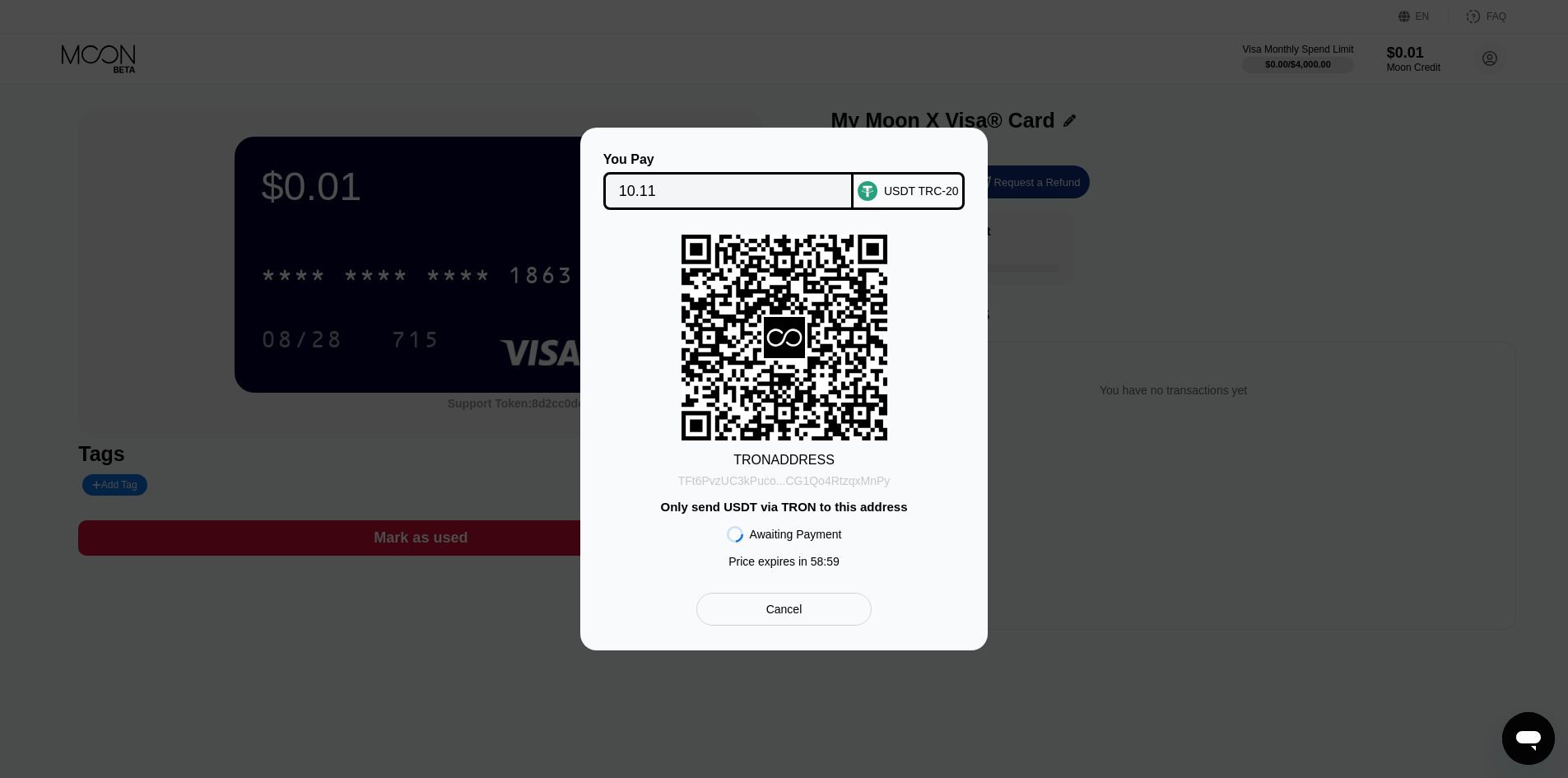
click at [840, 470] on div "TFt6PvzUC3kPuco...CG1Qo4RtzqxMnPy" at bounding box center [785, 477] width 212 height 20
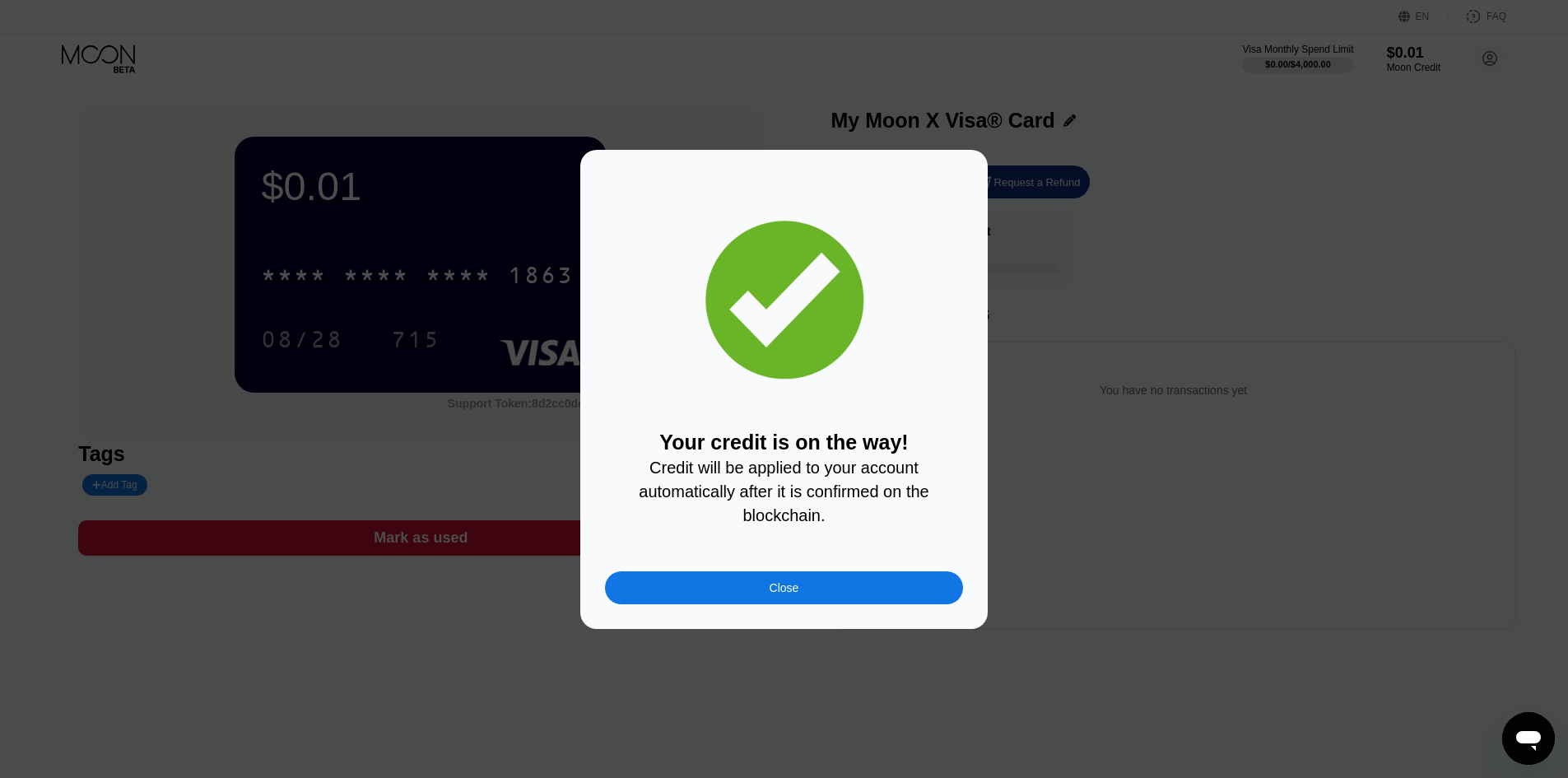
click at [679, 587] on div "Close" at bounding box center [784, 587] width 358 height 33
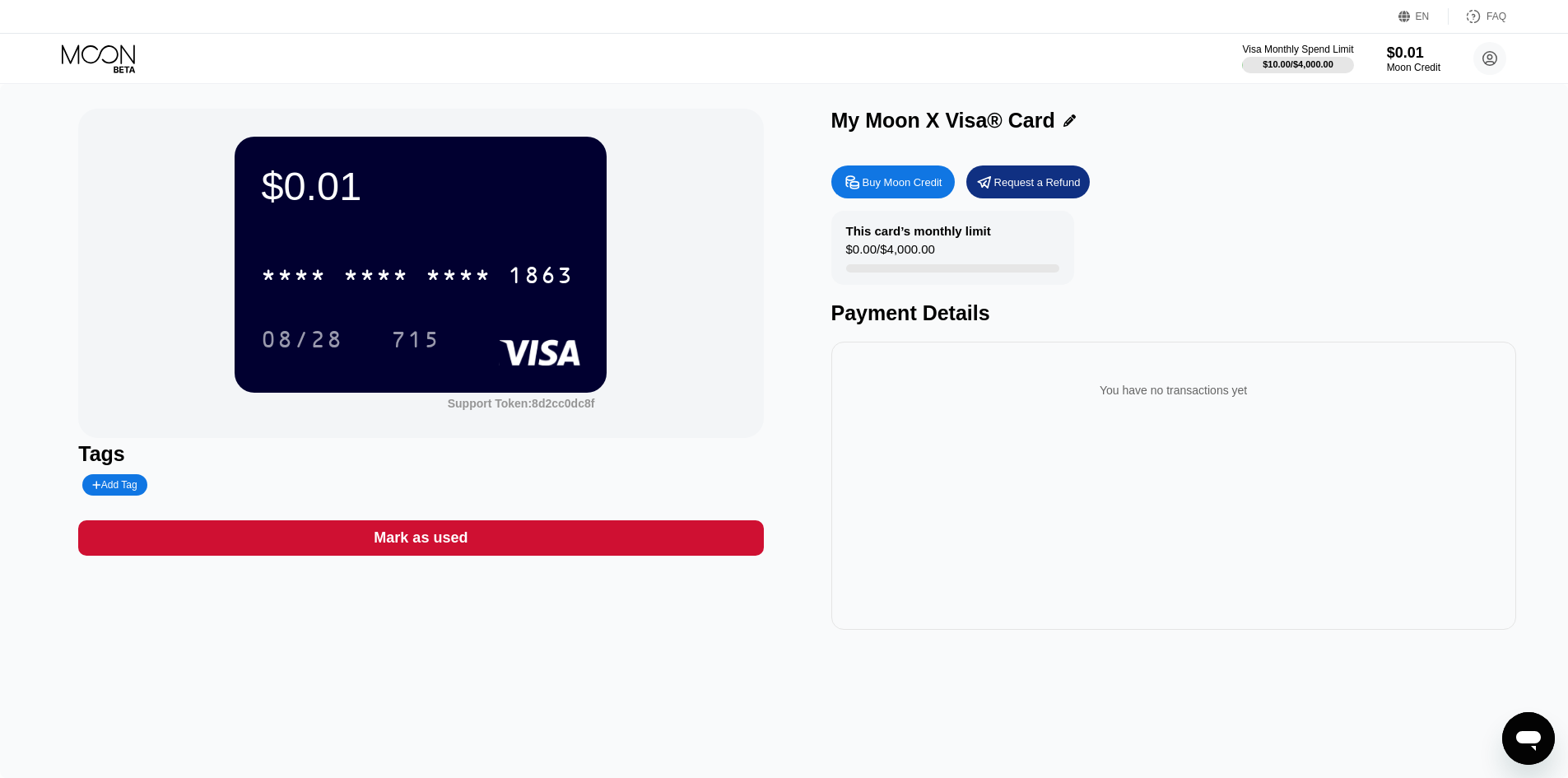
click at [86, 52] on icon at bounding box center [100, 58] width 77 height 28
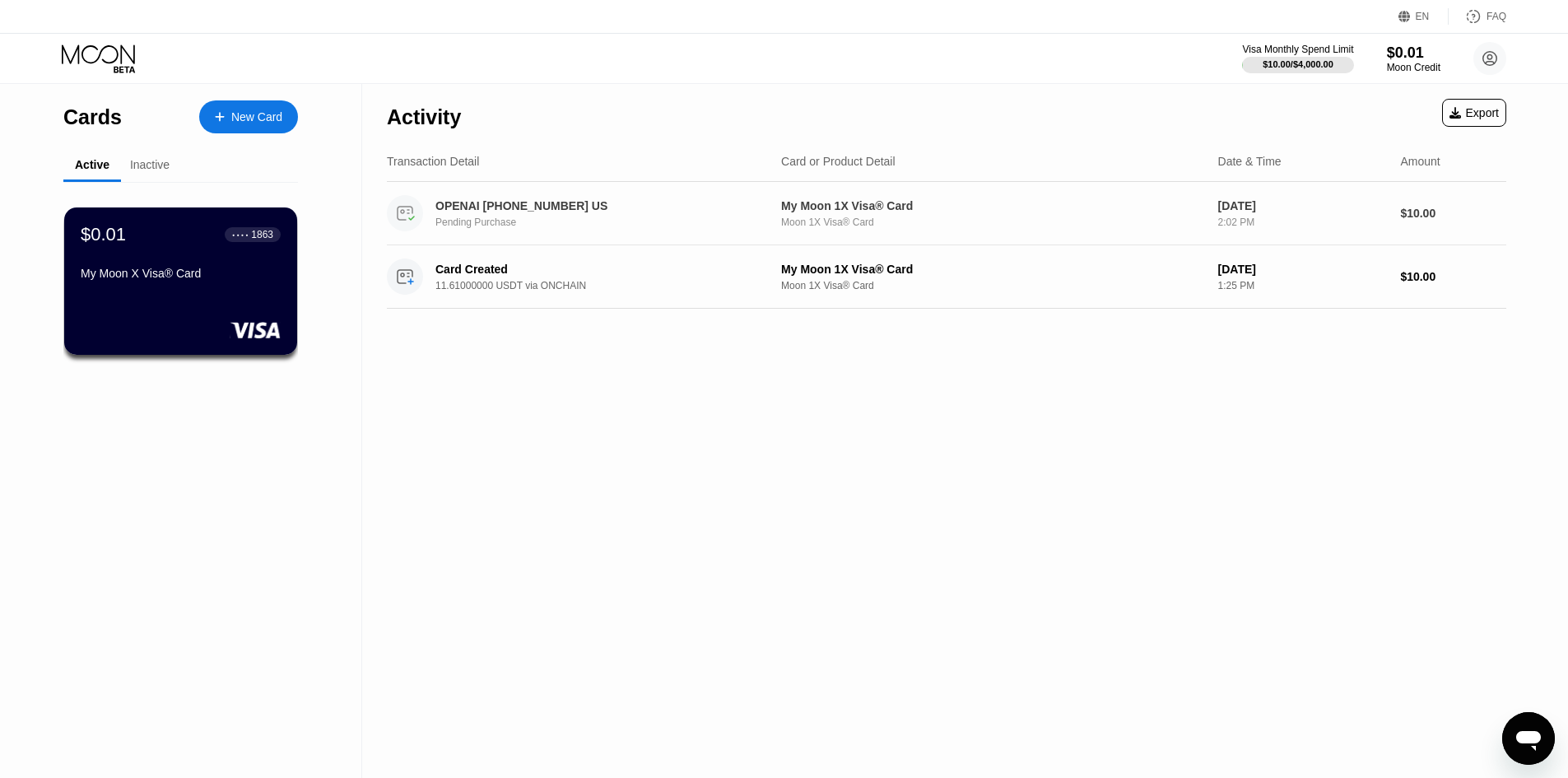
click at [778, 216] on div "OPENAI [PHONE_NUMBER] US Pending Purchase" at bounding box center [607, 213] width 344 height 28
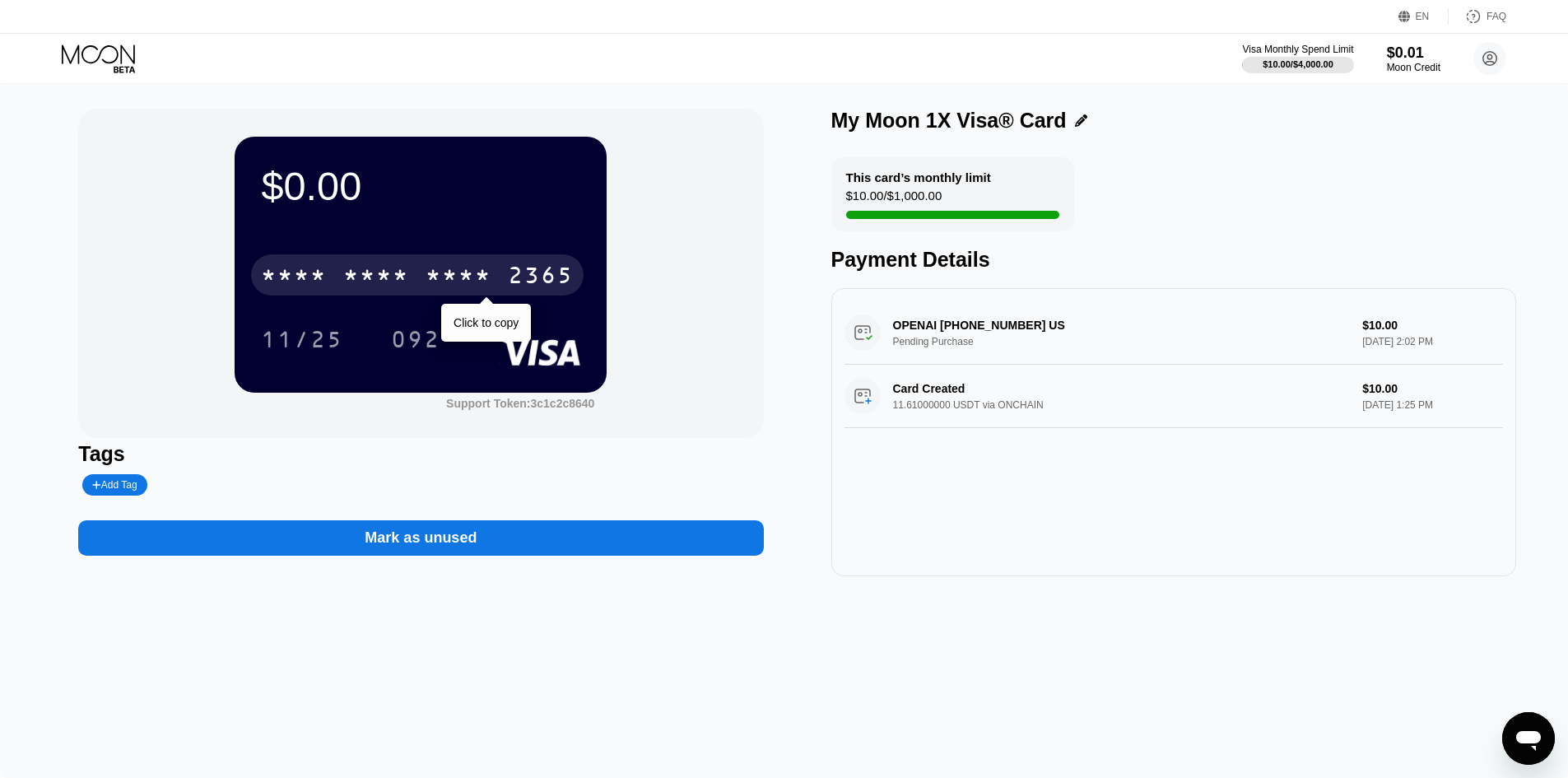
click at [518, 279] on div "2365" at bounding box center [541, 277] width 66 height 27
click at [303, 282] on div "* * * *" at bounding box center [293, 277] width 66 height 27
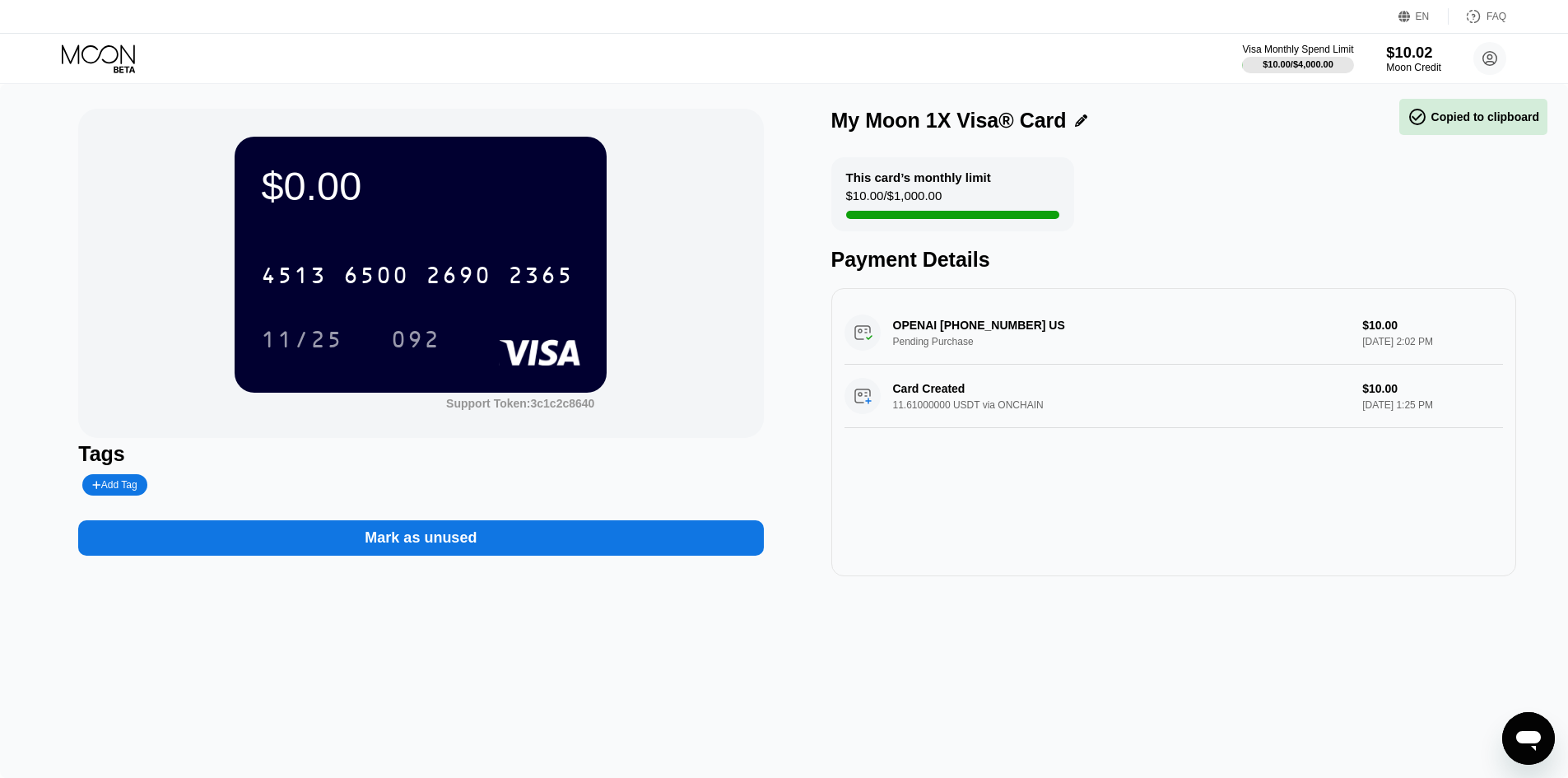
click at [1408, 61] on div "$10.02" at bounding box center [1414, 52] width 55 height 18
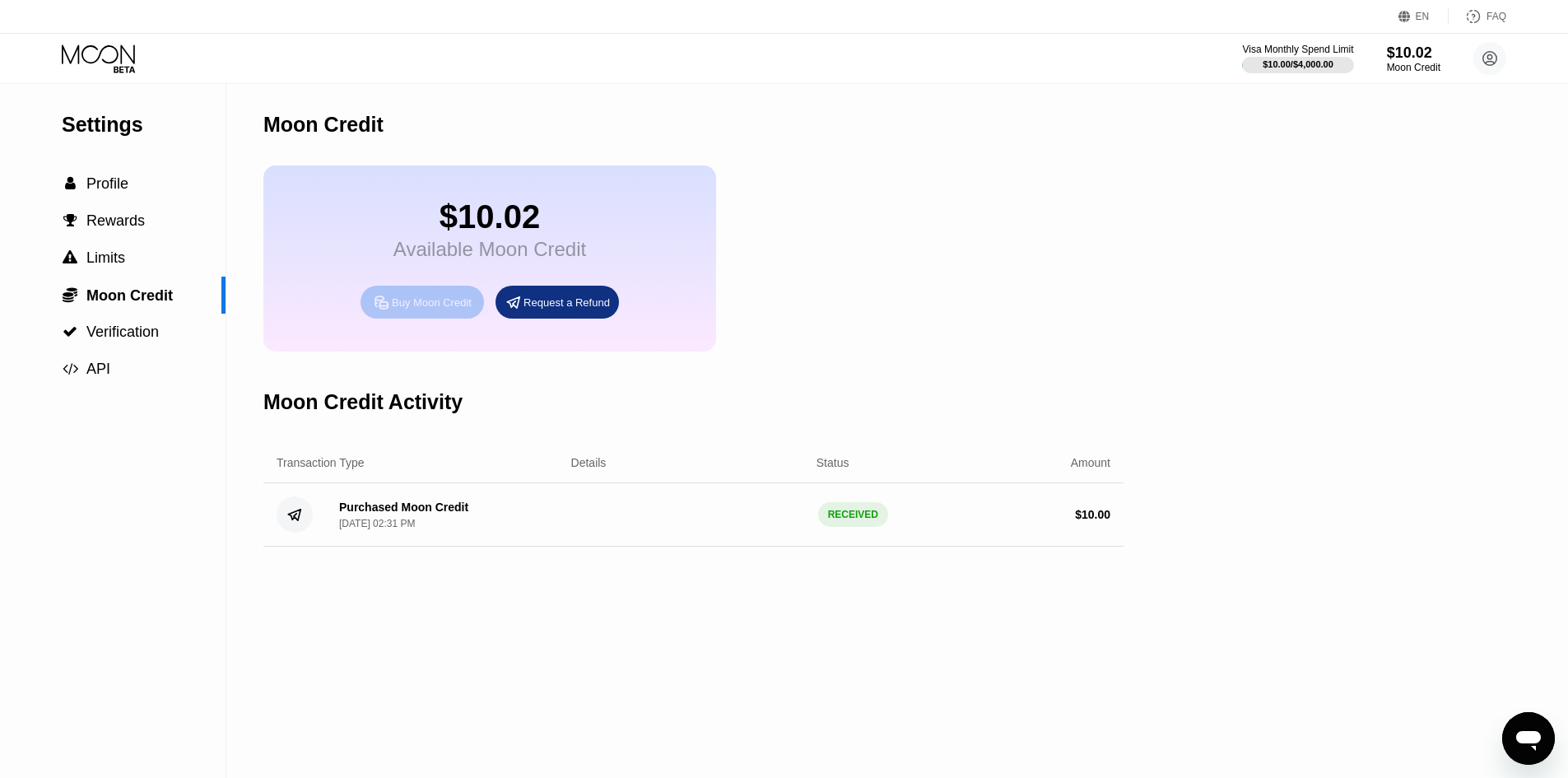
click at [444, 309] on div "Buy Moon Credit" at bounding box center [432, 303] width 80 height 14
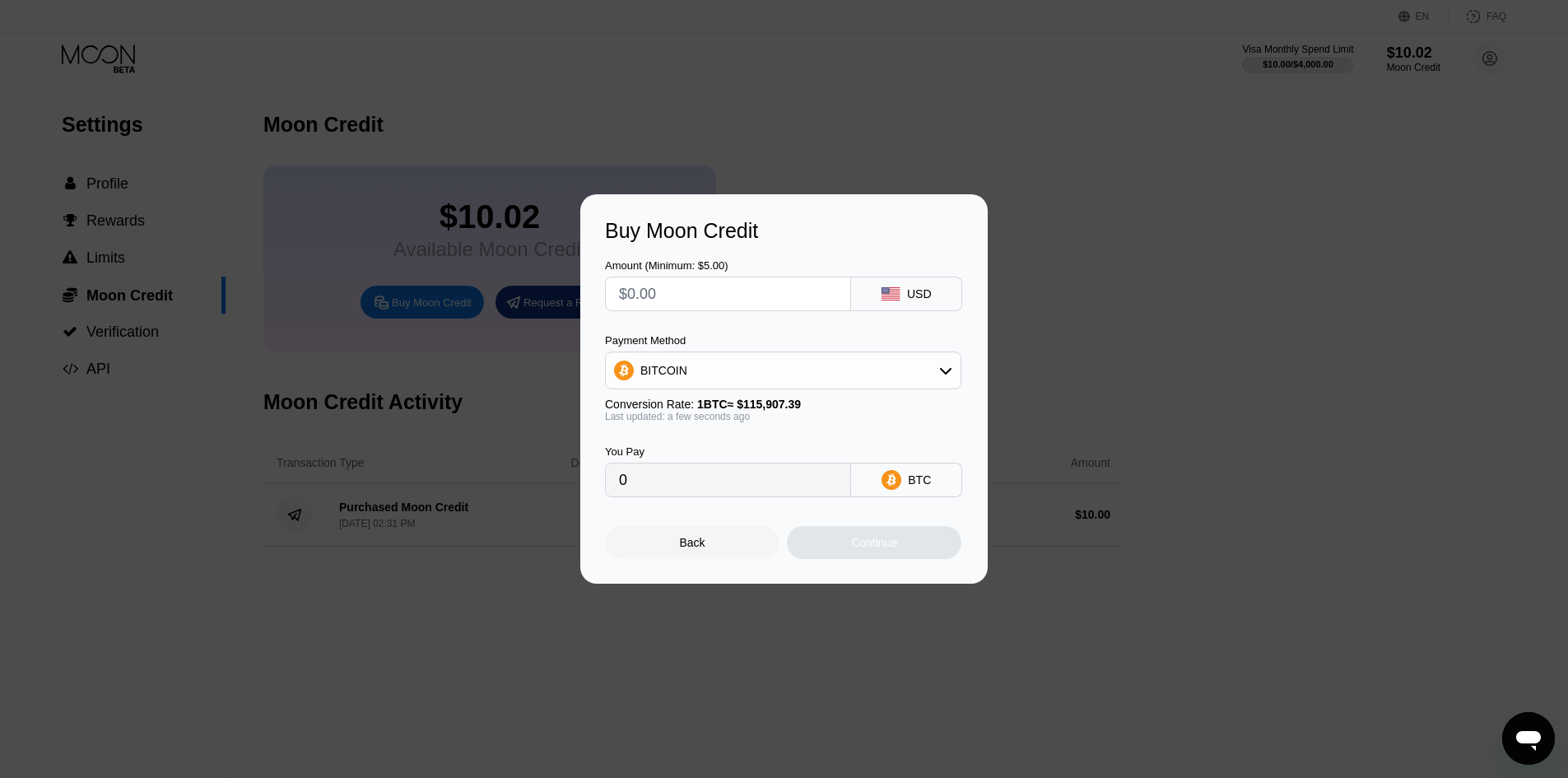
click at [469, 325] on div "Buy Moon Credit Amount (Minimum: $5.00) USD Payment Method BITCOIN Conversion R…" at bounding box center [784, 389] width 1568 height 389
click at [709, 554] on div "Back" at bounding box center [692, 542] width 175 height 33
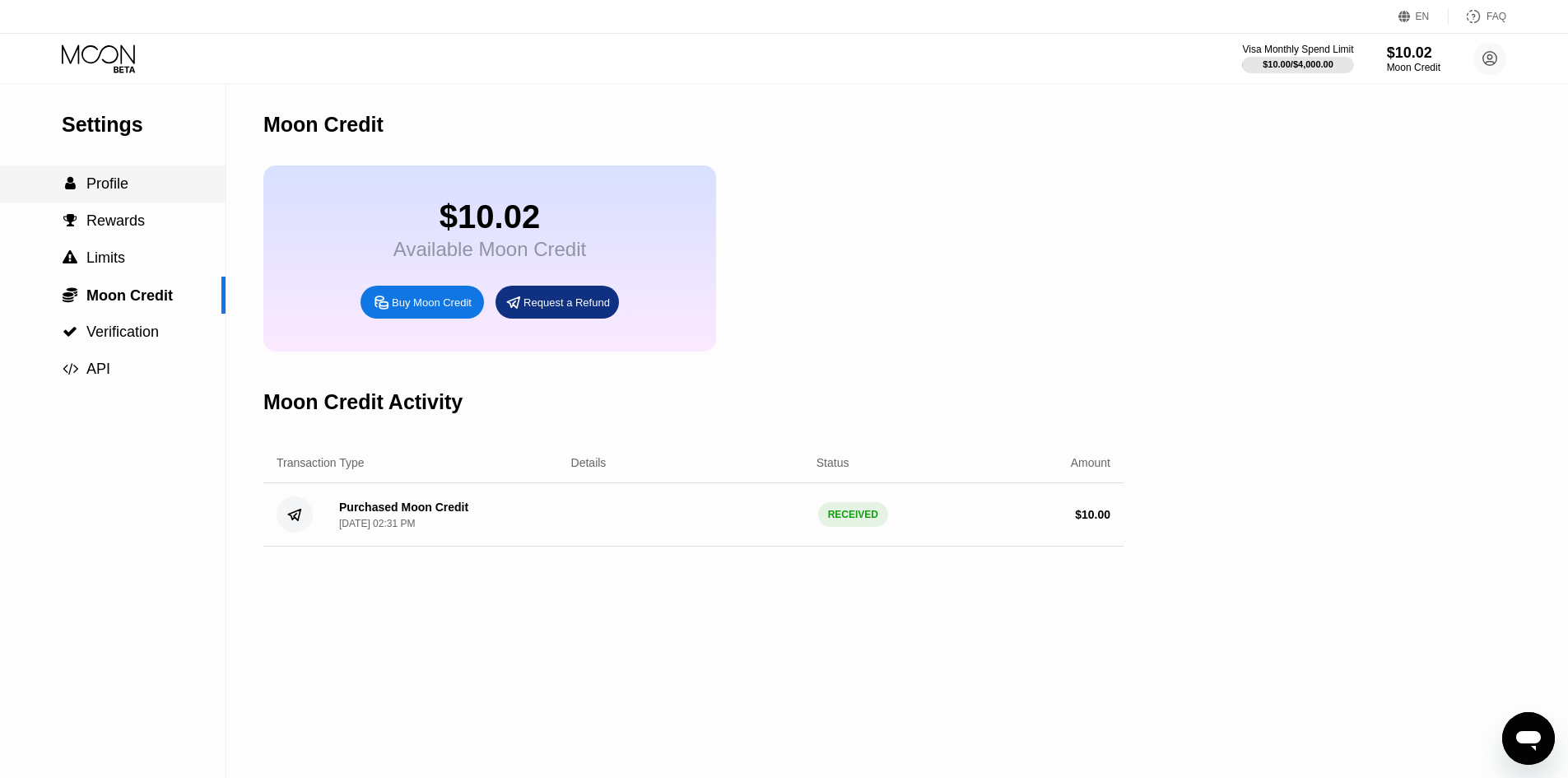
click at [112, 191] on span "Profile" at bounding box center [107, 184] width 42 height 17
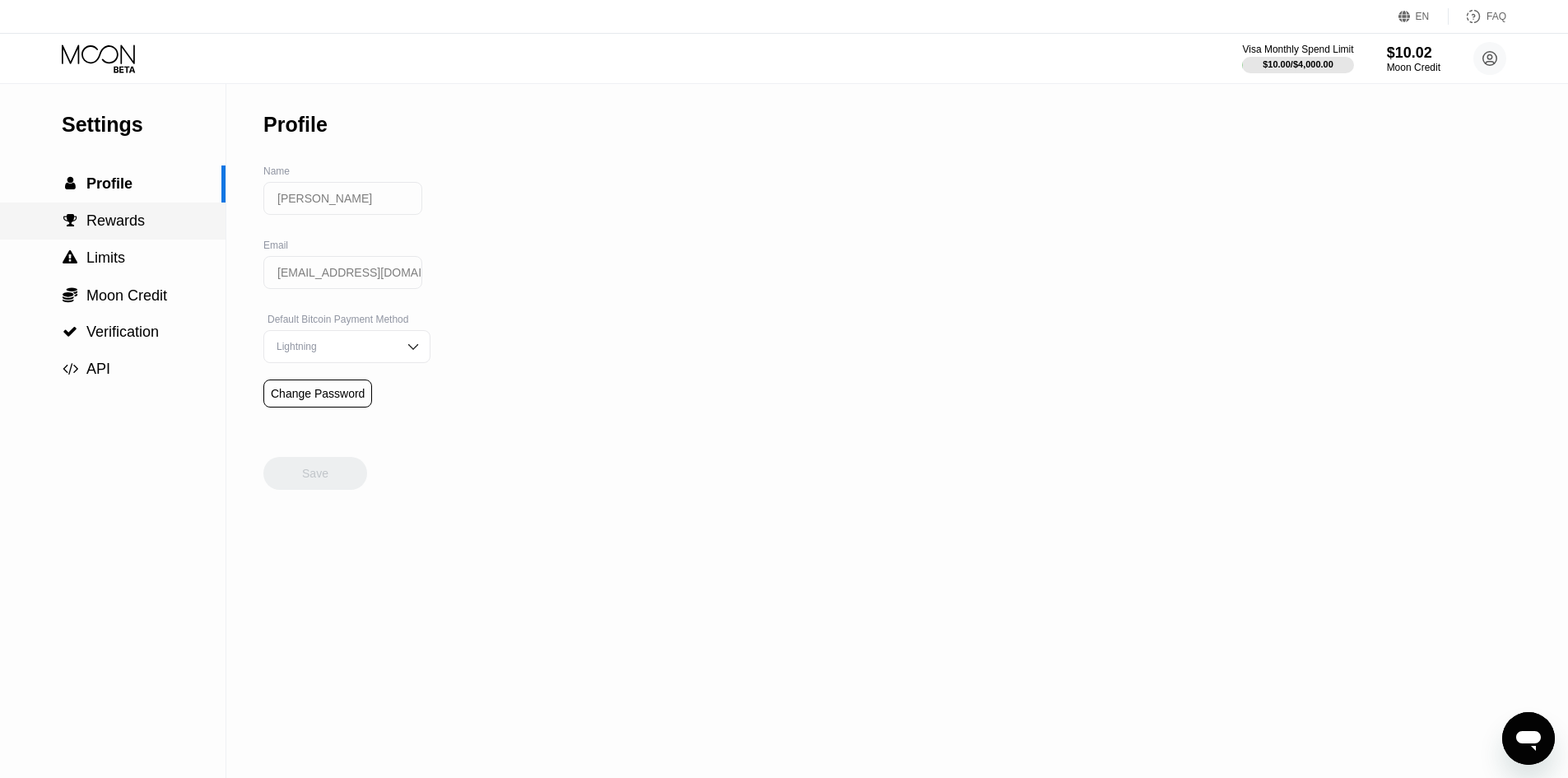
click at [147, 230] on div " Rewards" at bounding box center [113, 221] width 226 height 18
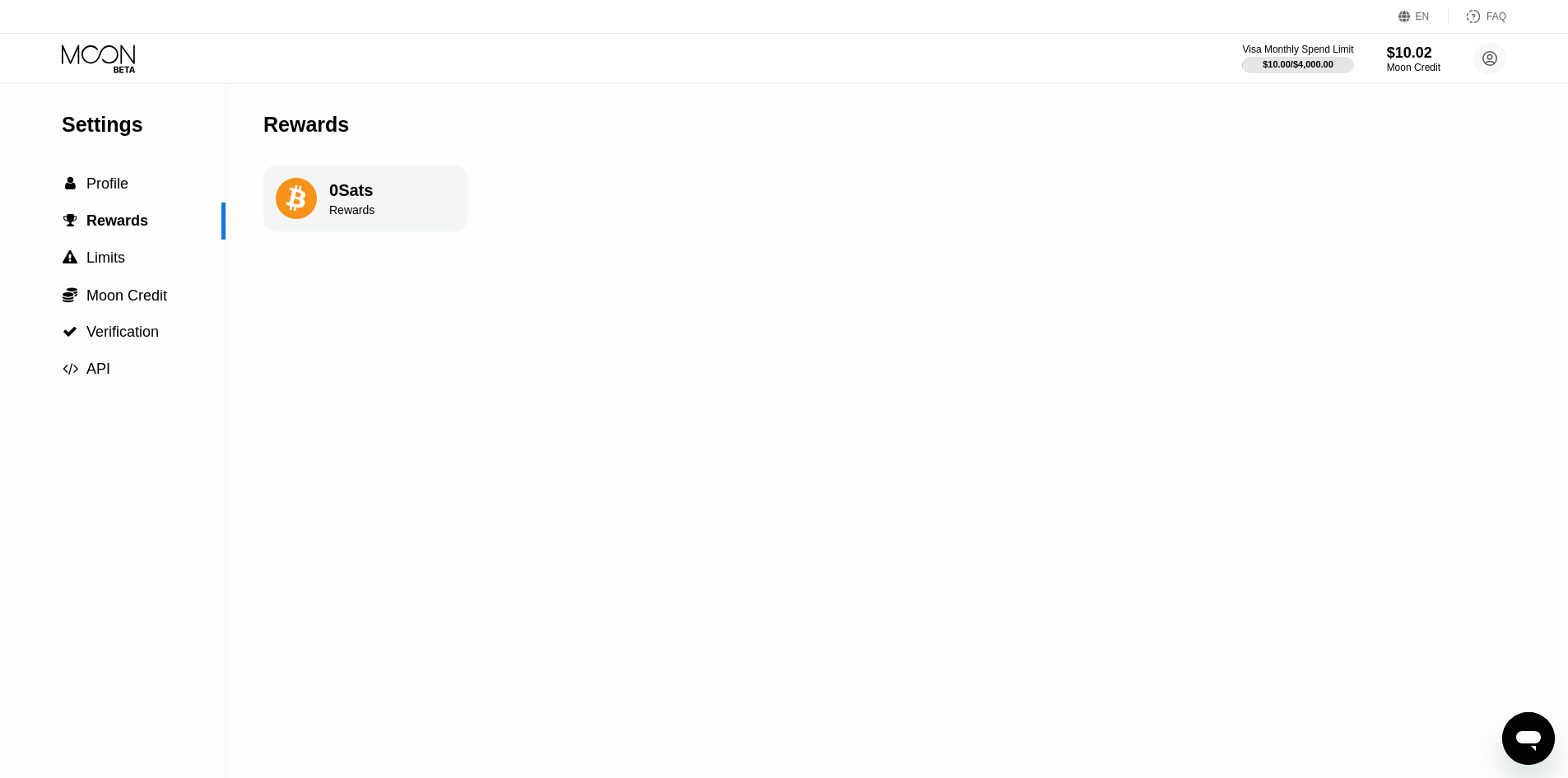
click at [93, 59] on icon at bounding box center [100, 58] width 77 height 28
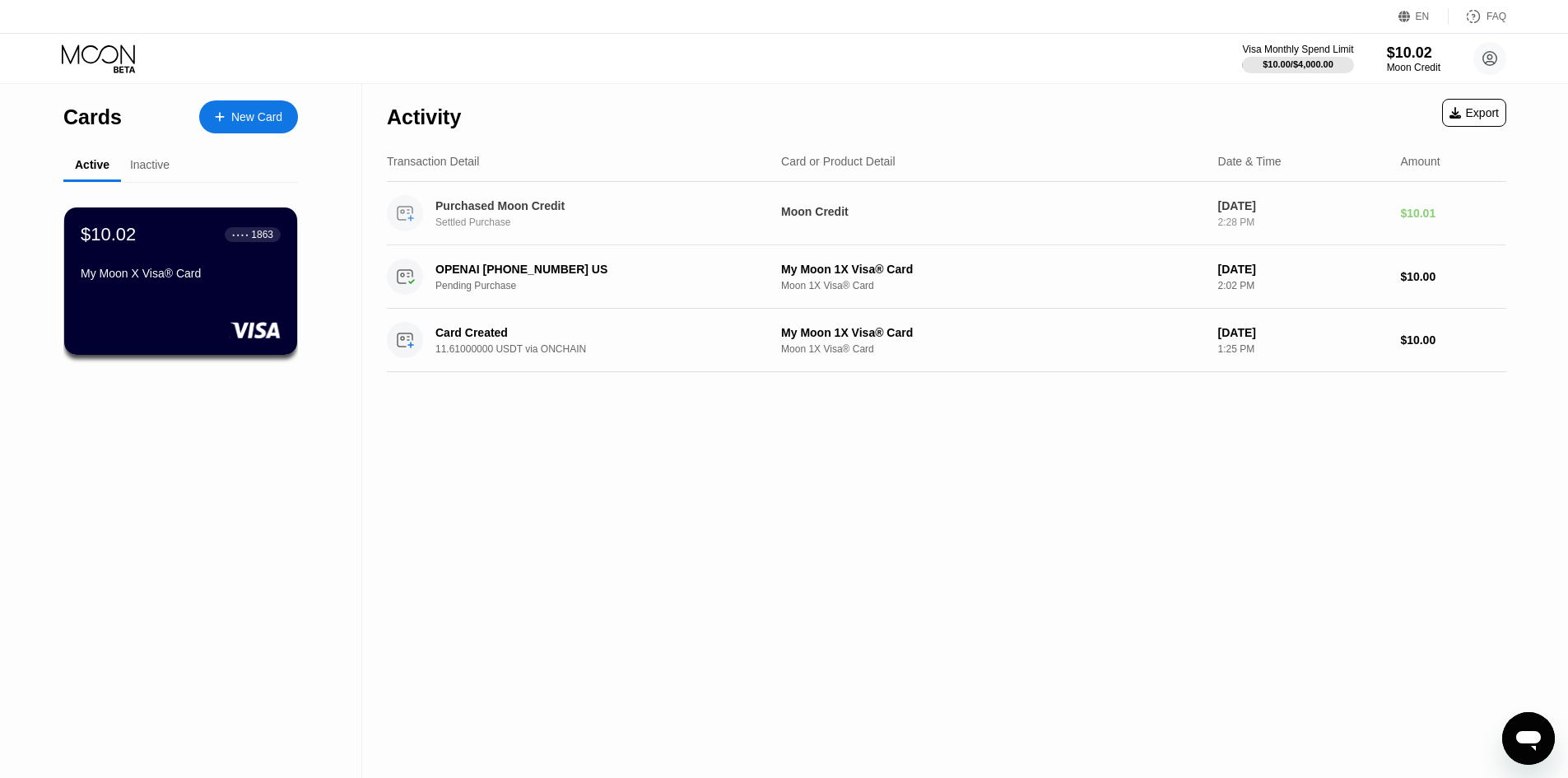
click at [588, 221] on div "Settled Purchase" at bounding box center [607, 222] width 344 height 12
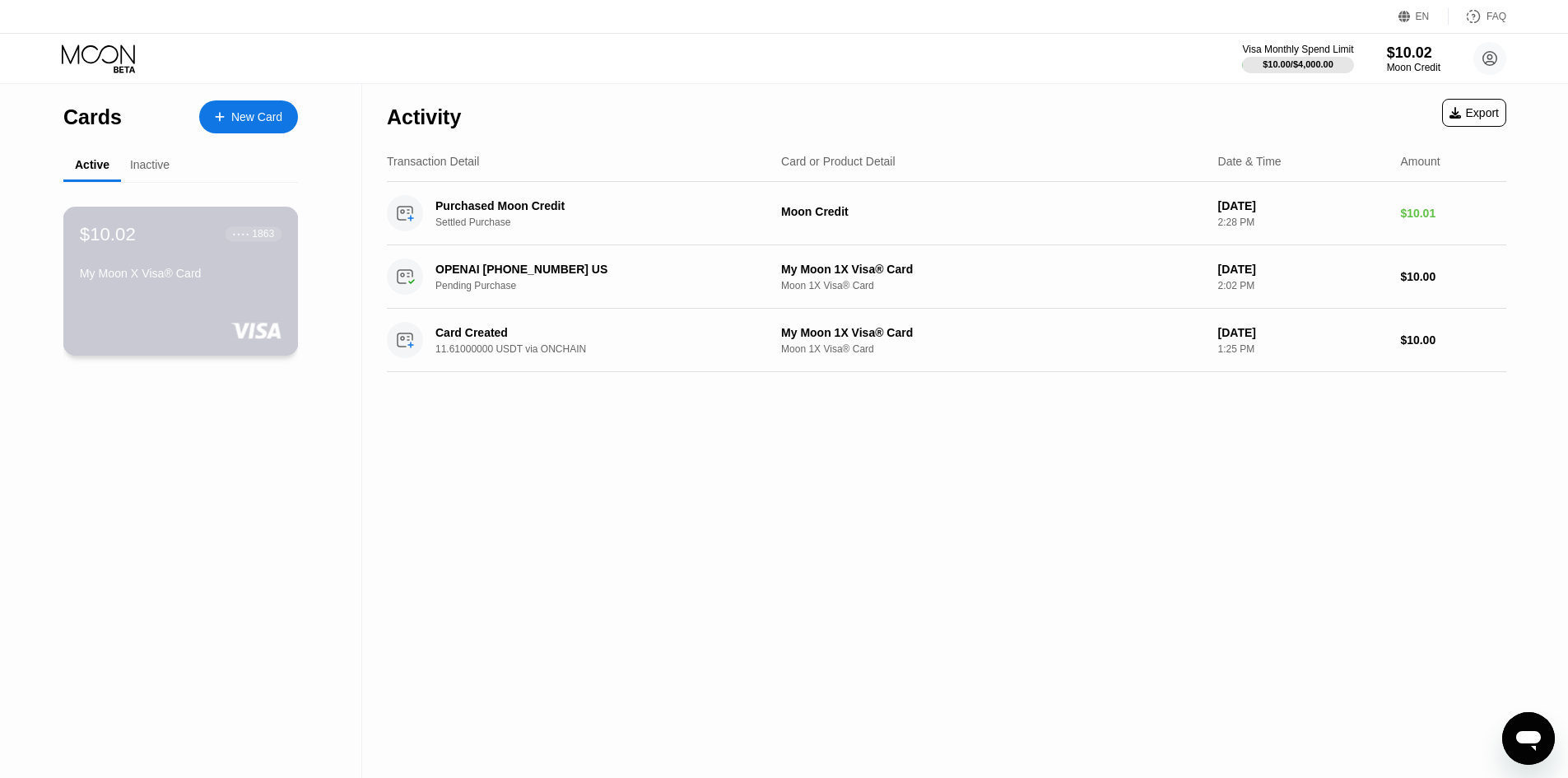
click at [150, 262] on div "$10.02 ● ● ● ● 1863 My Moon X Visa® Card" at bounding box center [181, 255] width 201 height 64
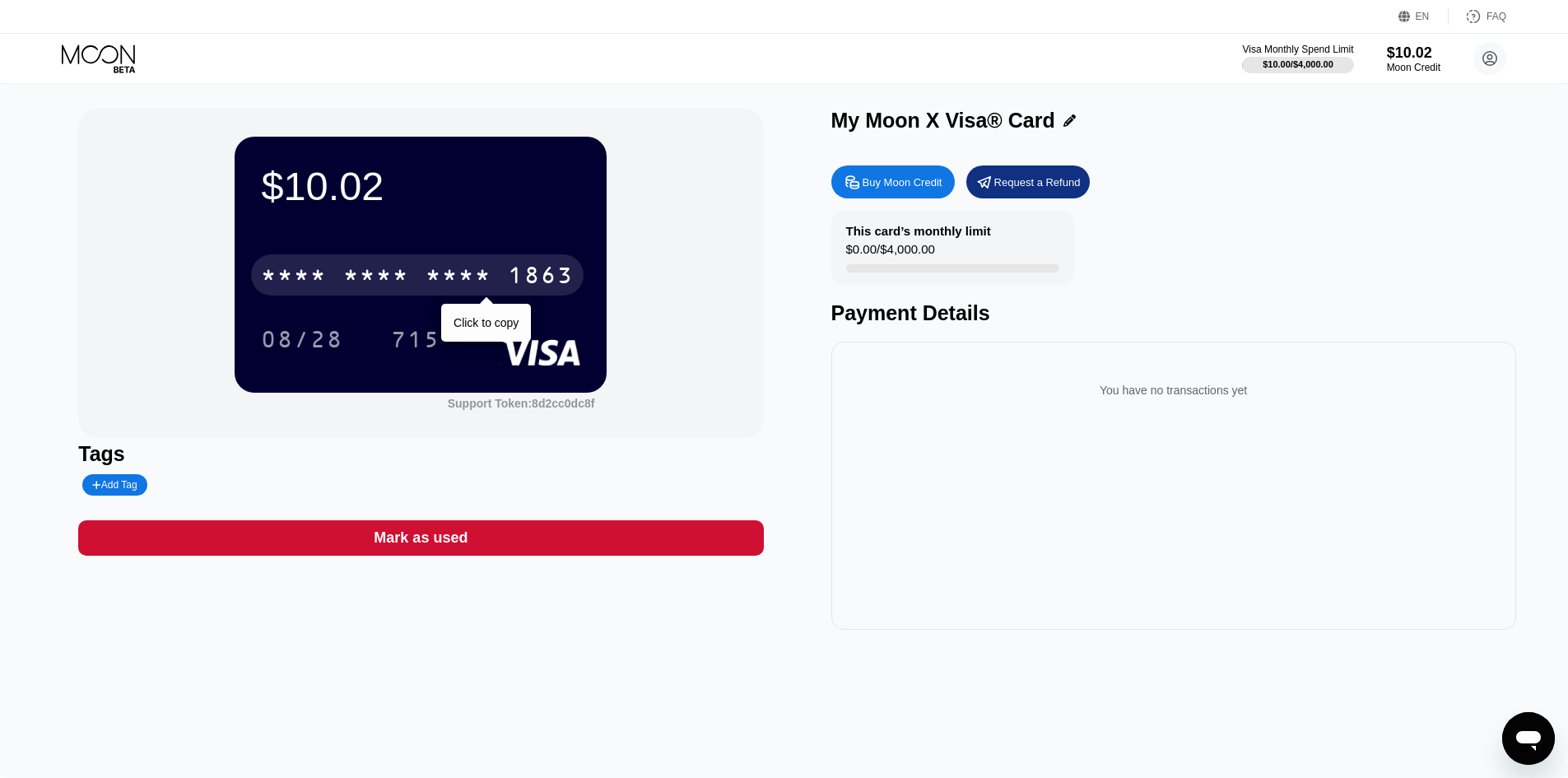
click at [379, 285] on div "* * * *" at bounding box center [376, 277] width 66 height 27
click at [519, 286] on div "1863" at bounding box center [541, 277] width 66 height 27
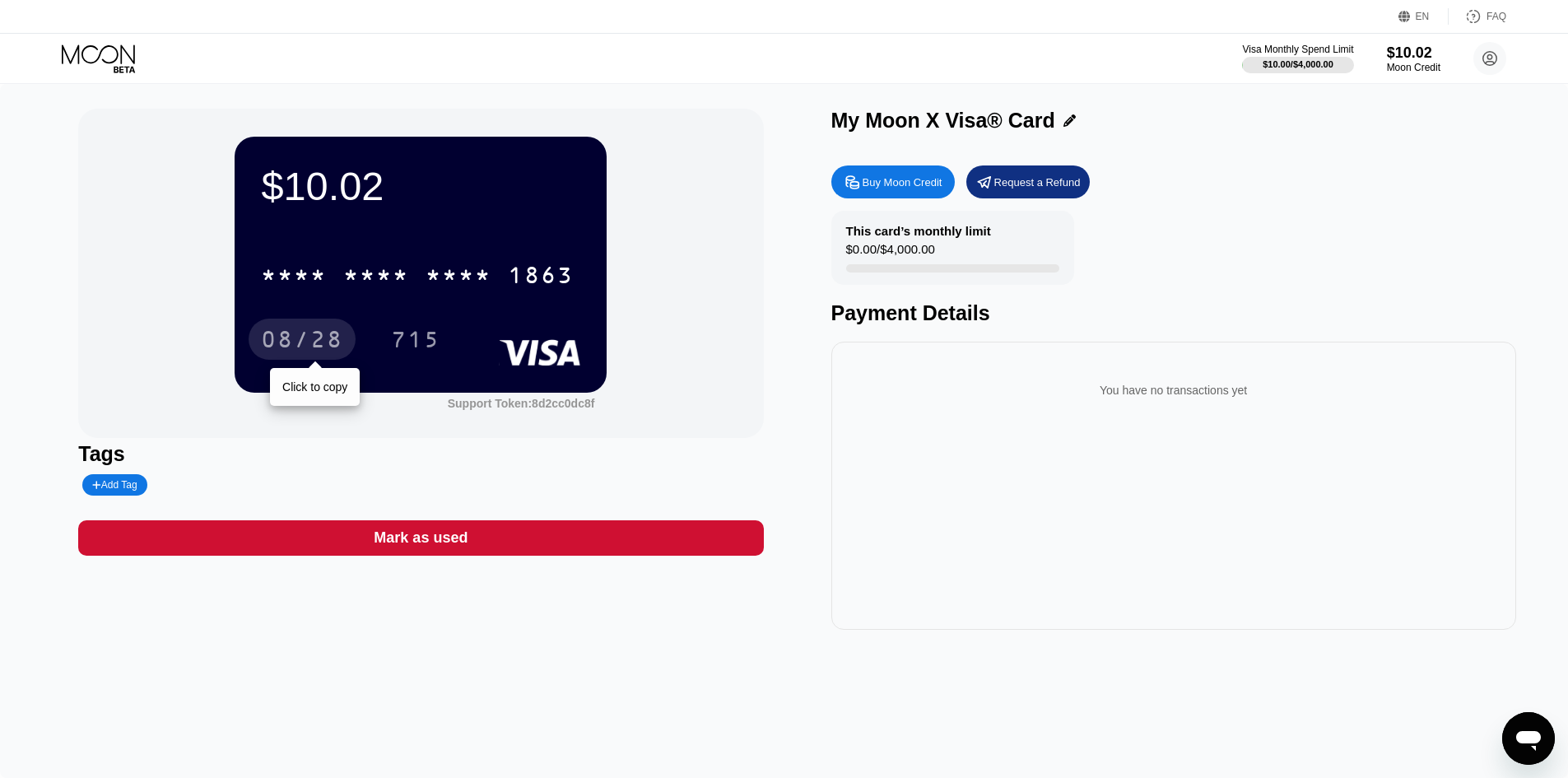
click at [326, 338] on div "08/28" at bounding box center [302, 342] width 82 height 27
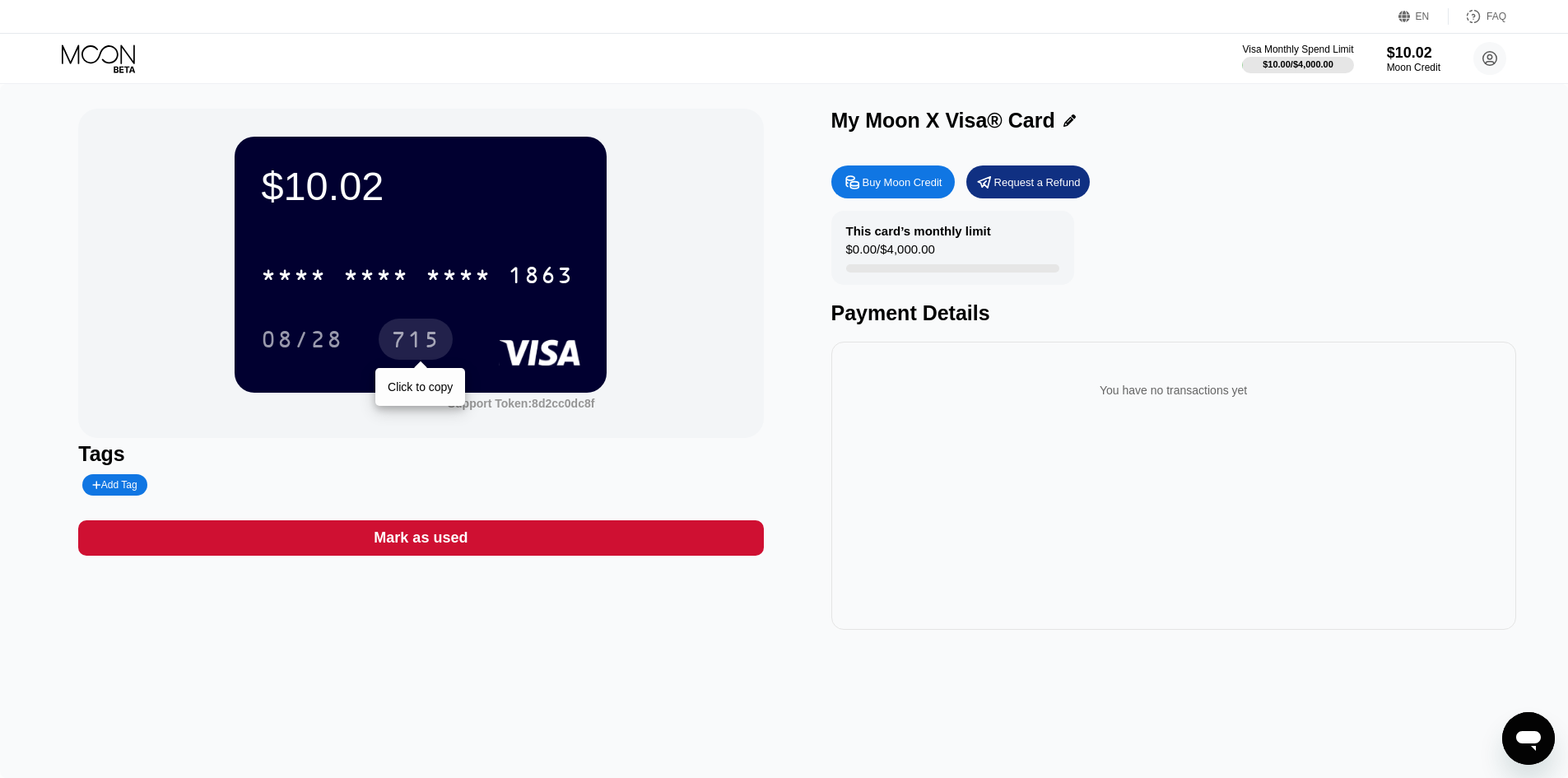
click at [420, 353] on div "715" at bounding box center [415, 342] width 49 height 27
